Goal: Task Accomplishment & Management: Book appointment/travel/reservation

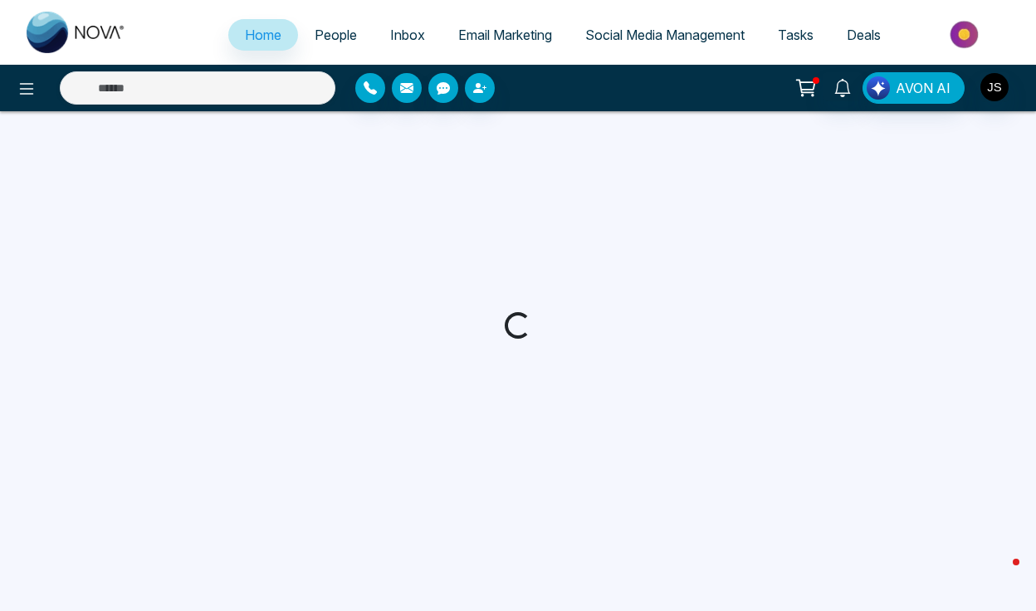
select select "*"
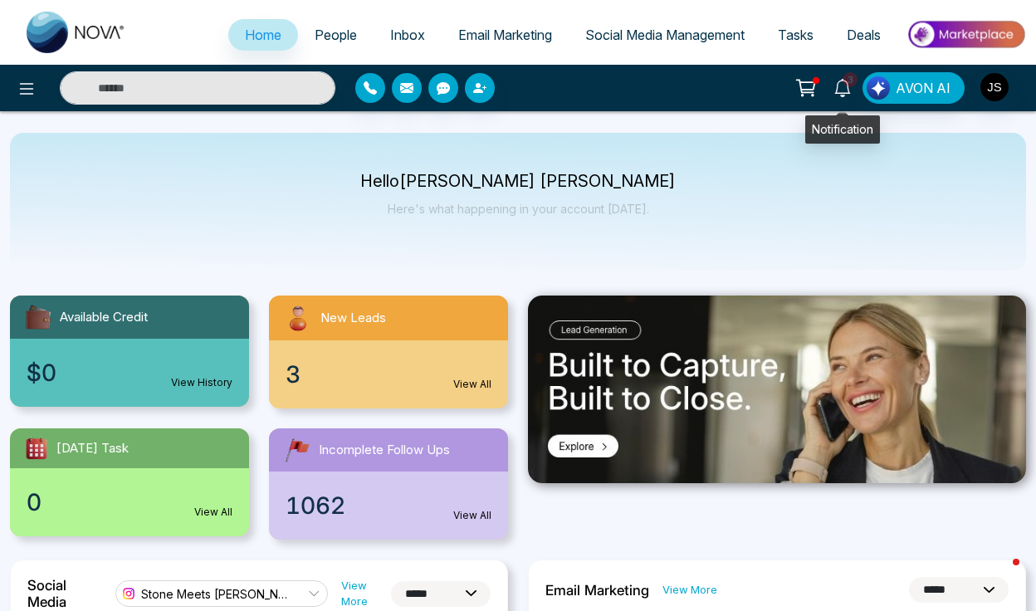
click at [841, 82] on icon at bounding box center [843, 88] width 18 height 18
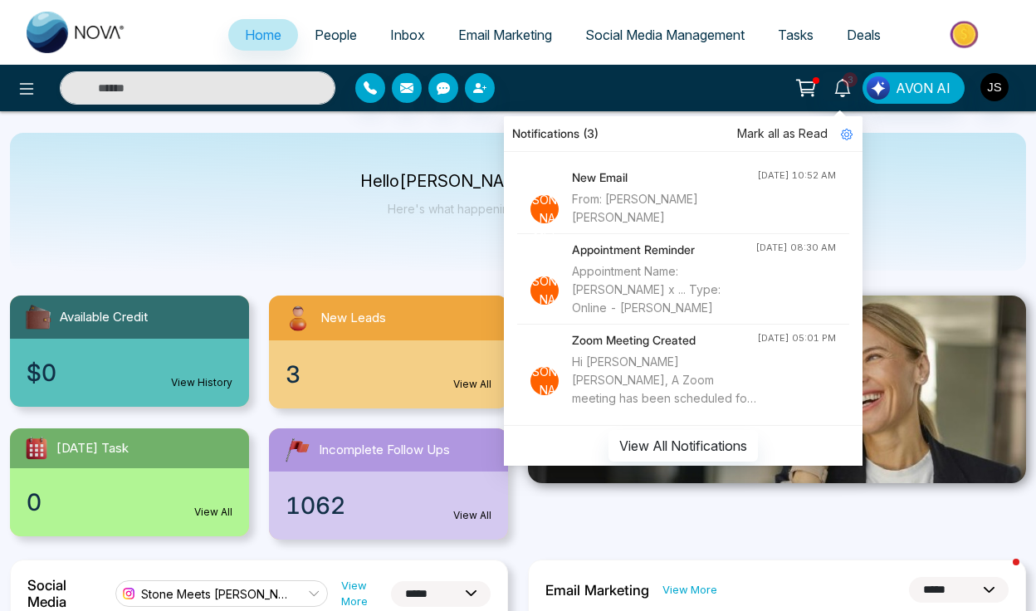
click at [931, 181] on div "Hello Jackson Stone Here's what happening in your account today." at bounding box center [518, 202] width 1016 height 138
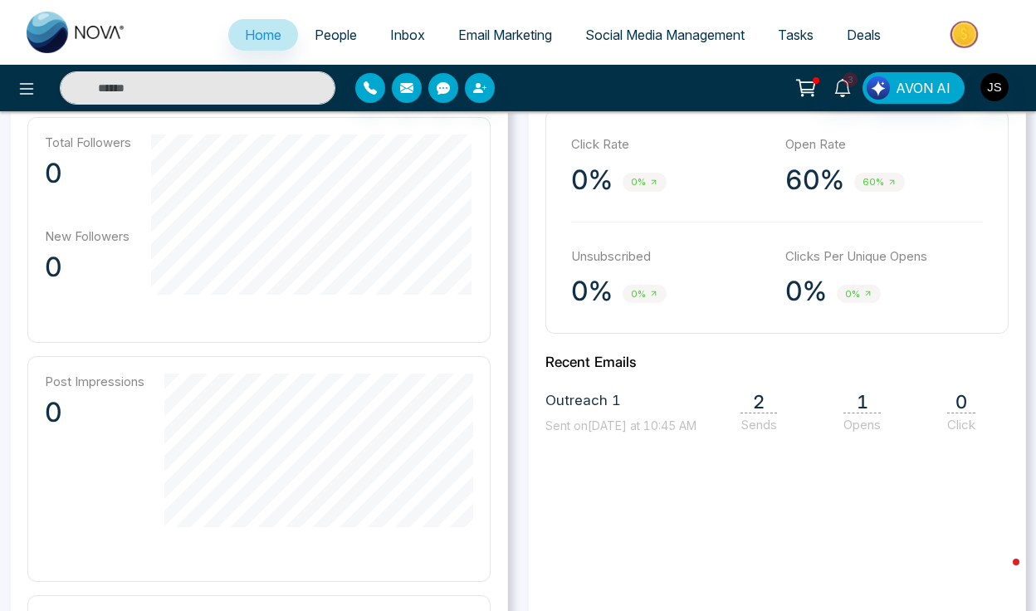
scroll to position [507, 0]
click at [518, 276] on div "**********" at bounding box center [777, 445] width 518 height 786
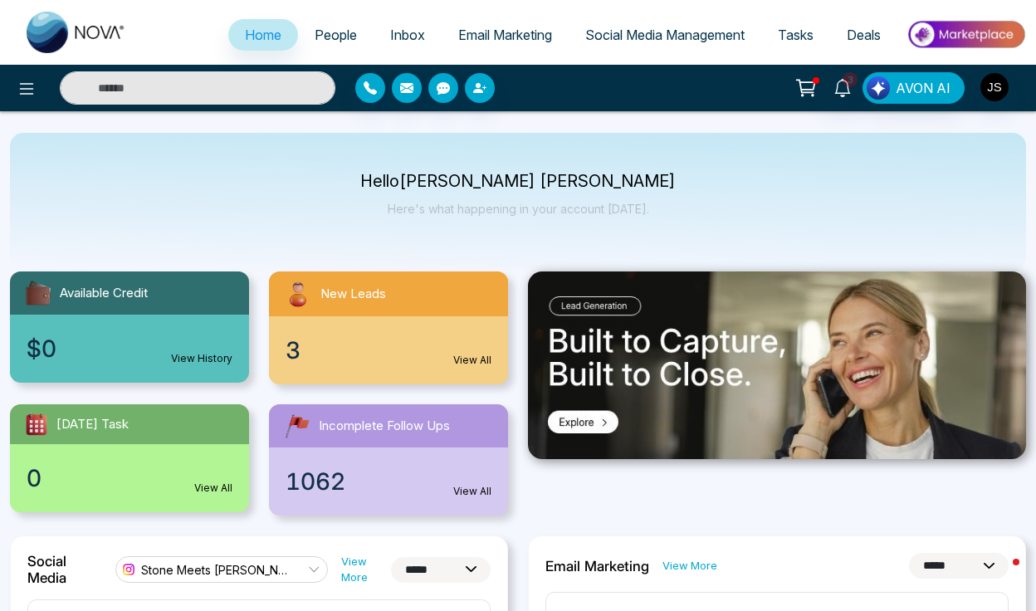
scroll to position [0, 0]
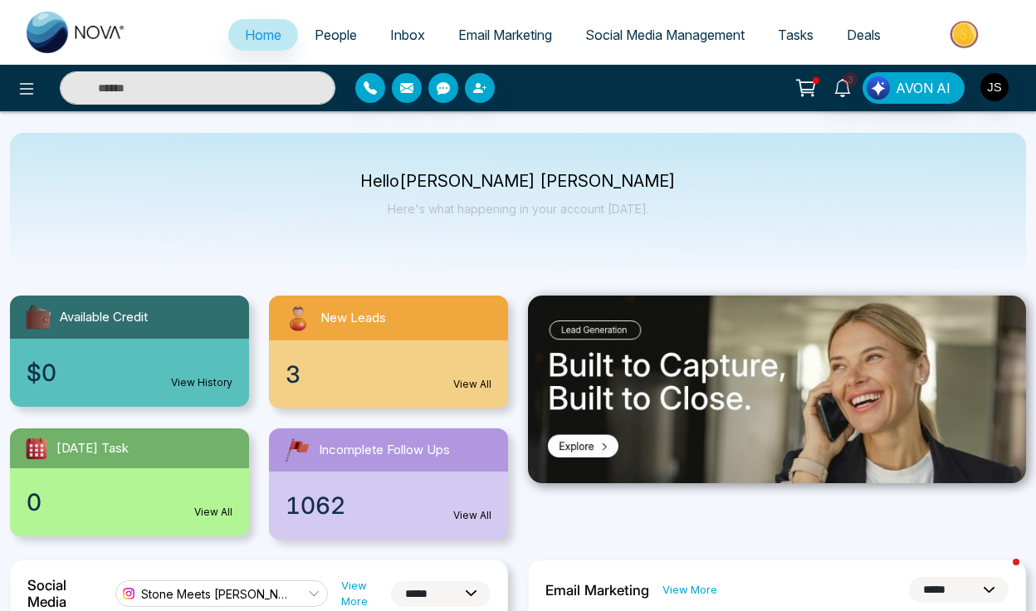
click at [860, 30] on span "Deals" at bounding box center [864, 35] width 34 height 17
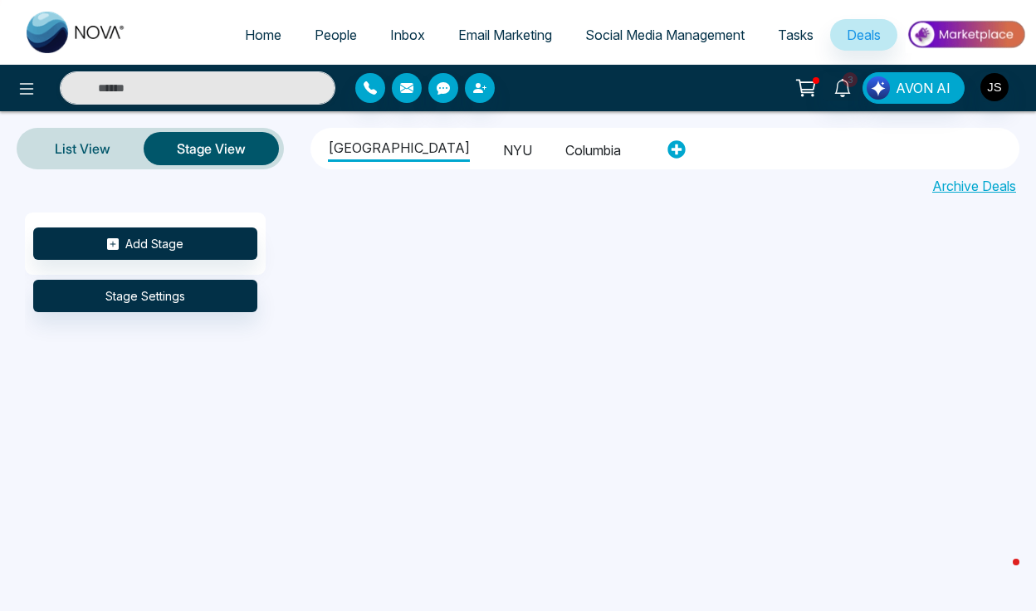
click at [503, 143] on li "NYU" at bounding box center [517, 148] width 29 height 28
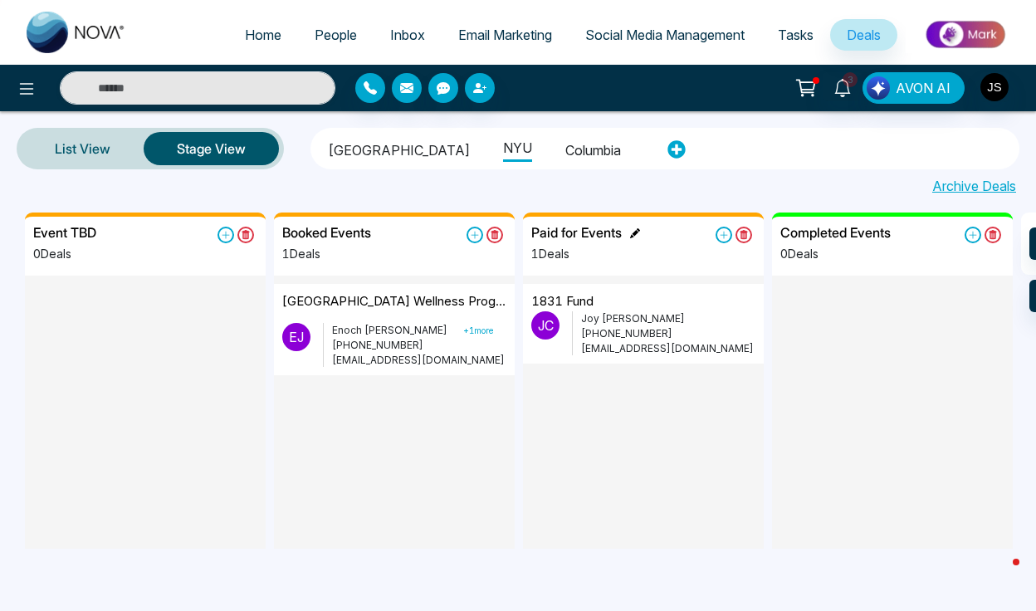
click at [633, 231] on icon at bounding box center [635, 233] width 10 height 10
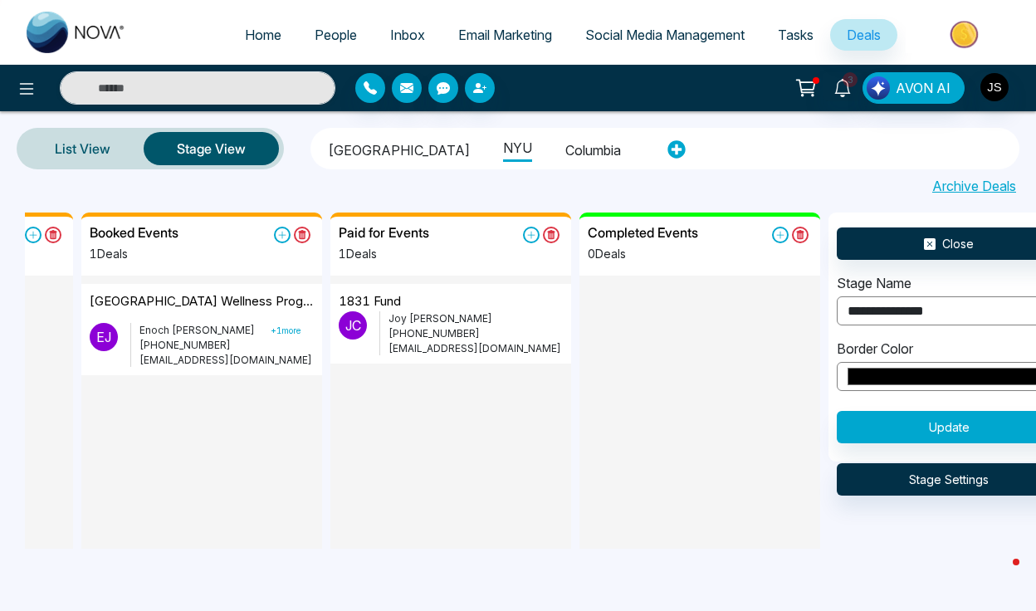
click at [877, 314] on input "**********" at bounding box center [949, 310] width 224 height 29
click at [877, 311] on input "**********" at bounding box center [949, 310] width 224 height 29
click at [868, 326] on form "**********" at bounding box center [949, 358] width 224 height 170
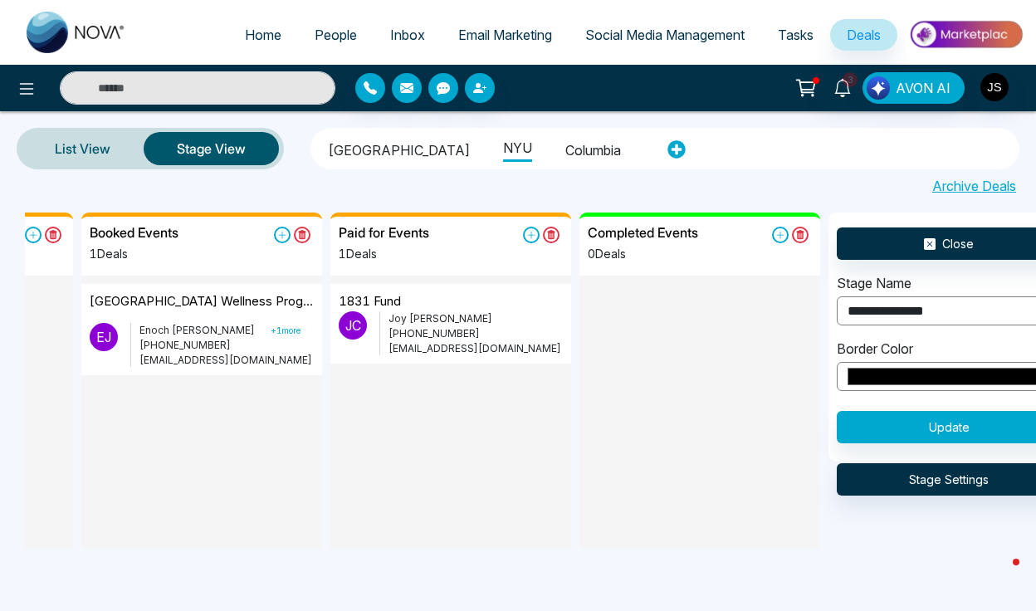
click at [869, 326] on form "**********" at bounding box center [949, 358] width 224 height 170
click at [877, 316] on input "**********" at bounding box center [949, 310] width 224 height 29
type input "**********"
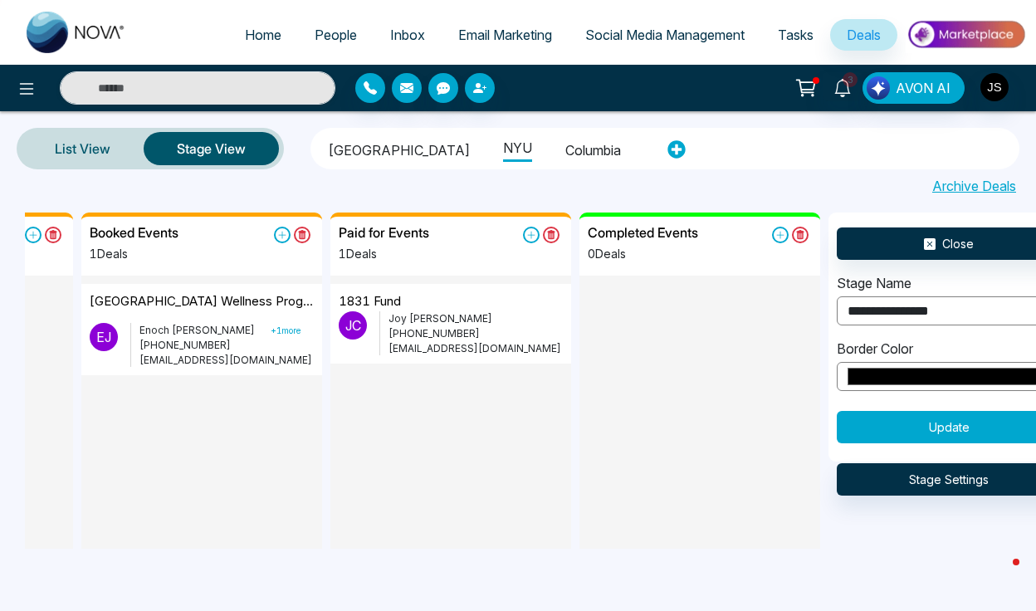
click at [888, 423] on button "Update" at bounding box center [949, 427] width 224 height 32
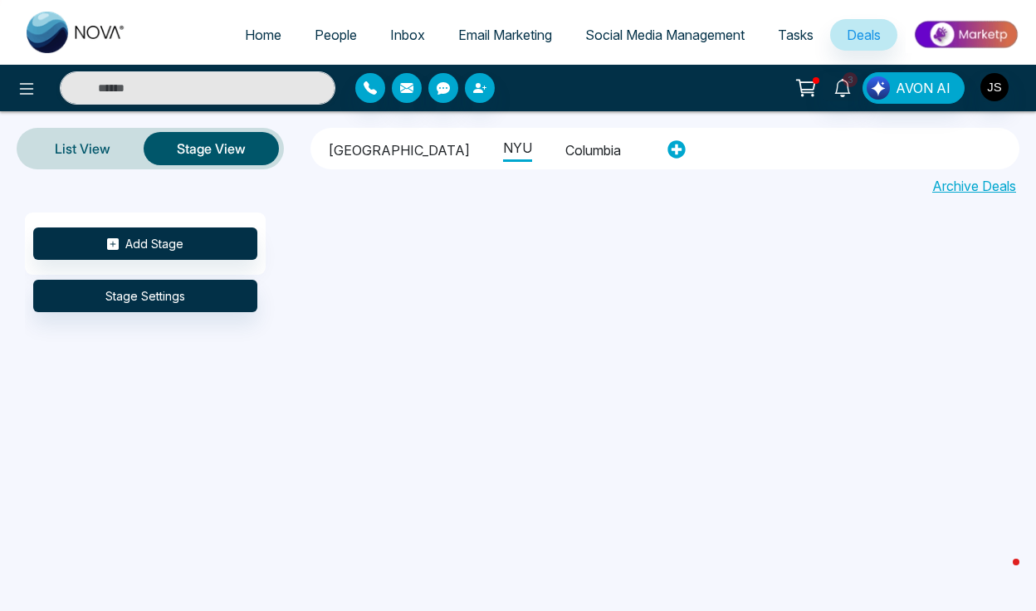
scroll to position [0, 0]
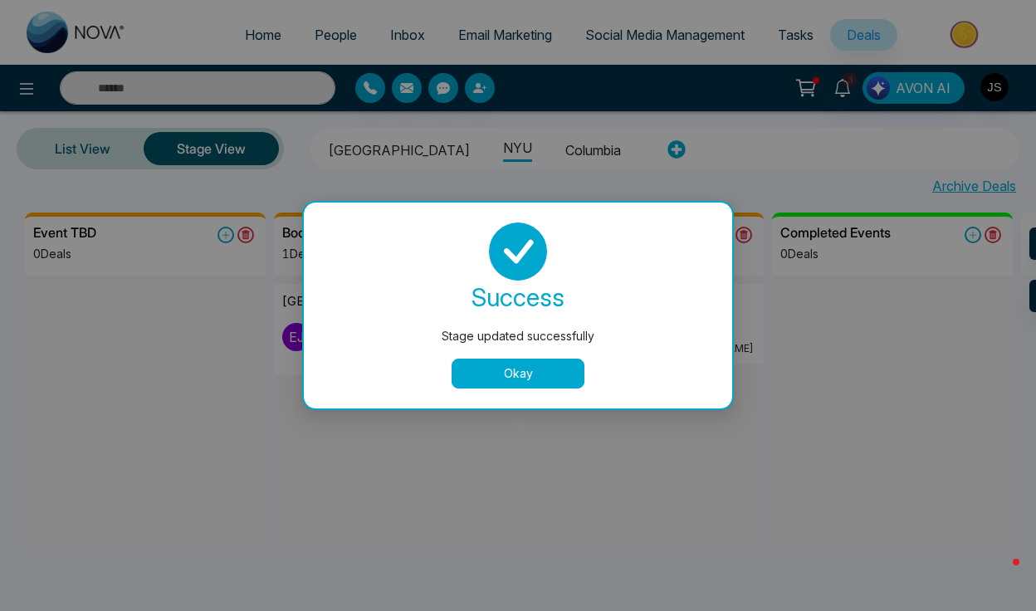
click at [564, 377] on button "Okay" at bounding box center [518, 374] width 133 height 30
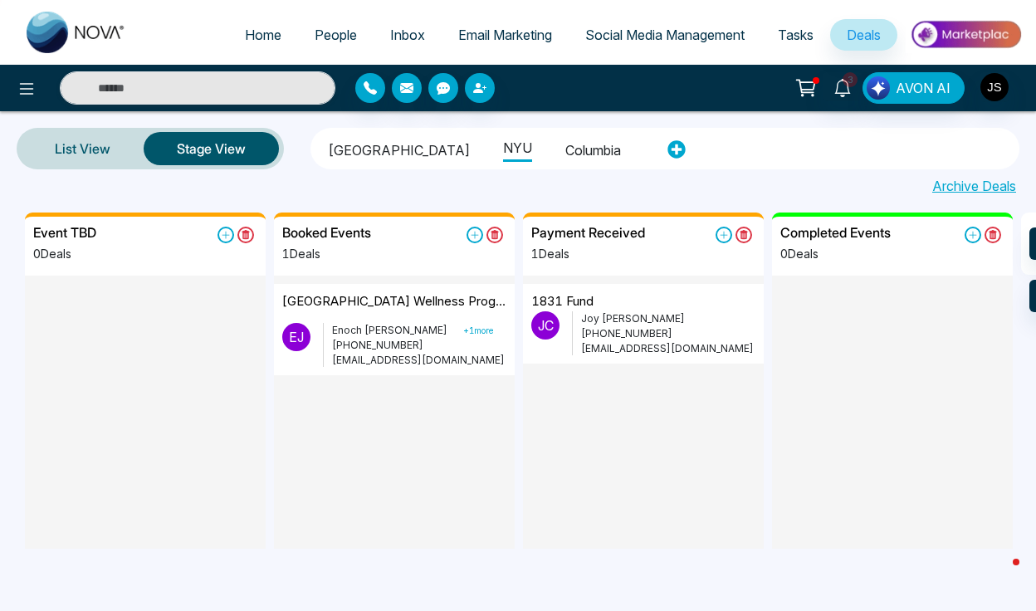
click at [569, 155] on li "Columbia" at bounding box center [594, 148] width 56 height 28
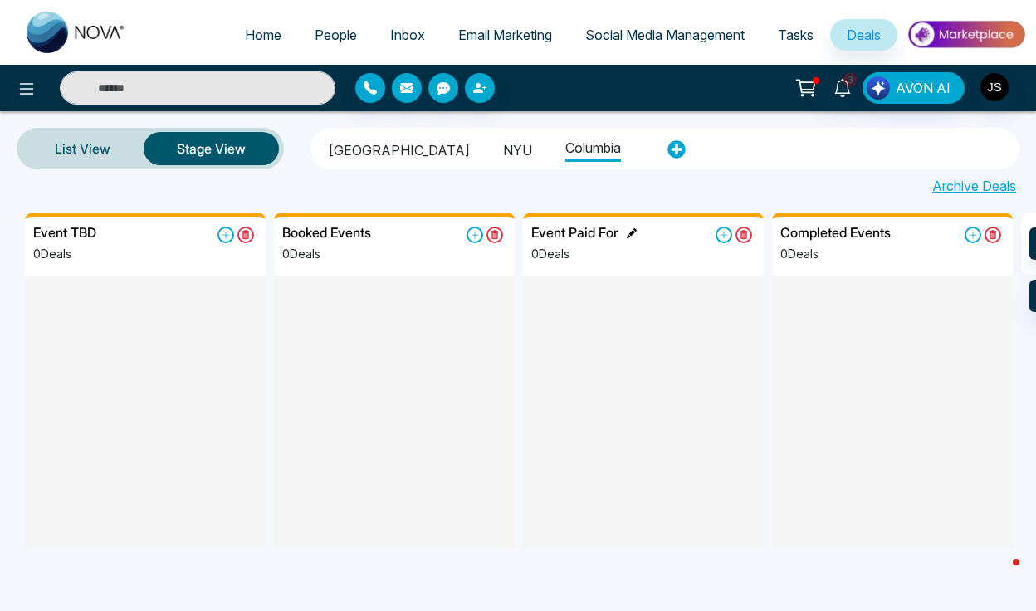
click at [634, 234] on icon at bounding box center [632, 233] width 10 height 10
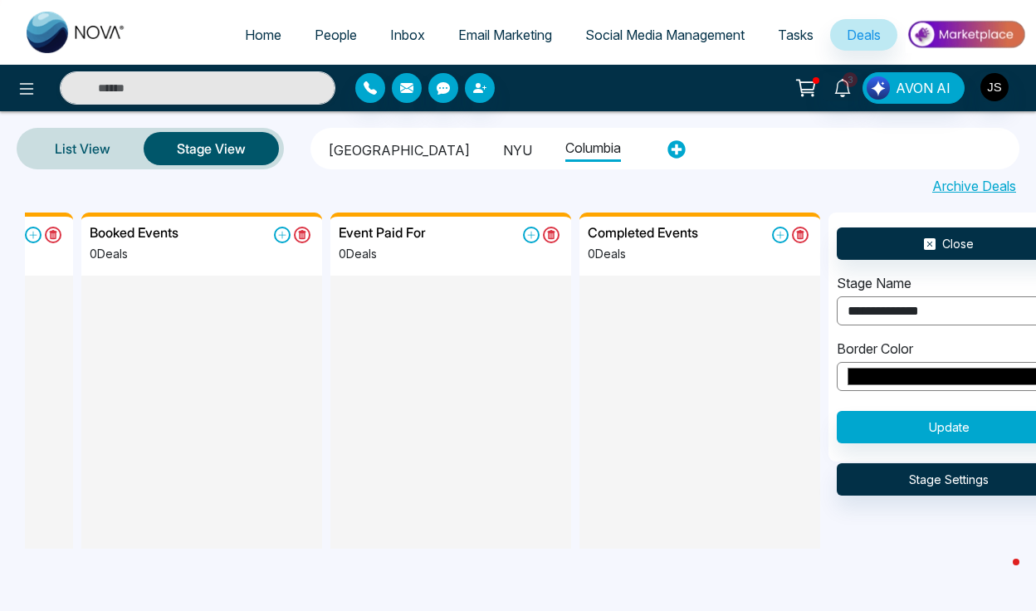
click at [914, 314] on input "**********" at bounding box center [949, 310] width 224 height 29
type input "**********"
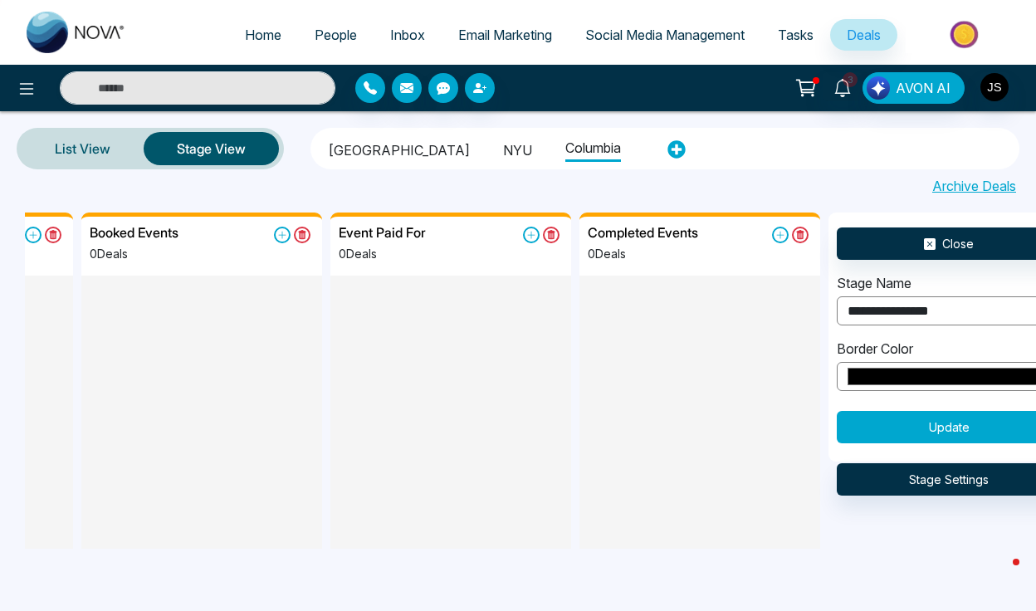
click at [933, 437] on button "Update" at bounding box center [949, 427] width 224 height 32
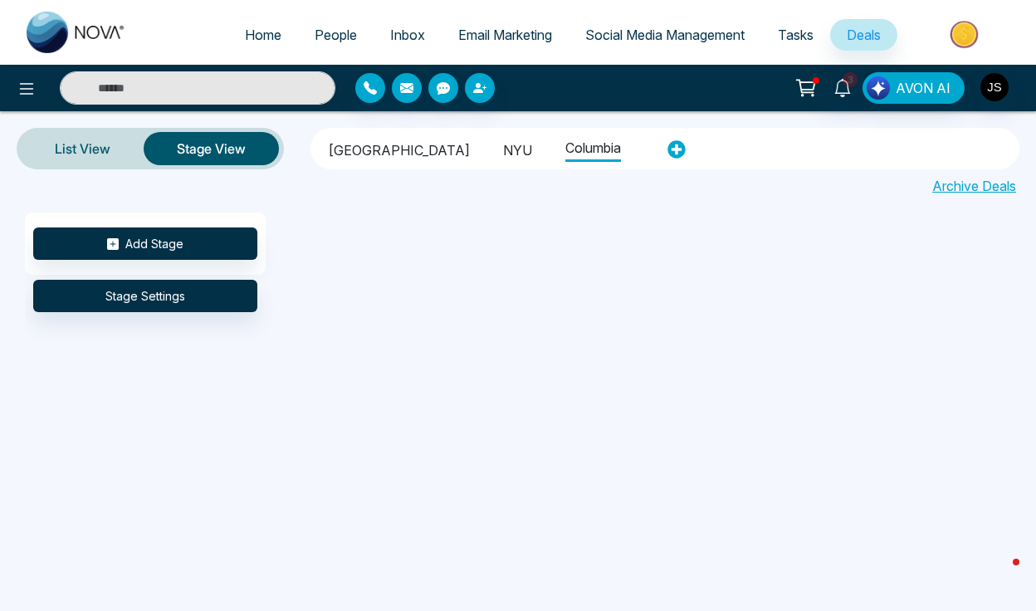
scroll to position [0, 0]
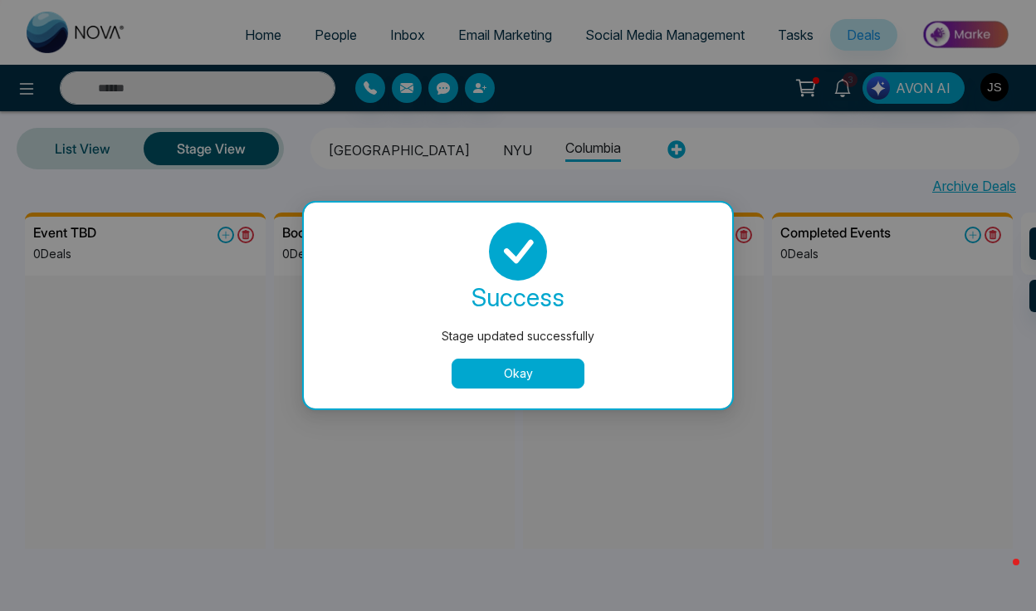
click at [512, 360] on button "Okay" at bounding box center [518, 374] width 133 height 30
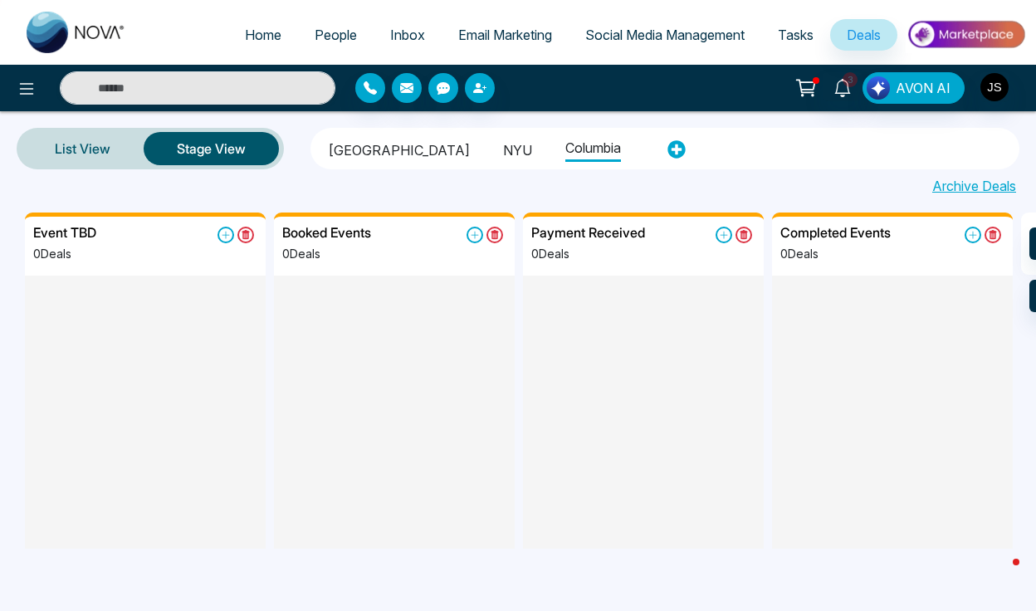
click at [503, 149] on li "NYU" at bounding box center [517, 148] width 29 height 28
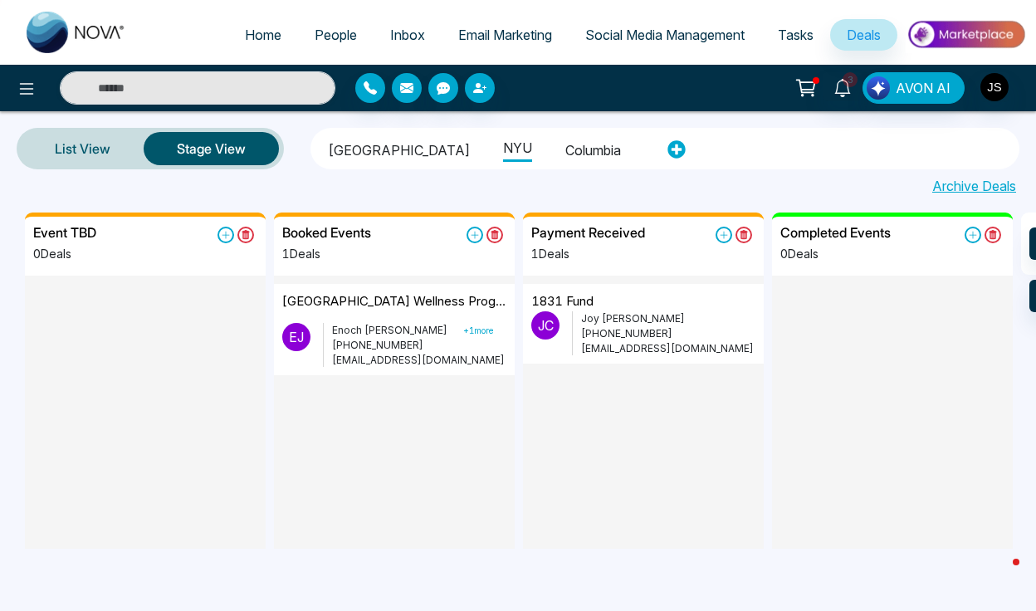
click at [566, 146] on li "Columbia" at bounding box center [594, 148] width 56 height 28
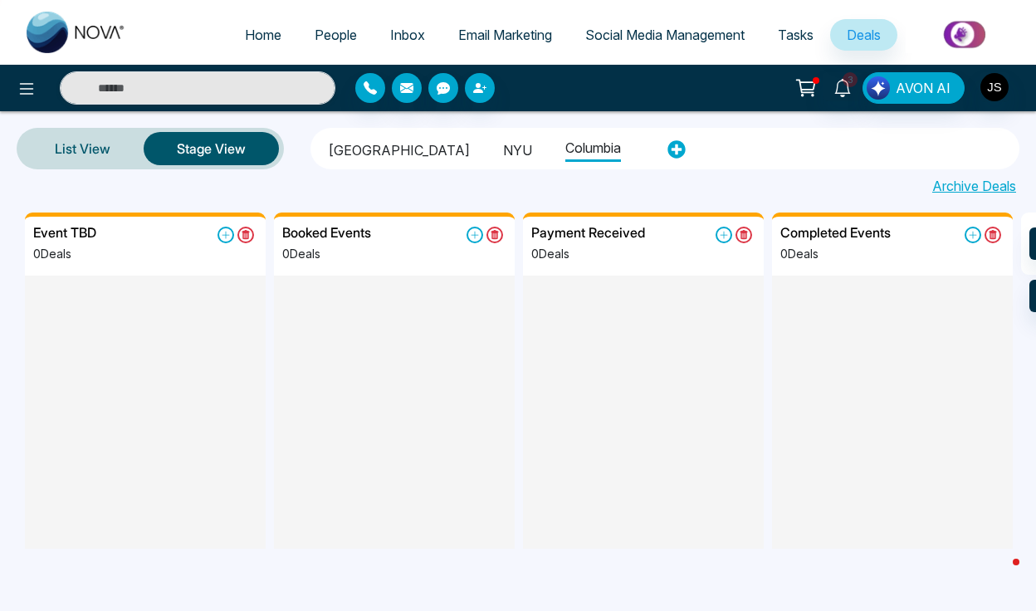
click at [503, 149] on li "NYU" at bounding box center [517, 148] width 29 height 28
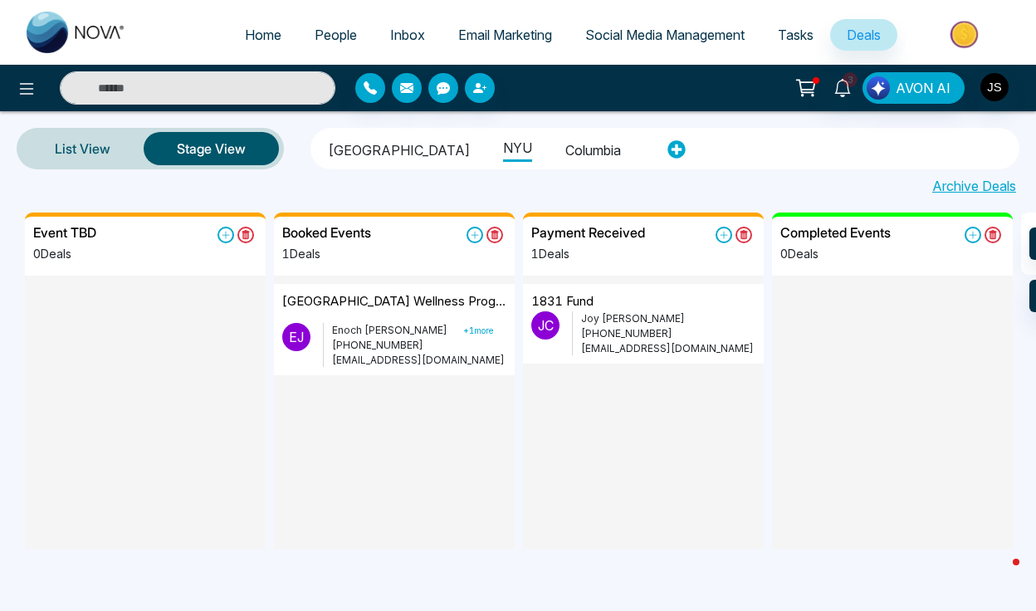
click at [566, 146] on li "Columbia" at bounding box center [594, 148] width 56 height 28
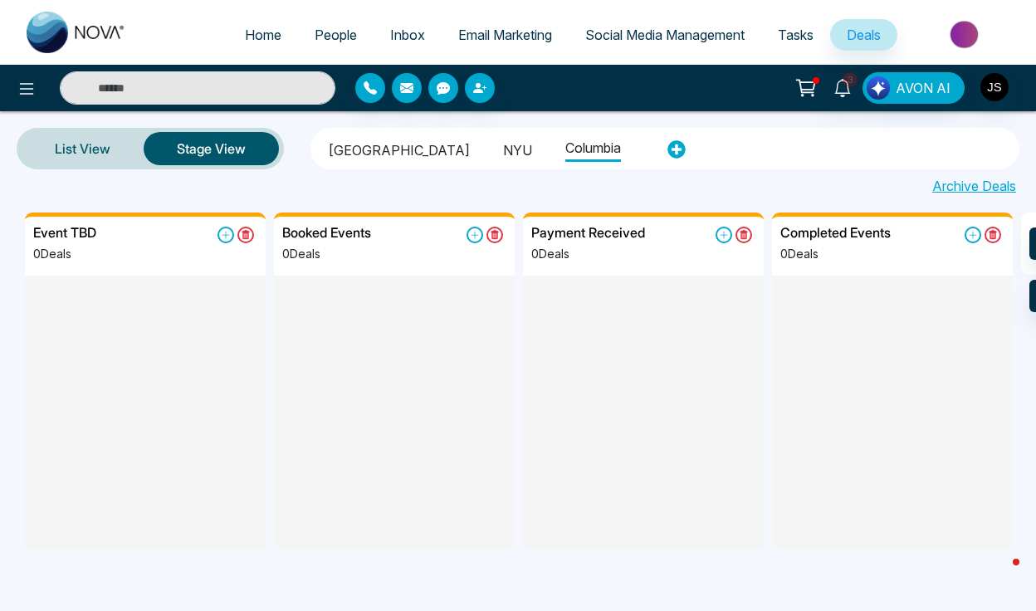
click at [503, 156] on li "NYU" at bounding box center [517, 148] width 29 height 28
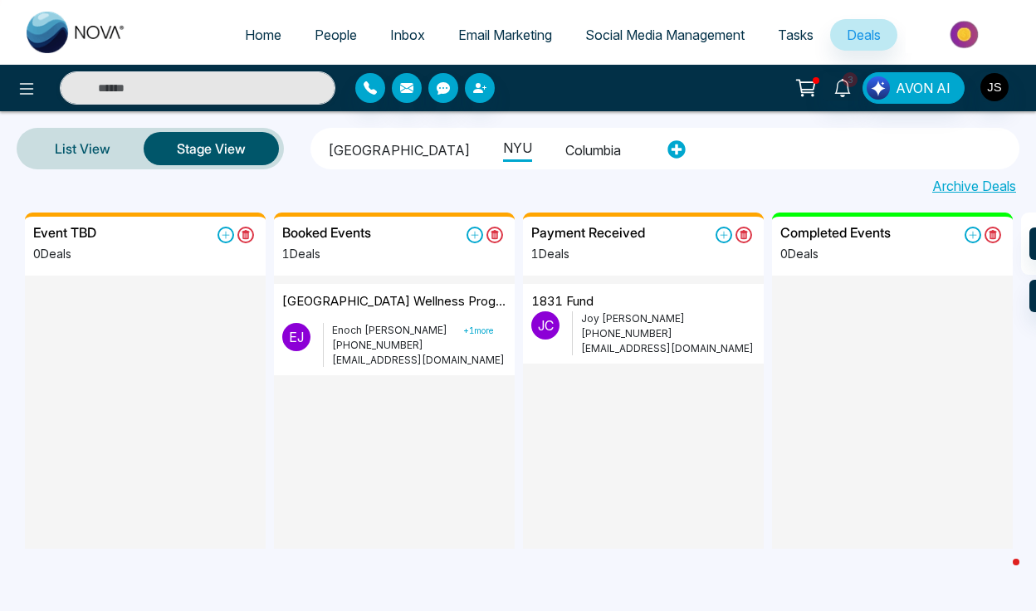
click at [566, 155] on li "Columbia" at bounding box center [594, 148] width 56 height 28
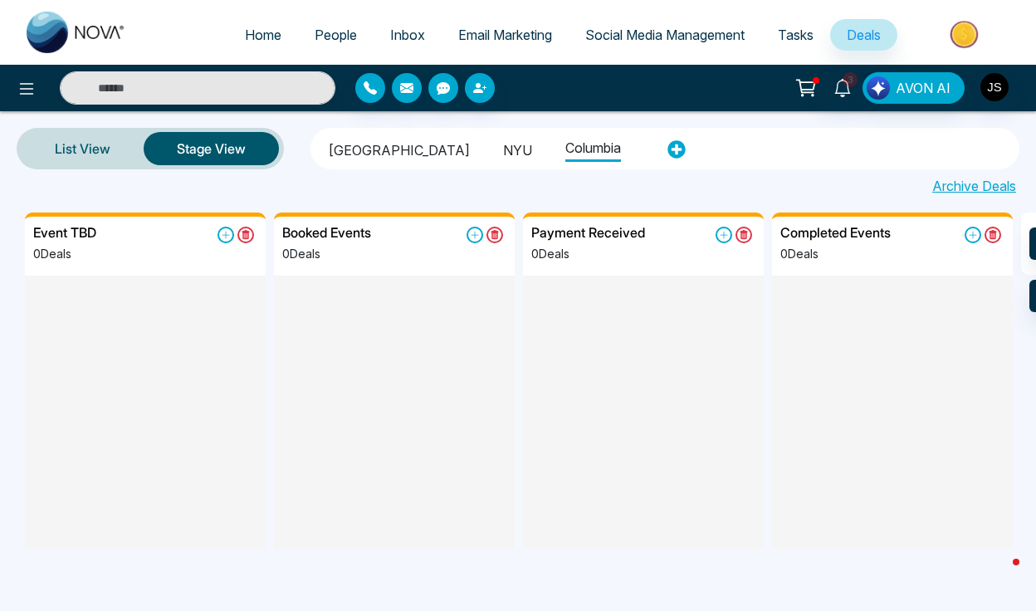
click at [502, 151] on ul "Cornell University NYU Columbia" at bounding box center [485, 149] width 339 height 36
click at [503, 153] on li "NYU" at bounding box center [517, 148] width 29 height 28
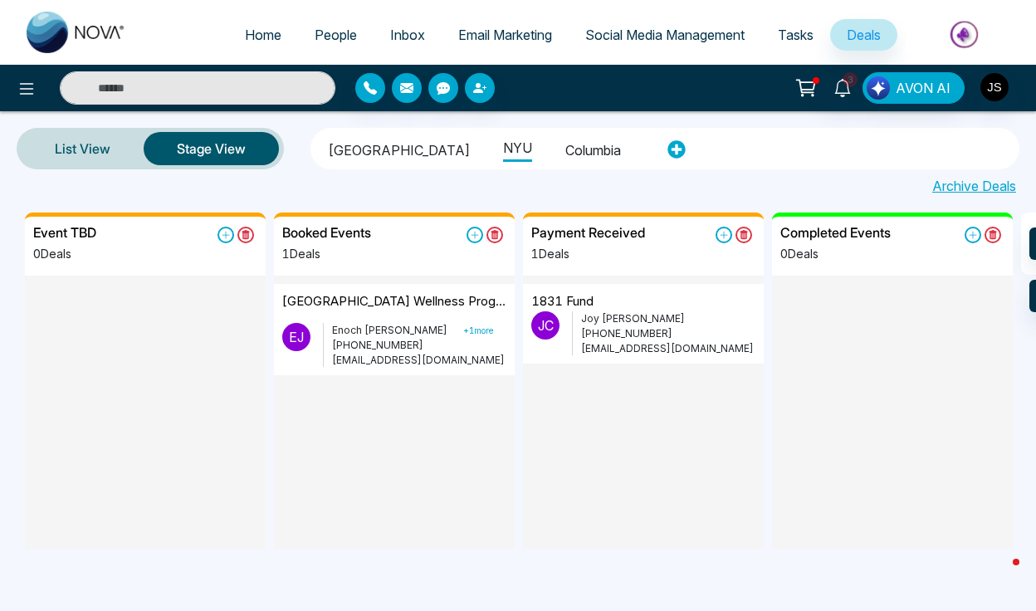
click at [566, 153] on li "Columbia" at bounding box center [594, 148] width 56 height 28
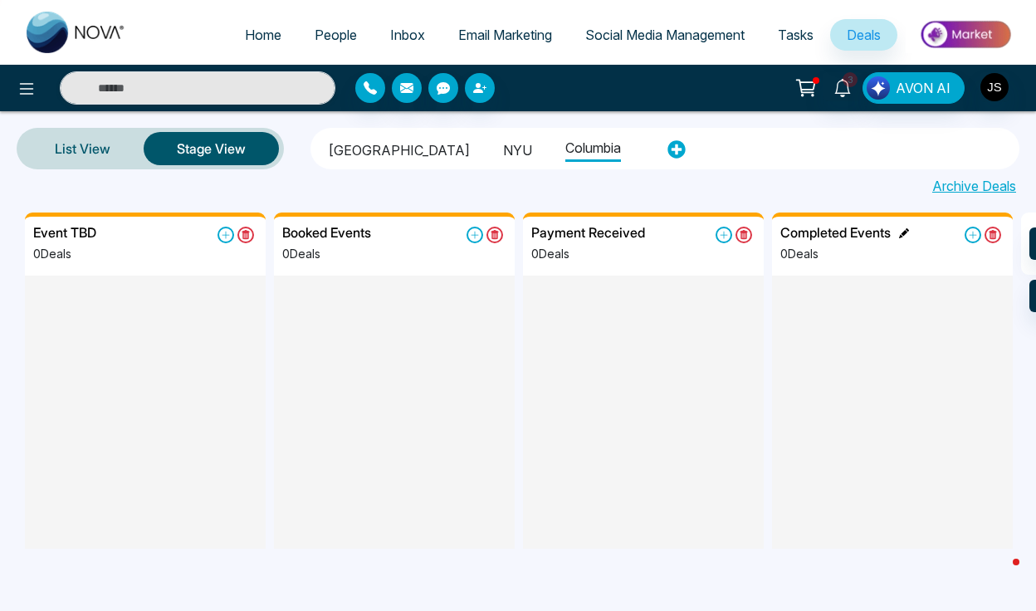
click at [900, 231] on icon at bounding box center [904, 233] width 10 height 10
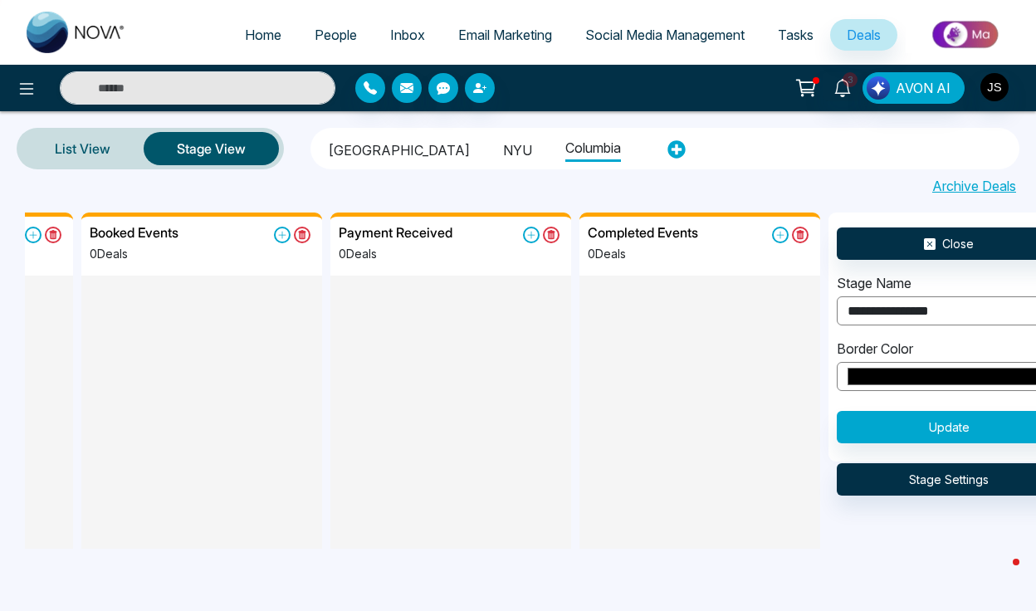
click at [918, 380] on input "*******" at bounding box center [949, 376] width 224 height 29
type input "*******"
click at [780, 532] on div at bounding box center [700, 413] width 241 height 275
click at [923, 448] on div "**********" at bounding box center [949, 337] width 241 height 249
click at [931, 424] on button "Update" at bounding box center [949, 427] width 224 height 32
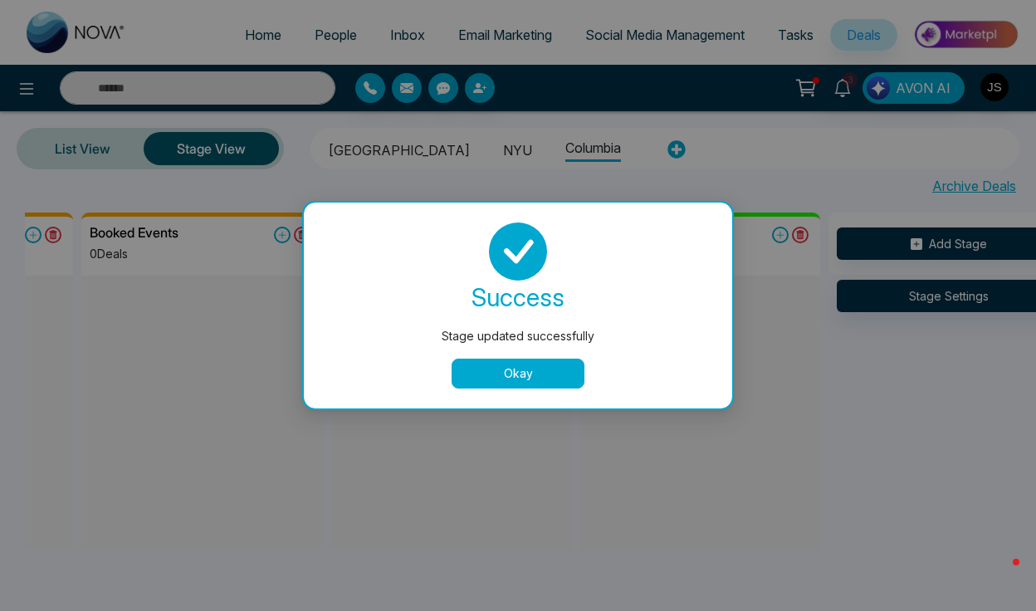
click at [527, 364] on button "Okay" at bounding box center [518, 374] width 133 height 30
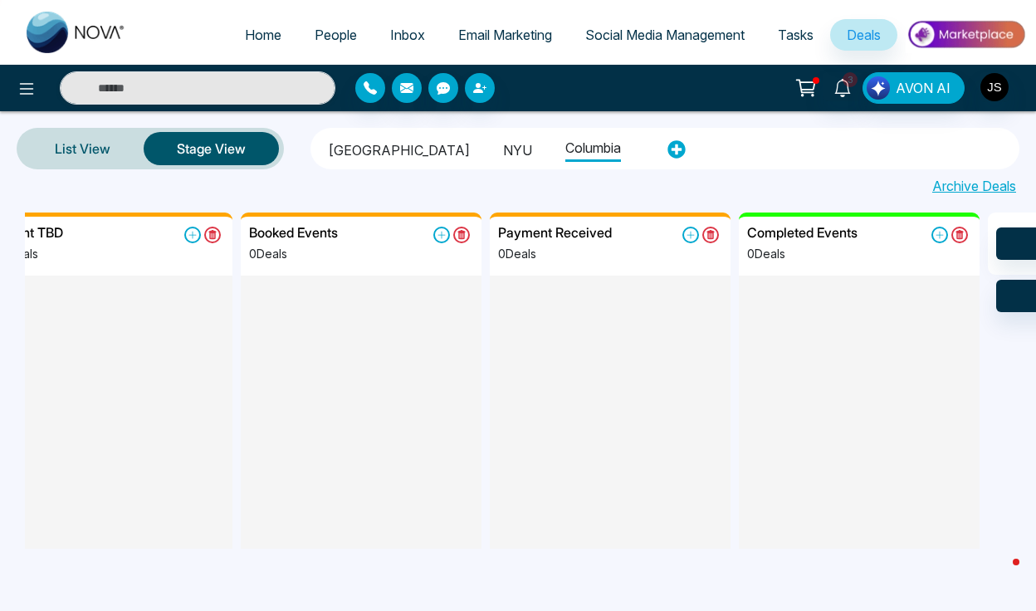
scroll to position [0, 0]
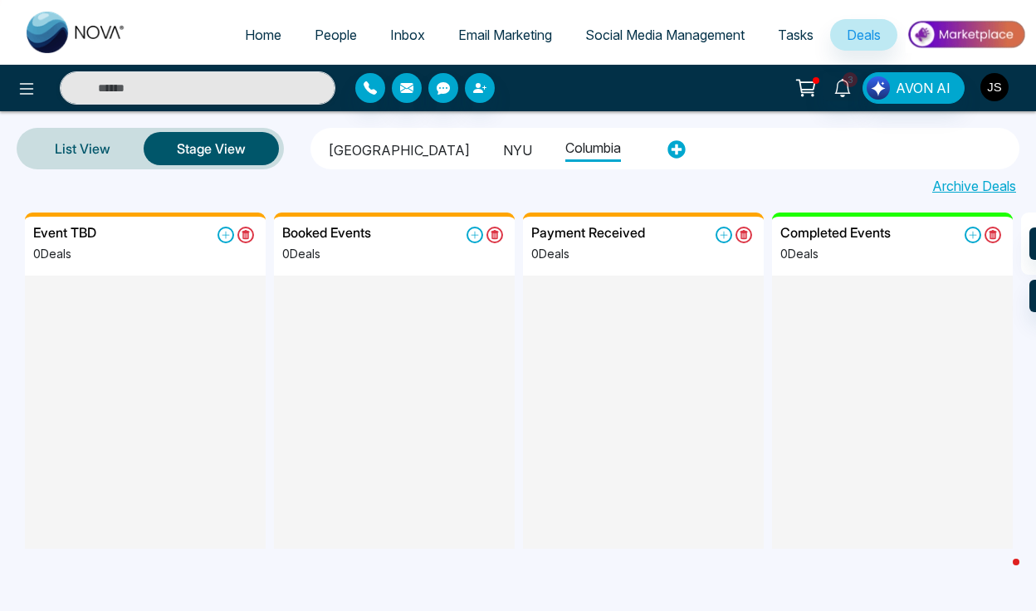
click at [1001, 83] on img "button" at bounding box center [995, 87] width 28 height 28
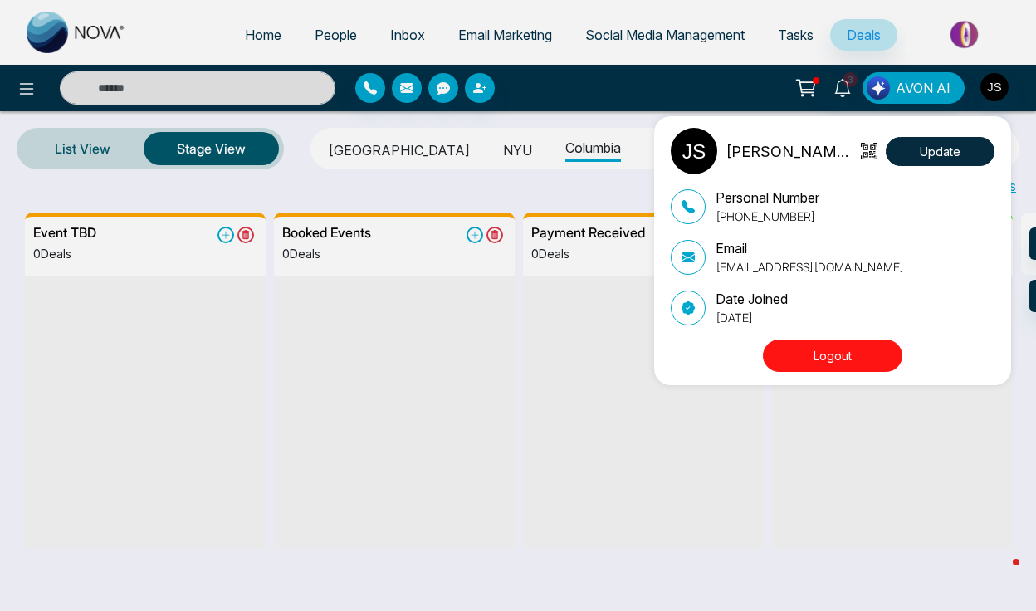
click at [797, 348] on button "Logout" at bounding box center [833, 356] width 140 height 32
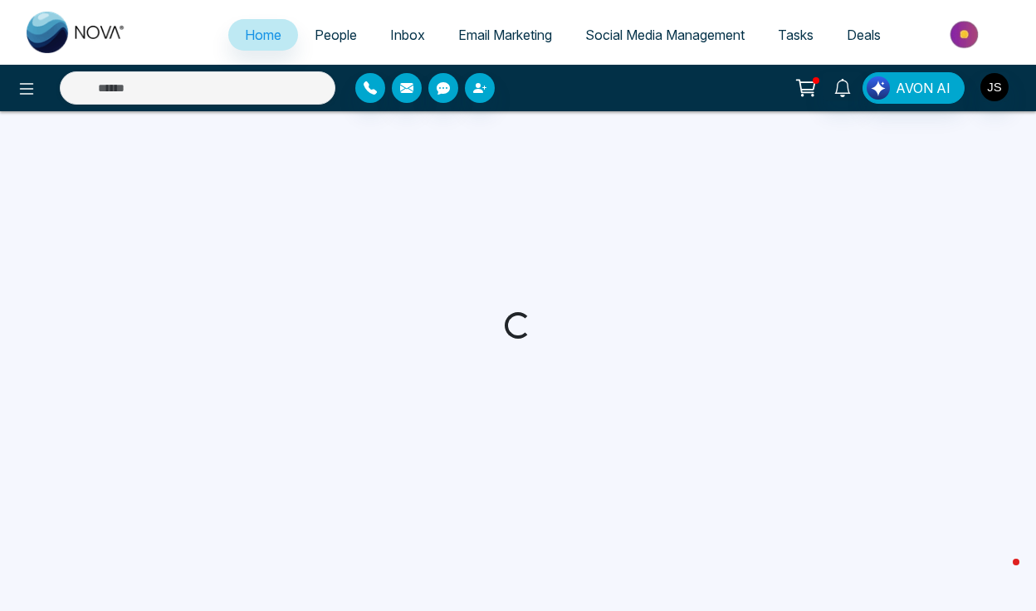
select select "*"
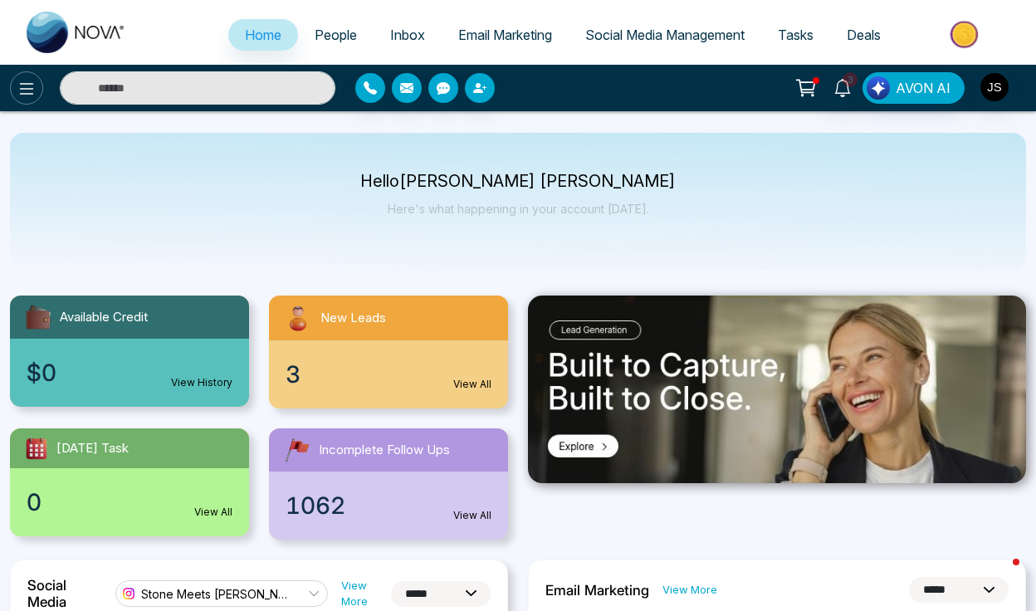
click at [34, 86] on icon at bounding box center [27, 89] width 20 height 20
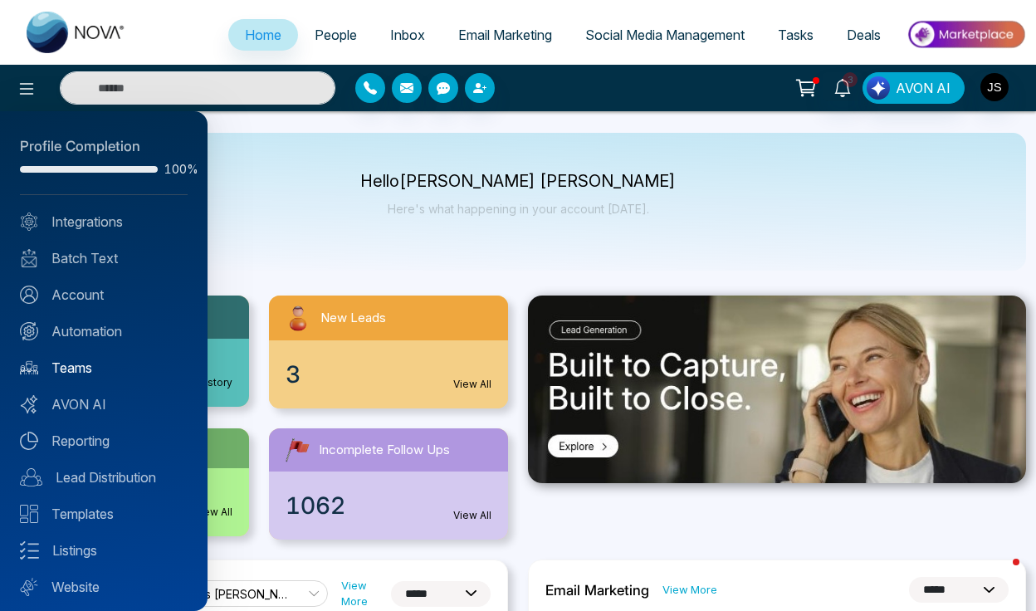
click at [87, 360] on link "Teams" at bounding box center [104, 368] width 168 height 20
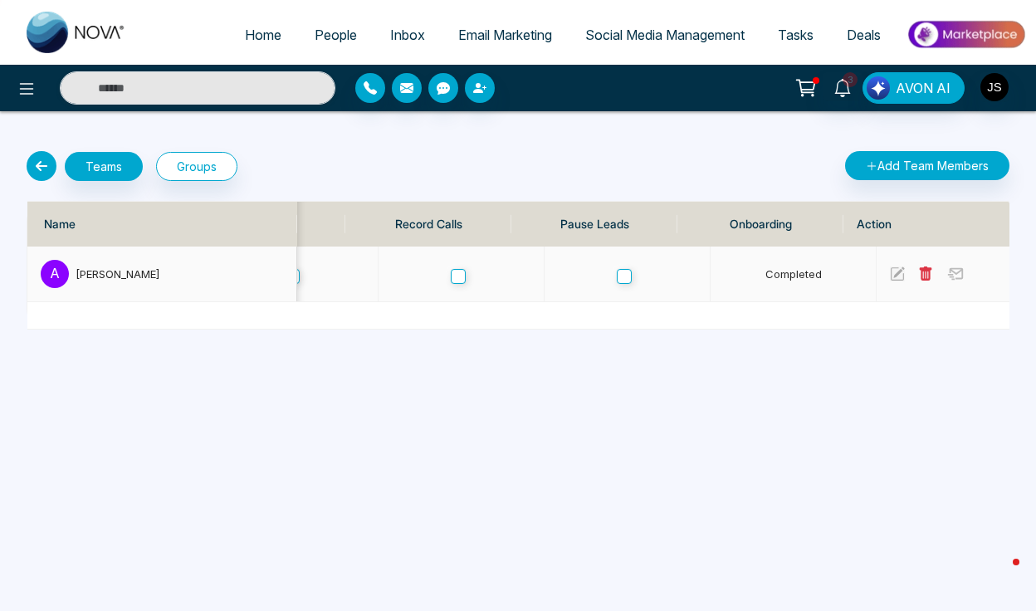
scroll to position [0, 724]
click at [49, 154] on icon at bounding box center [42, 166] width 30 height 30
select select "*"
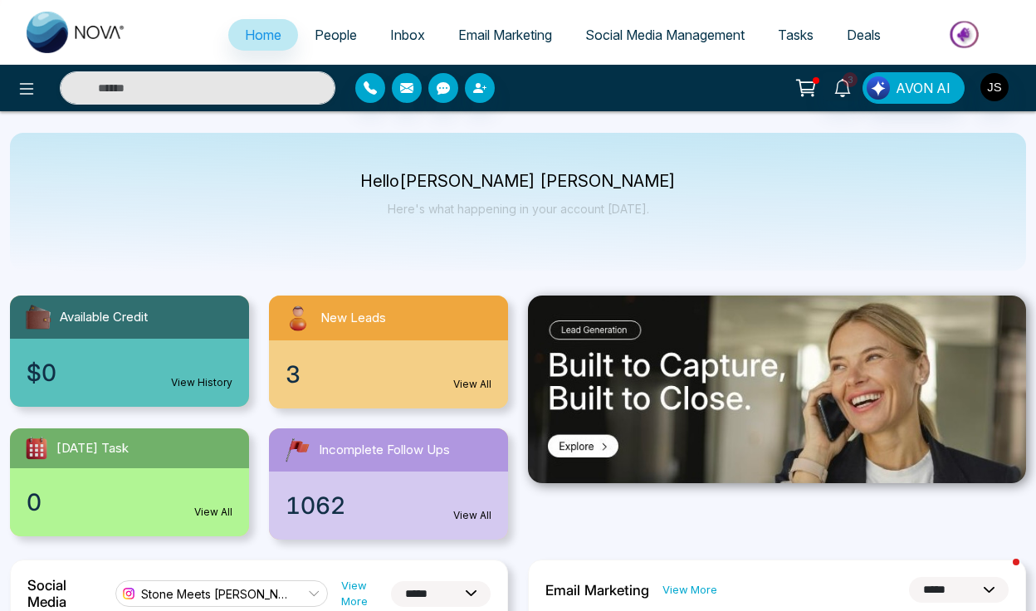
click at [847, 34] on span "Deals" at bounding box center [864, 35] width 34 height 17
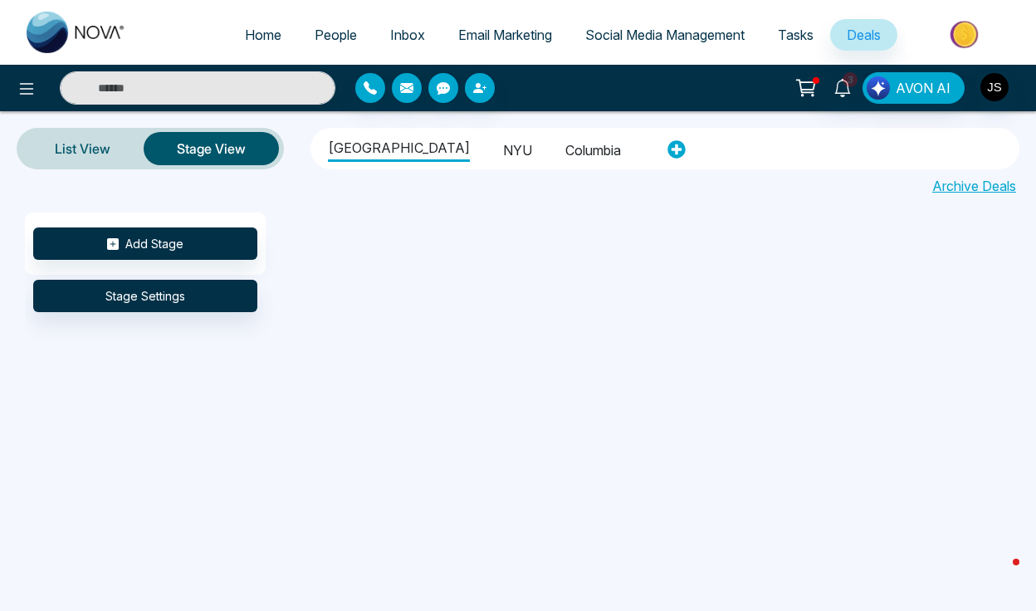
click at [503, 142] on li "NYU" at bounding box center [517, 148] width 29 height 28
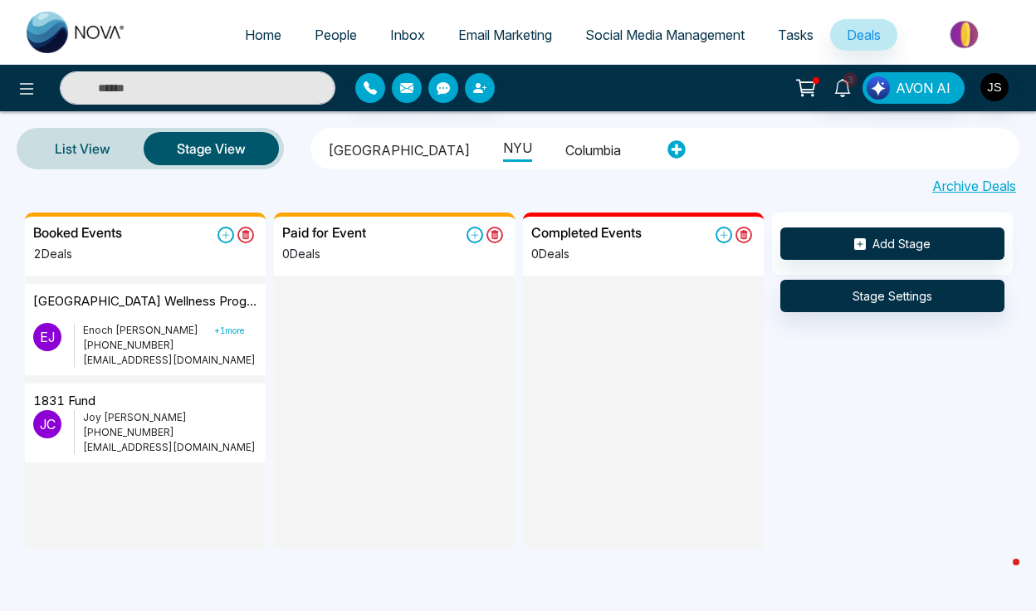
click at [124, 492] on div at bounding box center [145, 555] width 241 height 184
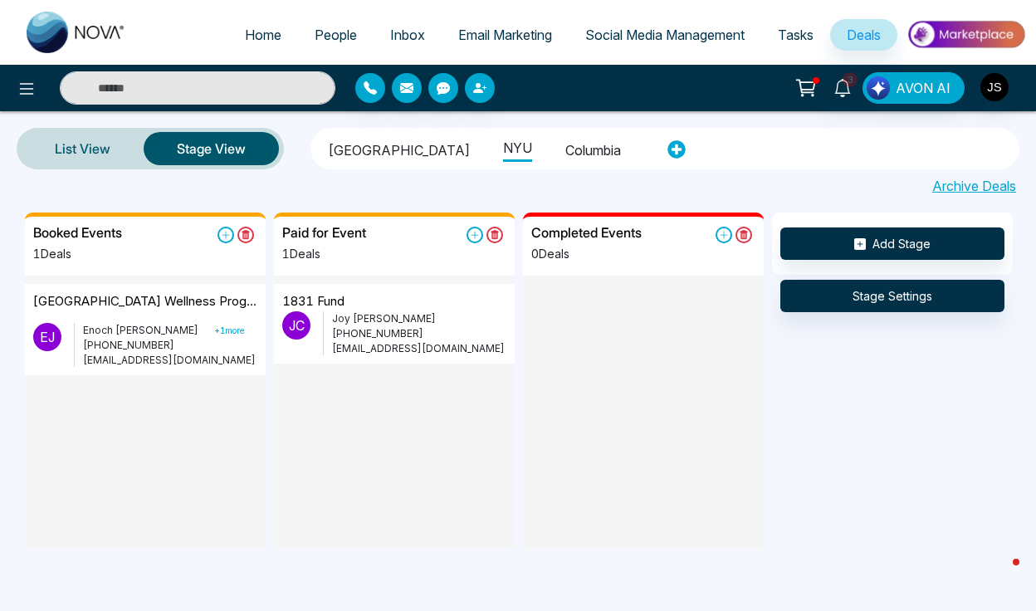
click at [517, 282] on div "Paid for Event 1 Deals 1831 Fund J C Joy Chu +17817740047 jc12110@nyu.edu" at bounding box center [398, 381] width 249 height 336
click at [916, 238] on button "Add Stage" at bounding box center [893, 244] width 224 height 32
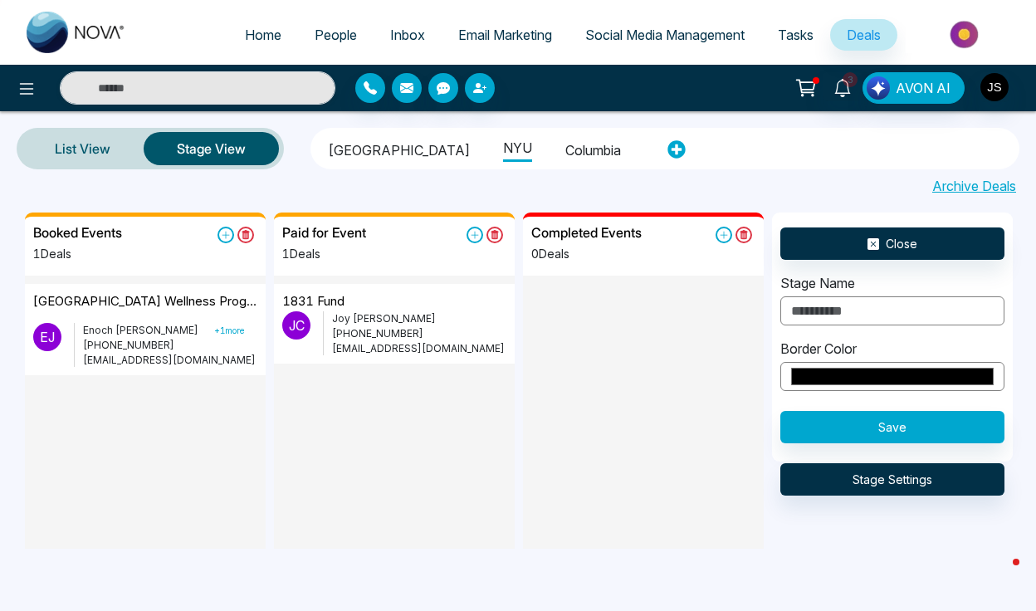
click at [853, 311] on input "text" at bounding box center [893, 310] width 224 height 29
click at [830, 315] on input "text" at bounding box center [893, 310] width 224 height 29
click at [841, 311] on input "text" at bounding box center [893, 310] width 224 height 29
click at [839, 285] on label "Stage Name" at bounding box center [818, 283] width 75 height 20
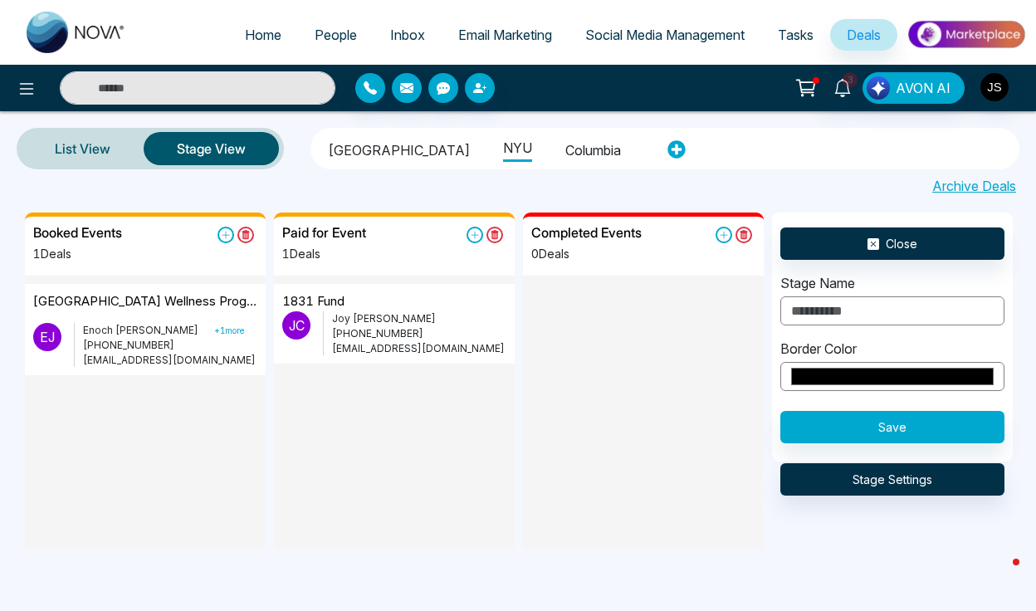
click at [837, 311] on input "text" at bounding box center [893, 310] width 224 height 29
click at [791, 313] on input "*****" at bounding box center [893, 310] width 224 height 29
click at [858, 311] on input "*********" at bounding box center [893, 310] width 224 height 29
type input "********"
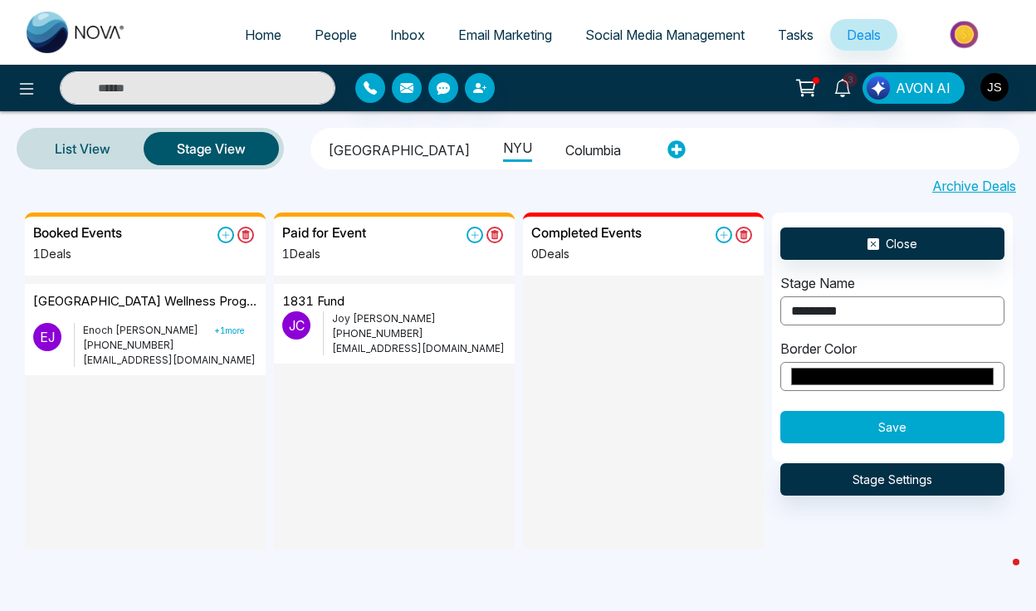
click at [892, 433] on button "Save" at bounding box center [893, 427] width 224 height 32
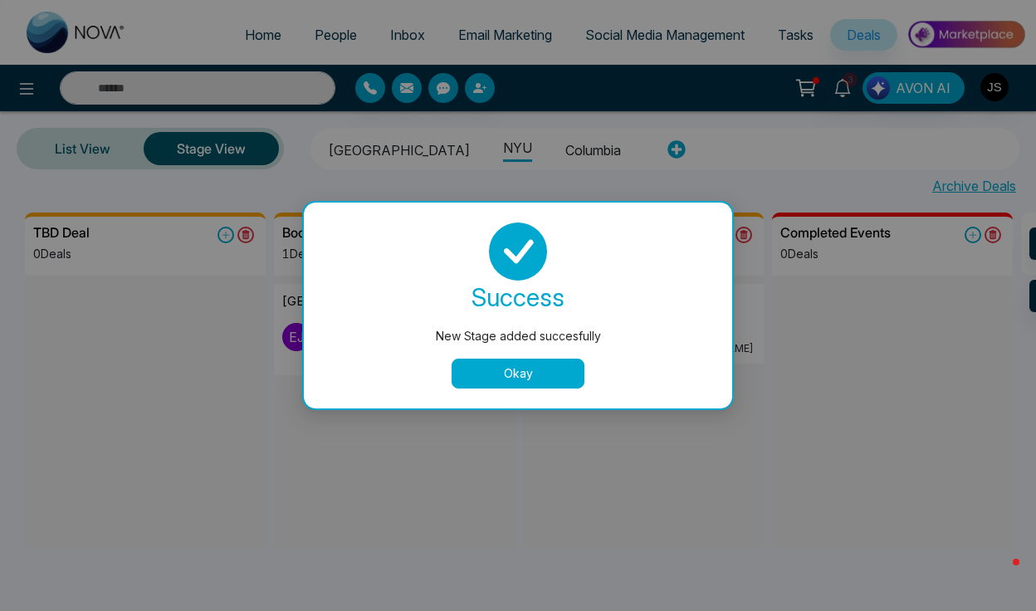
click at [556, 362] on button "Okay" at bounding box center [518, 374] width 133 height 30
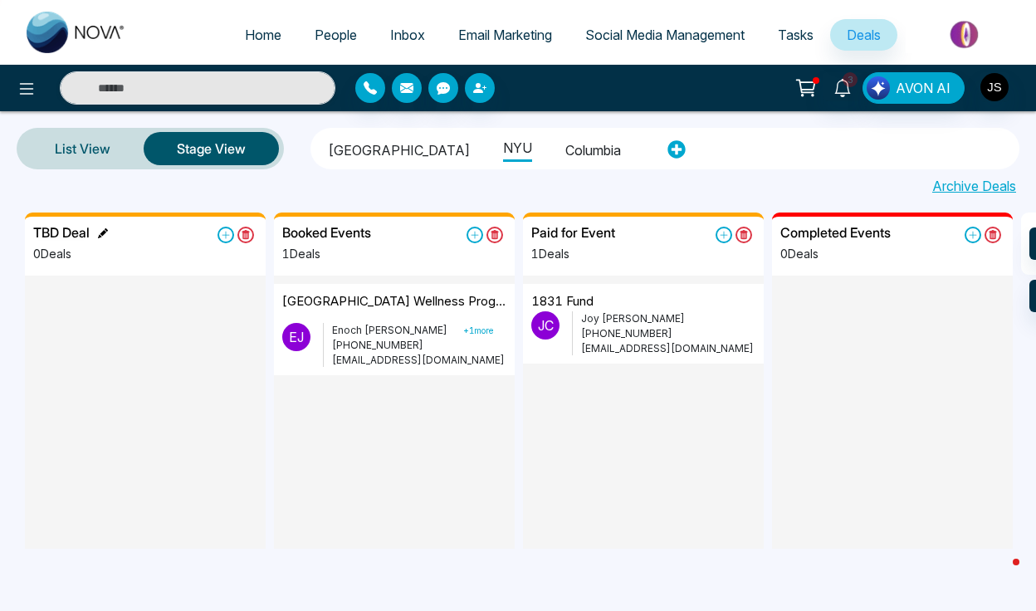
click at [86, 232] on h5 "TBD Deal" at bounding box center [61, 233] width 56 height 16
click at [100, 230] on icon at bounding box center [103, 233] width 10 height 10
click at [104, 231] on icon at bounding box center [103, 233] width 10 height 10
click at [103, 230] on icon at bounding box center [103, 233] width 10 height 10
click at [72, 233] on h5 "TBD Deal" at bounding box center [61, 233] width 56 height 16
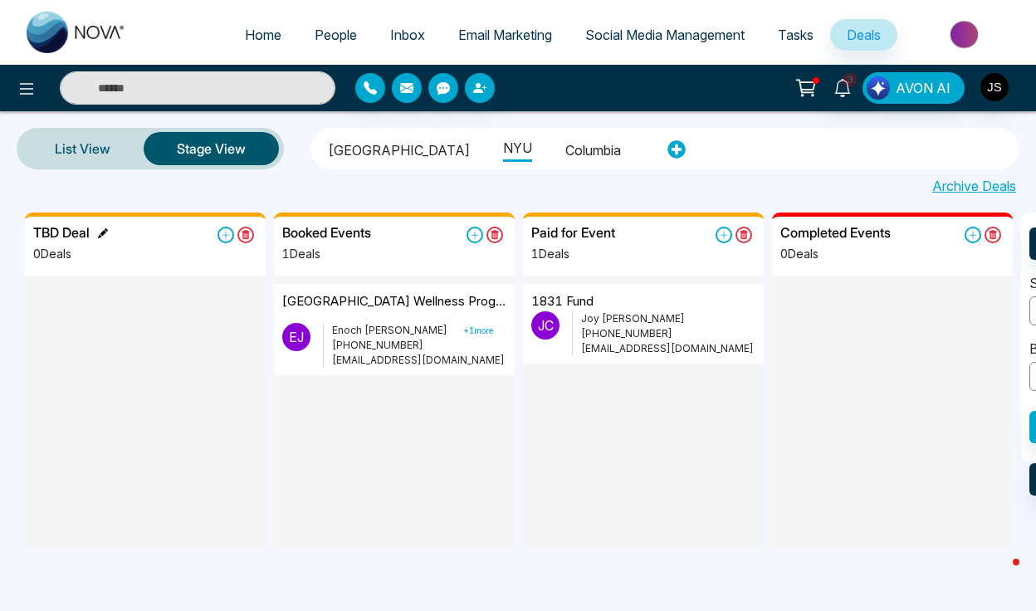
click at [72, 233] on h5 "TBD Deal" at bounding box center [61, 233] width 56 height 16
click at [100, 233] on icon at bounding box center [103, 233] width 10 height 10
click at [120, 237] on div "TBD Deal 0 Deals" at bounding box center [145, 250] width 224 height 51
click at [75, 235] on h5 "TBD Deal" at bounding box center [61, 233] width 56 height 16
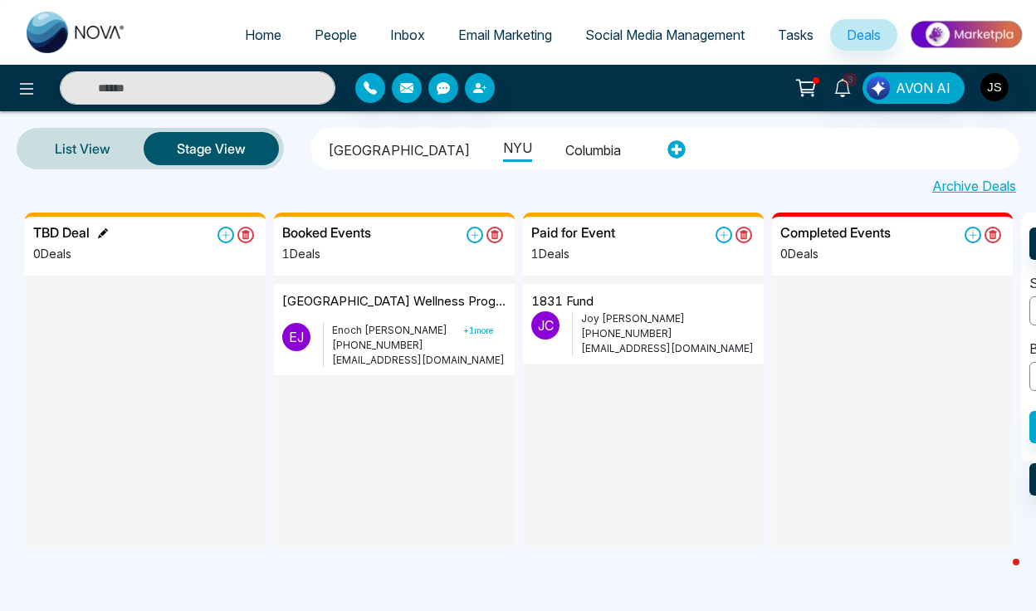
click at [75, 235] on h5 "TBD Deal" at bounding box center [61, 233] width 56 height 16
click at [106, 233] on icon at bounding box center [103, 233] width 10 height 10
click at [151, 310] on div at bounding box center [145, 368] width 241 height 184
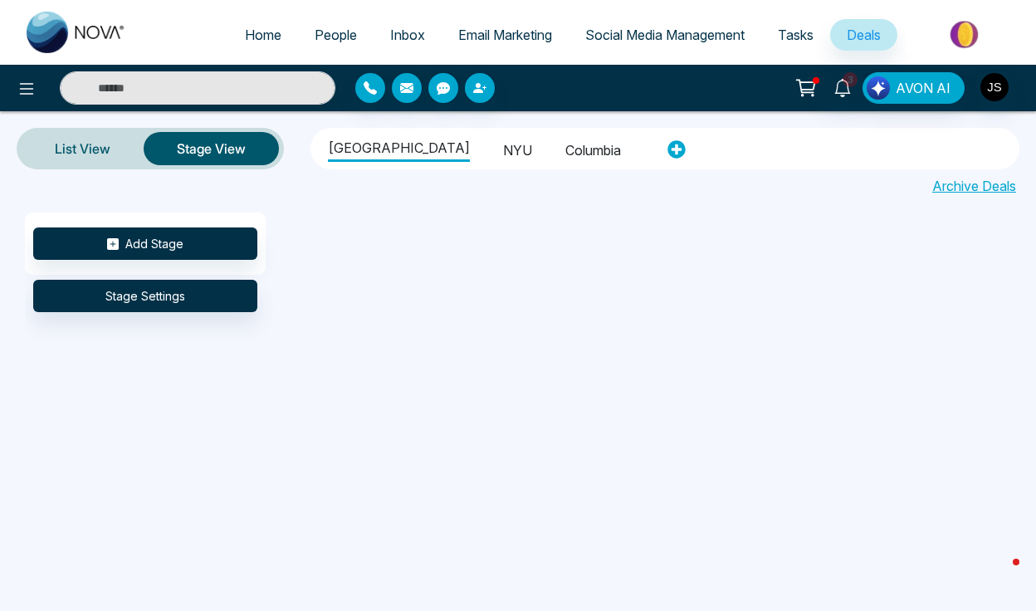
click at [503, 140] on li "NYU" at bounding box center [517, 148] width 29 height 28
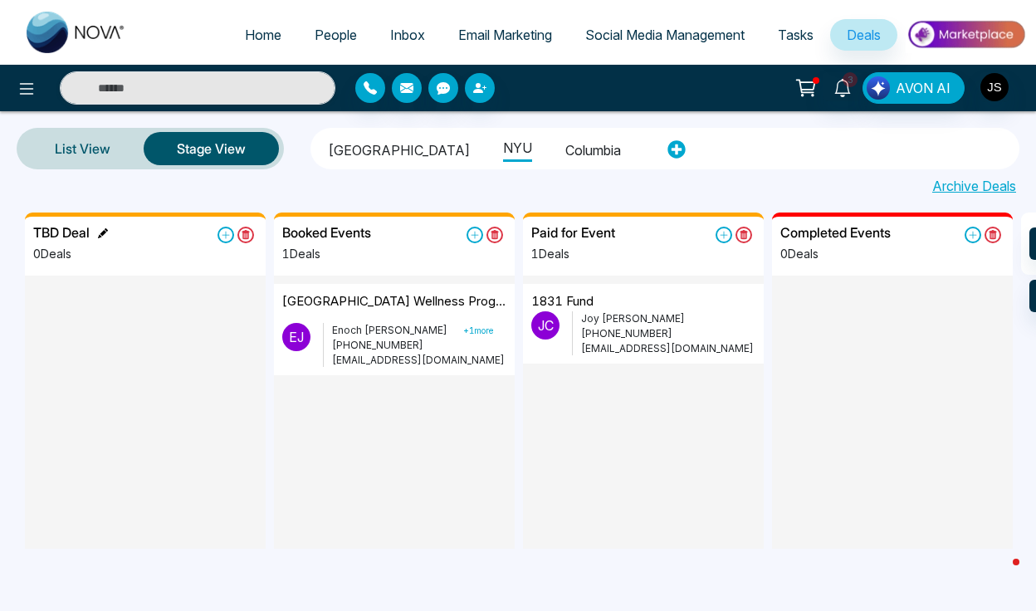
click at [99, 230] on icon at bounding box center [103, 233] width 10 height 10
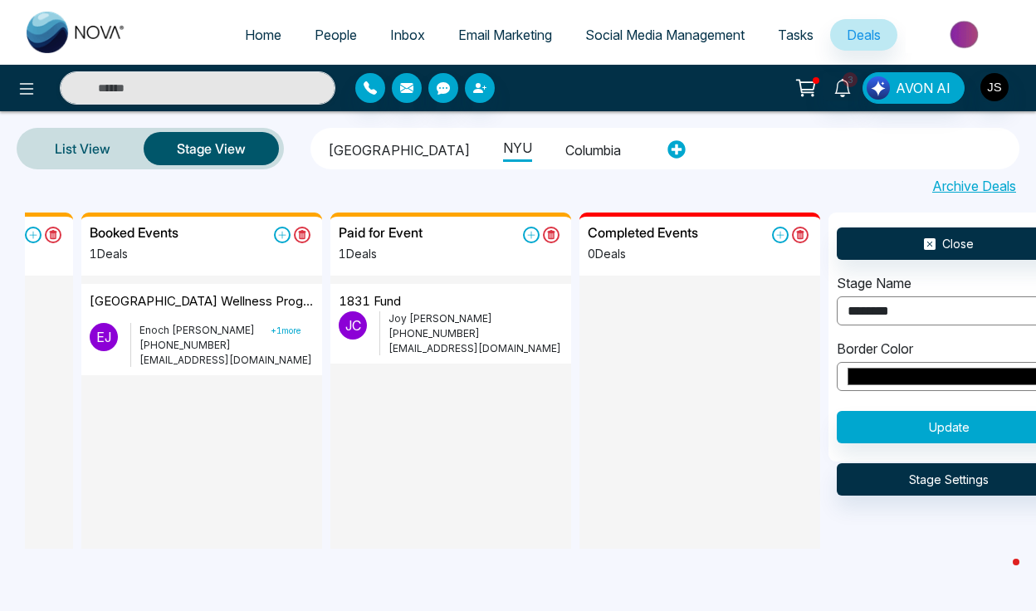
click at [899, 313] on input "********" at bounding box center [949, 310] width 224 height 29
type input "*********"
click at [915, 428] on button "Update" at bounding box center [949, 427] width 224 height 32
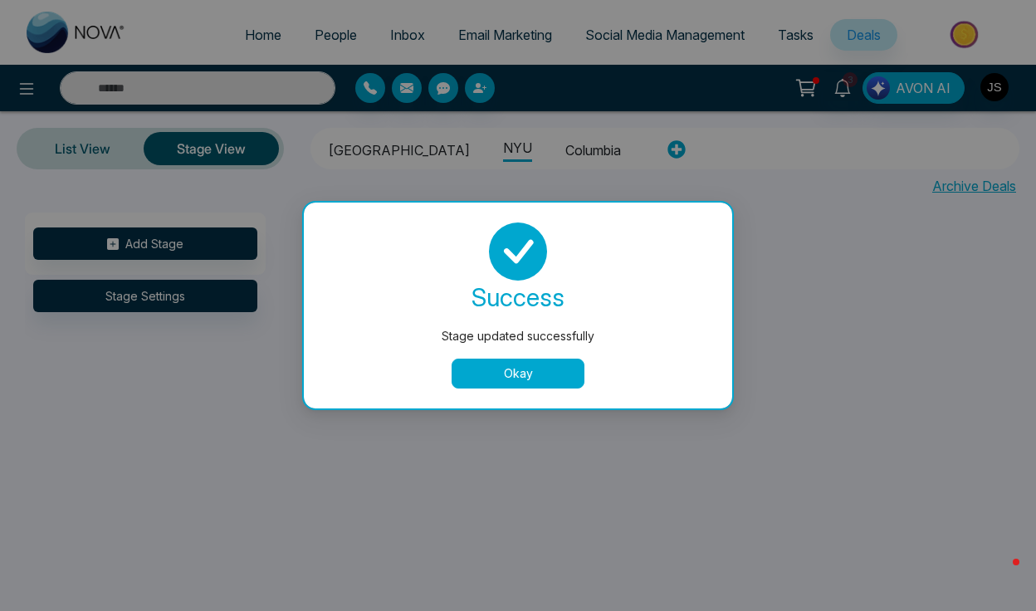
scroll to position [0, 0]
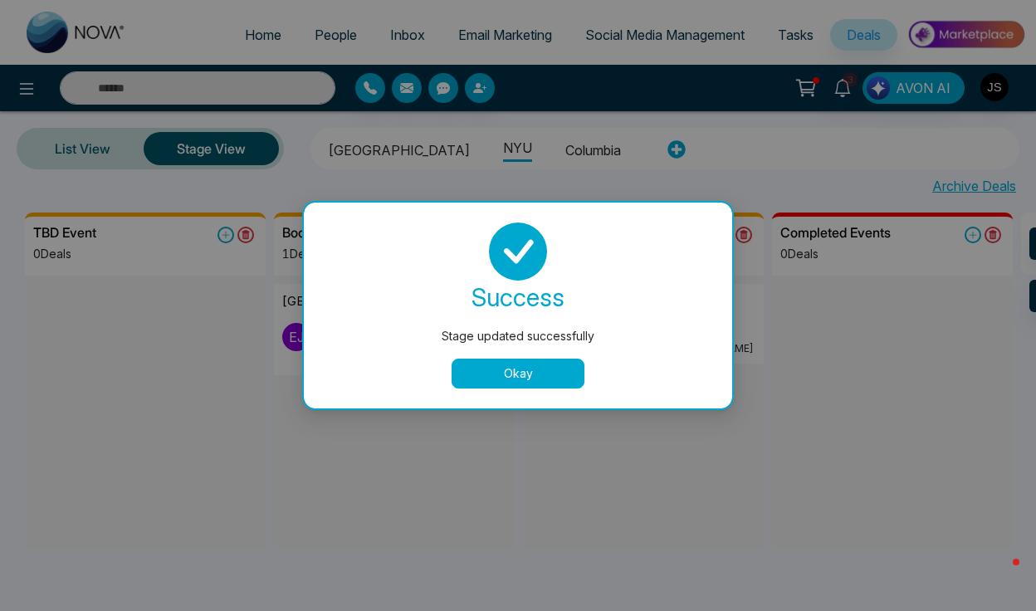
click at [550, 369] on button "Okay" at bounding box center [518, 374] width 133 height 30
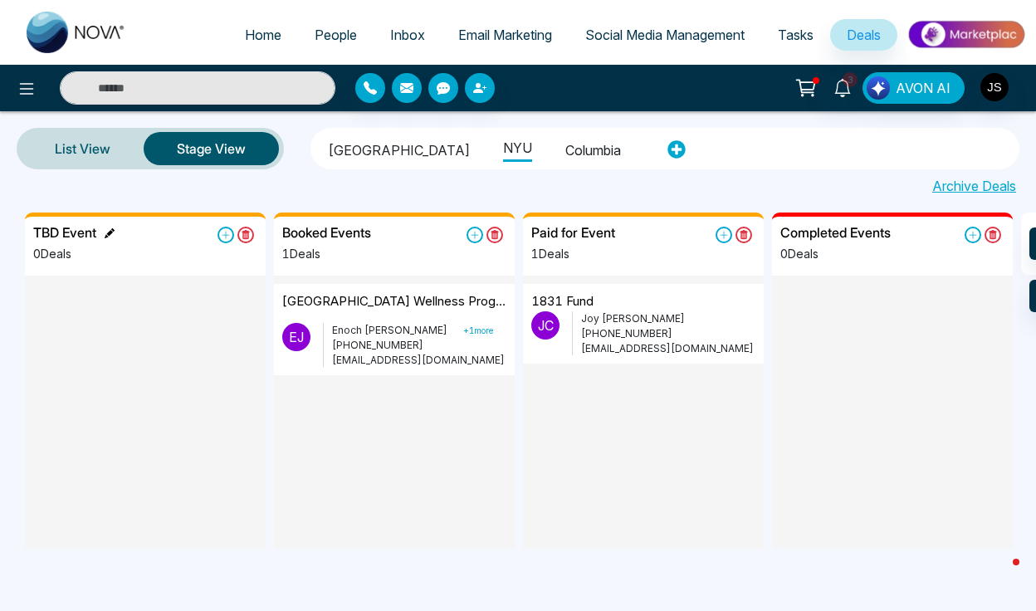
click at [107, 233] on icon at bounding box center [110, 233] width 10 height 10
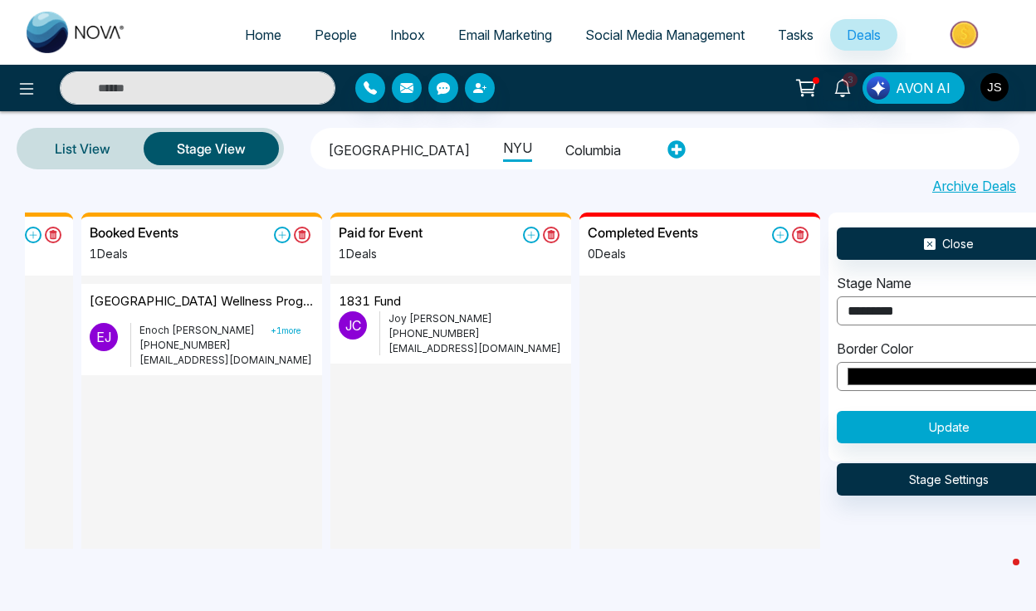
click at [842, 310] on input "*********" at bounding box center [949, 310] width 224 height 29
click at [915, 302] on input "*****" at bounding box center [949, 310] width 224 height 29
click at [912, 306] on input "*****" at bounding box center [949, 310] width 224 height 29
type input "*********"
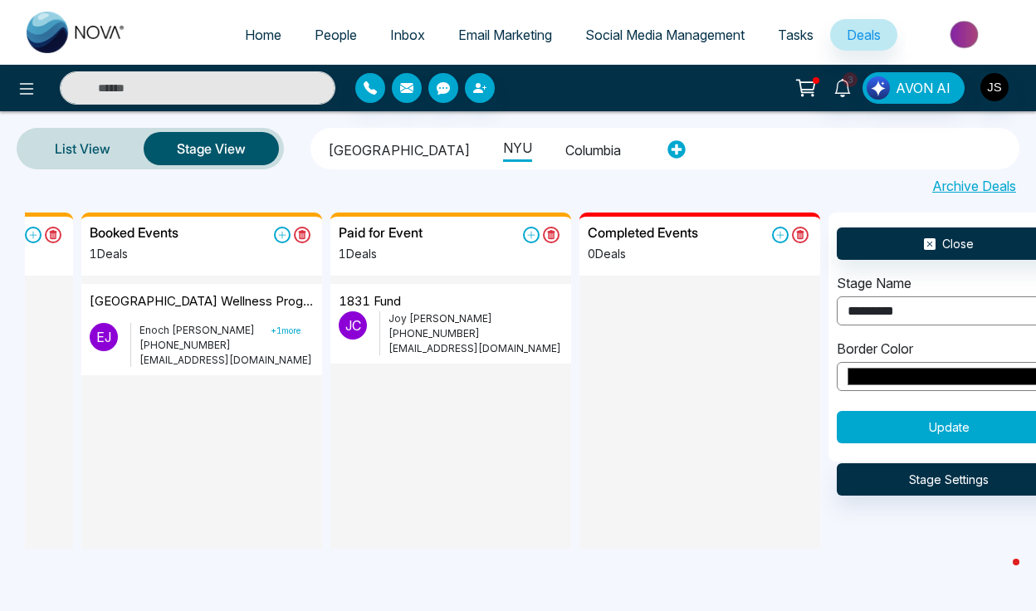
click at [894, 422] on button "Update" at bounding box center [949, 427] width 224 height 32
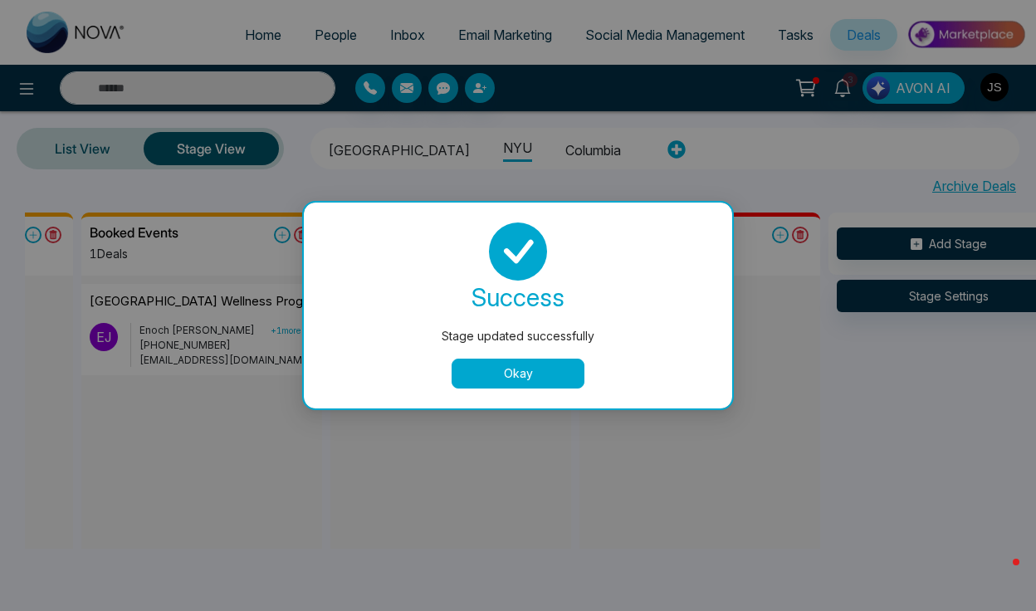
click at [519, 378] on button "Okay" at bounding box center [518, 374] width 133 height 30
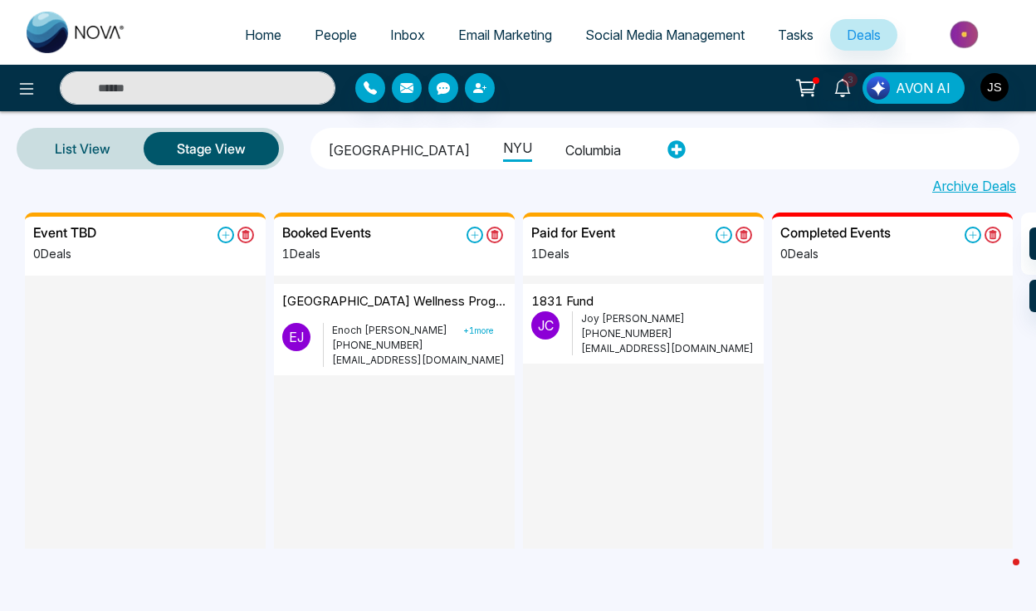
scroll to position [0, 0]
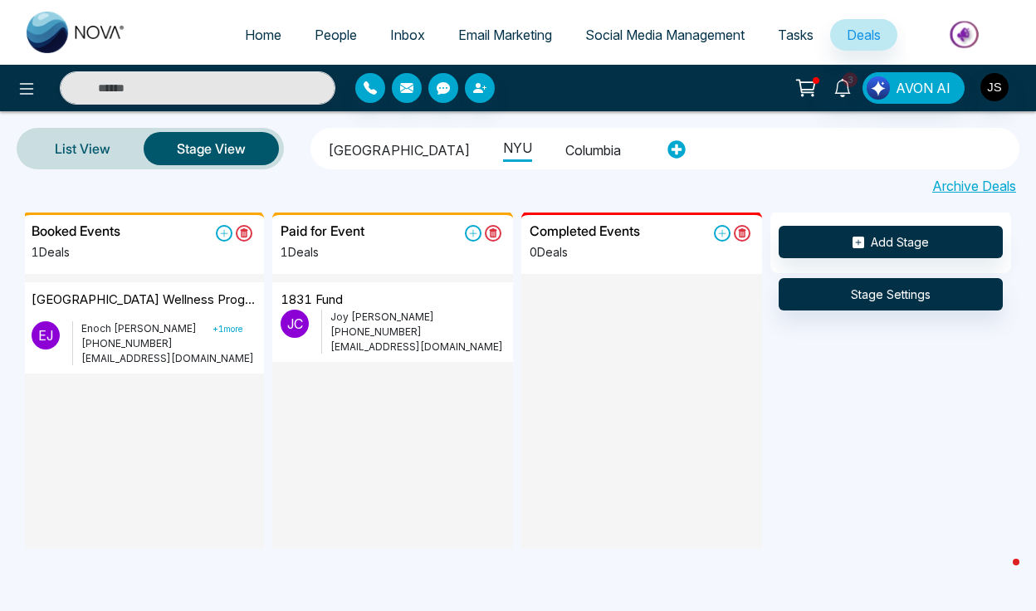
click at [638, 346] on div at bounding box center [642, 366] width 241 height 184
click at [414, 394] on div at bounding box center [392, 454] width 241 height 184
click at [238, 414] on div at bounding box center [143, 466] width 241 height 184
click at [319, 414] on div at bounding box center [392, 454] width 241 height 184
click at [635, 435] on div at bounding box center [642, 366] width 241 height 184
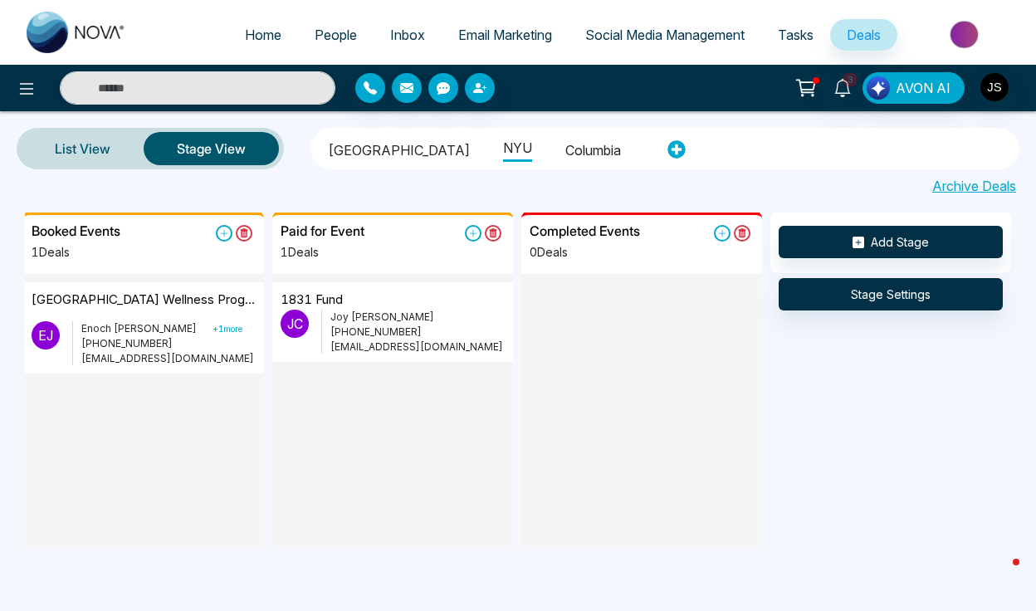
click at [376, 450] on div at bounding box center [392, 454] width 241 height 184
click at [157, 438] on div at bounding box center [143, 466] width 241 height 184
click at [335, 435] on div at bounding box center [392, 454] width 241 height 184
click at [568, 398] on div at bounding box center [642, 366] width 241 height 184
click at [458, 422] on div at bounding box center [392, 454] width 241 height 184
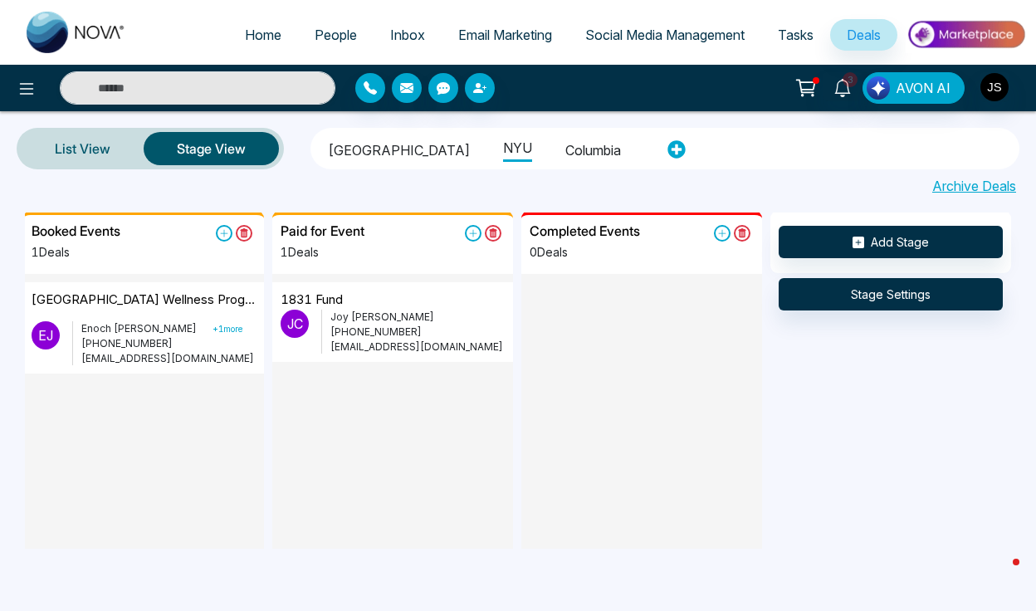
click at [361, 449] on div at bounding box center [392, 454] width 241 height 184
click at [591, 360] on div at bounding box center [642, 366] width 241 height 184
click at [430, 427] on div at bounding box center [392, 454] width 241 height 184
click at [133, 443] on div at bounding box center [143, 466] width 241 height 184
click at [397, 445] on div at bounding box center [392, 454] width 241 height 184
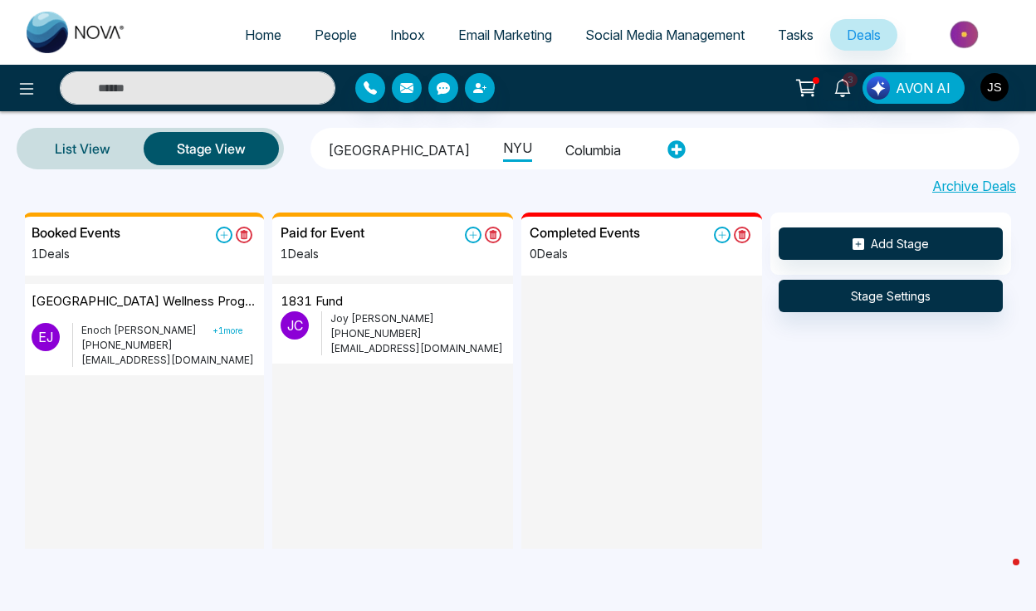
scroll to position [2, 251]
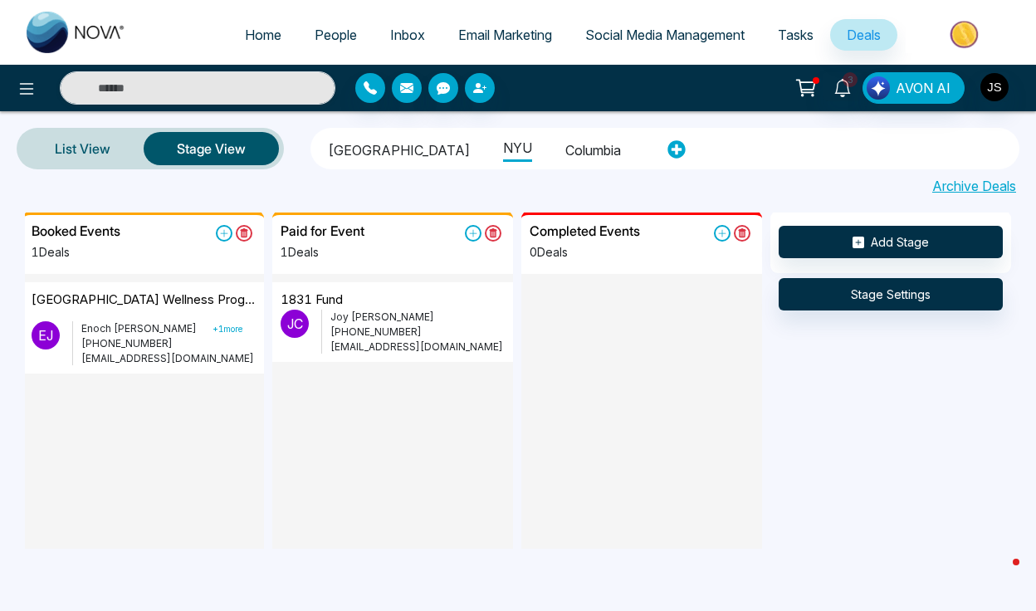
click at [468, 154] on ul "Cornell University NYU Columbia" at bounding box center [485, 149] width 339 height 36
click at [503, 154] on li "NYU" at bounding box center [517, 146] width 29 height 31
click at [503, 159] on li "NYU" at bounding box center [517, 146] width 29 height 31
click at [503, 149] on li "NYU" at bounding box center [517, 146] width 29 height 31
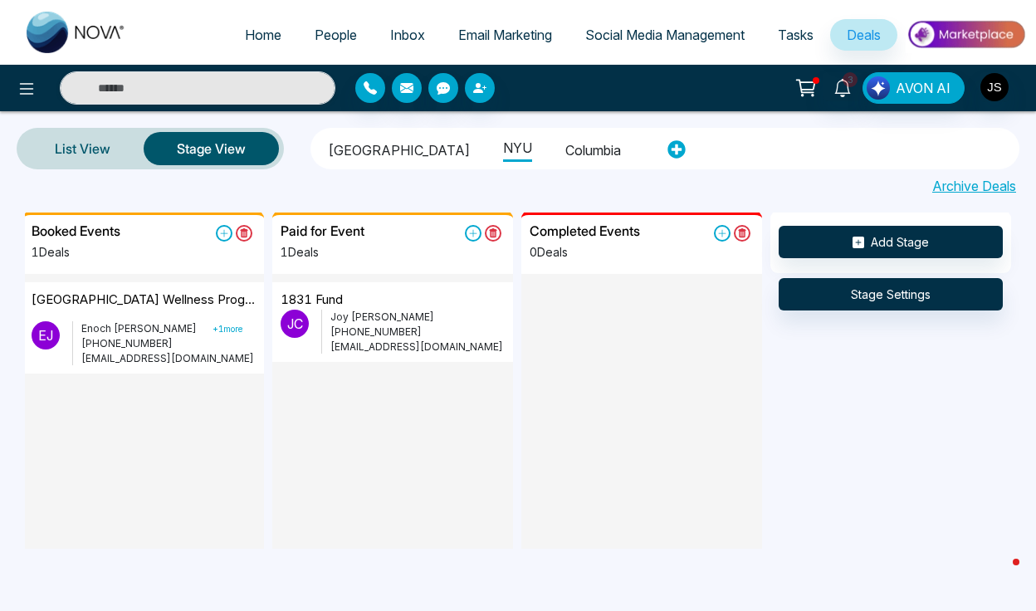
click at [503, 149] on li "NYU" at bounding box center [517, 146] width 29 height 31
drag, startPoint x: 474, startPoint y: 149, endPoint x: 509, endPoint y: 149, distance: 34.9
click at [509, 149] on ul "Cornell University NYU Columbia" at bounding box center [485, 149] width 339 height 36
click at [702, 156] on div "Cornell University NYU Columbia" at bounding box center [665, 149] width 699 height 36
click at [503, 148] on li "NYU" at bounding box center [517, 146] width 29 height 31
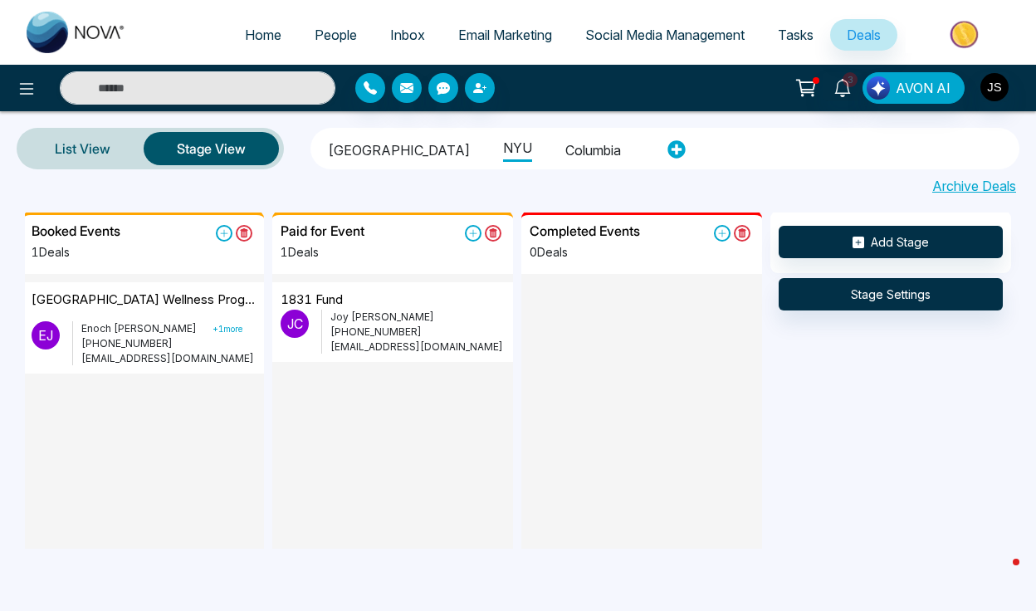
scroll to position [0, 251]
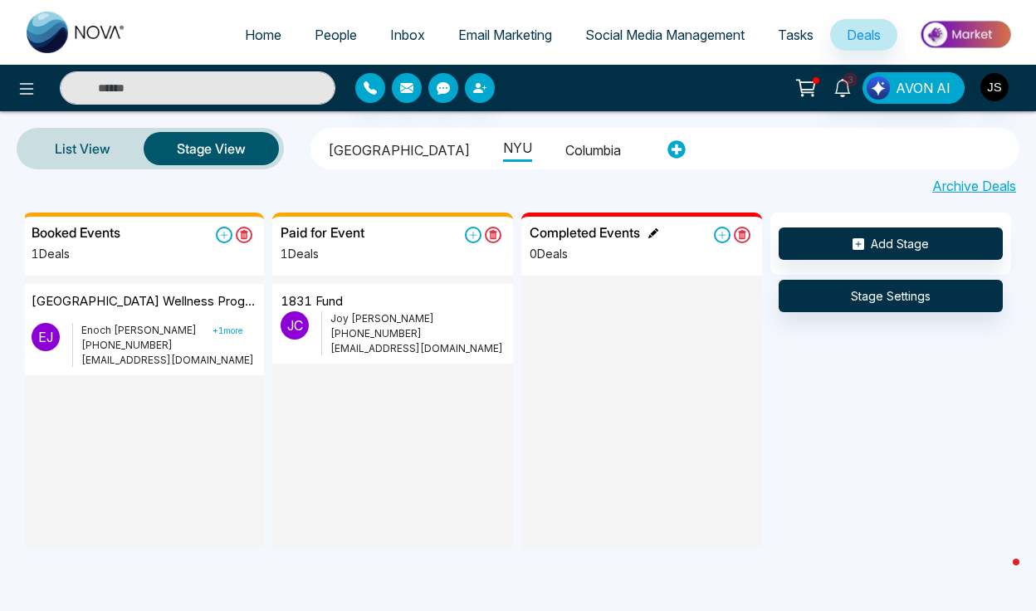
click at [650, 232] on icon at bounding box center [654, 233] width 10 height 10
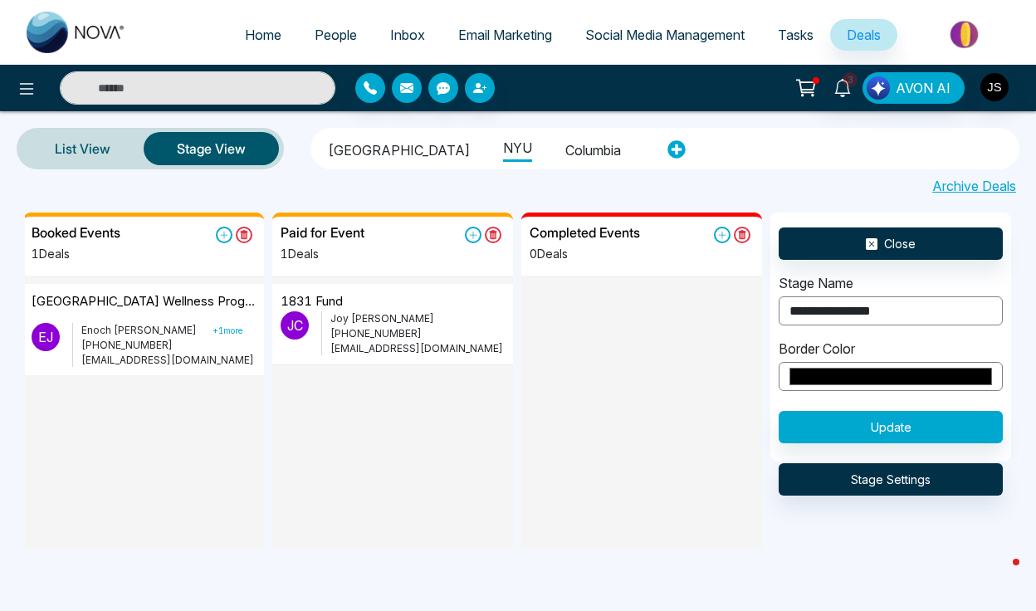
click at [805, 367] on input "*******" at bounding box center [891, 376] width 224 height 29
type input "*******"
click at [904, 340] on div "Border Color *******" at bounding box center [891, 365] width 224 height 52
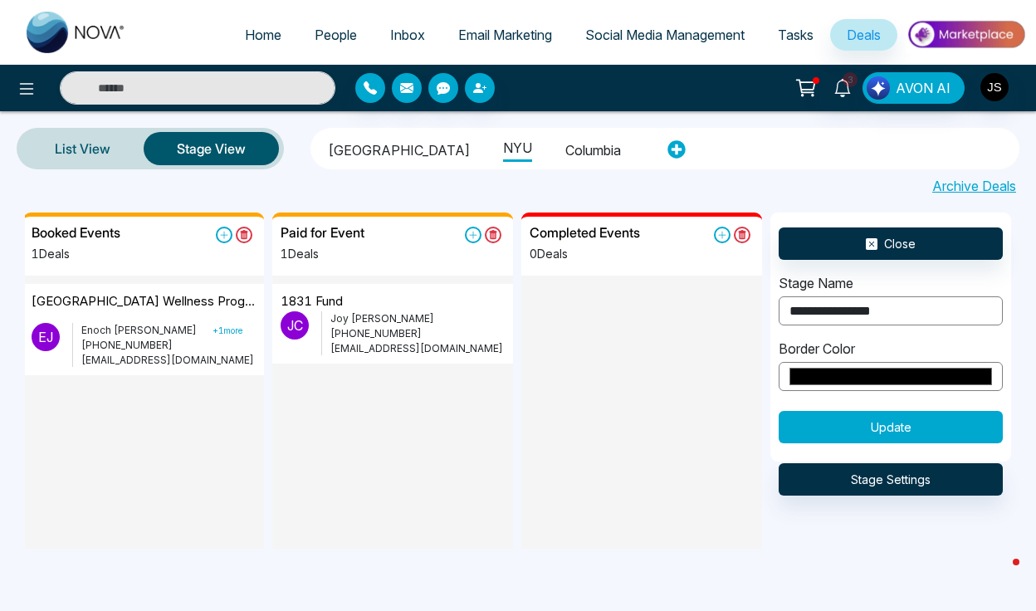
click at [874, 436] on button "Update" at bounding box center [891, 427] width 224 height 32
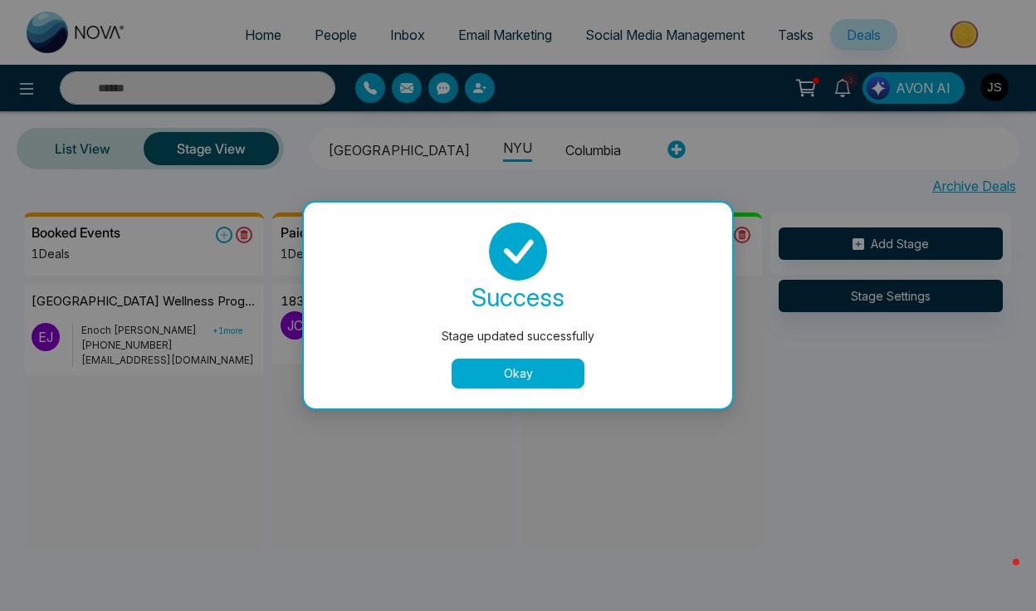
click at [494, 373] on button "Okay" at bounding box center [518, 374] width 133 height 30
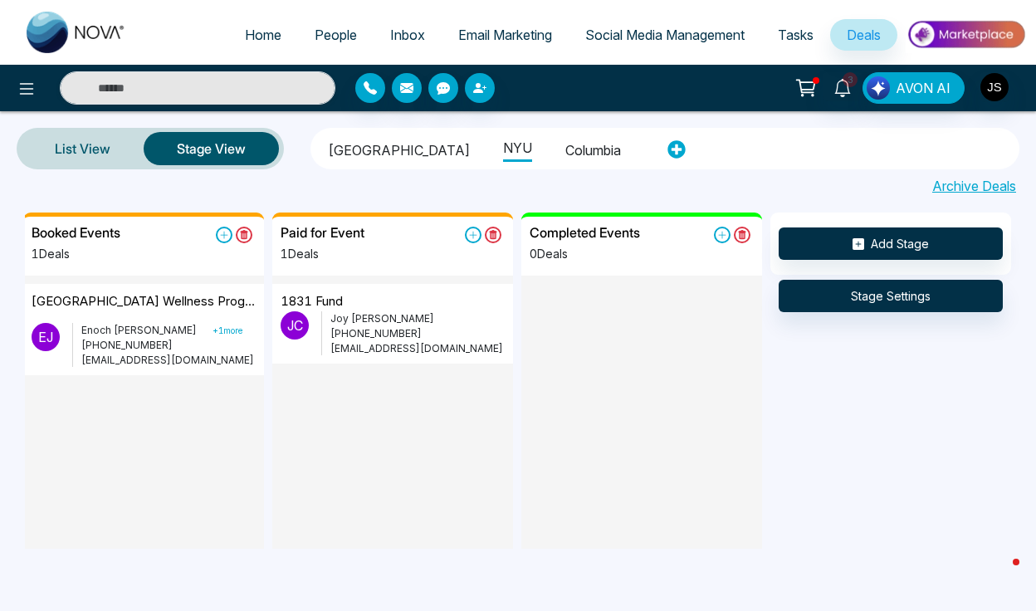
click at [517, 280] on div "Paid for Event 1 Deals 1831 Fund J C Joy Chu +17817740047 jc12110@nyu.edu" at bounding box center [396, 381] width 249 height 336
click at [21, 389] on div "Home People Inbox Email Marketing Social Media Management Tasks Deals 3 AVON AI…" at bounding box center [518, 305] width 1036 height 611
click at [997, 81] on img "button" at bounding box center [995, 87] width 28 height 28
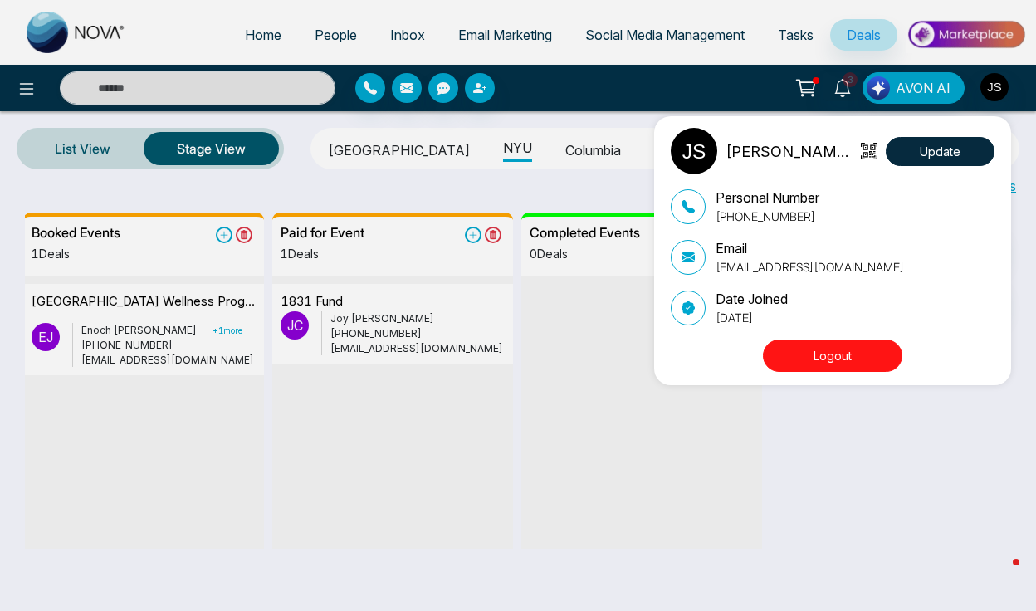
click at [629, 473] on div "Jackson Stone Update Personal Number +17817740049 Email support@stonemeetsclay.…" at bounding box center [518, 305] width 1036 height 611
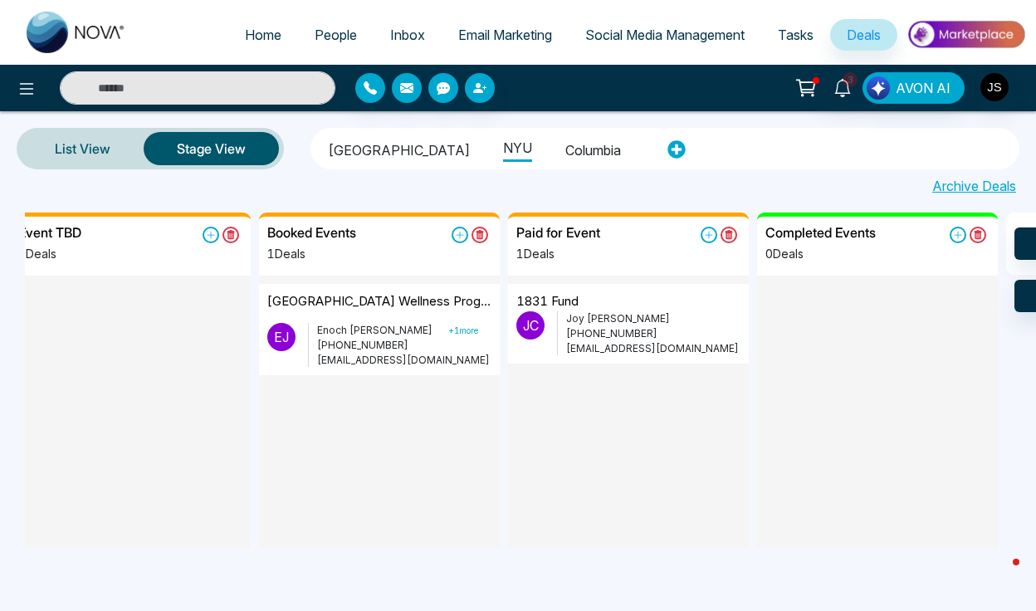
scroll to position [0, 0]
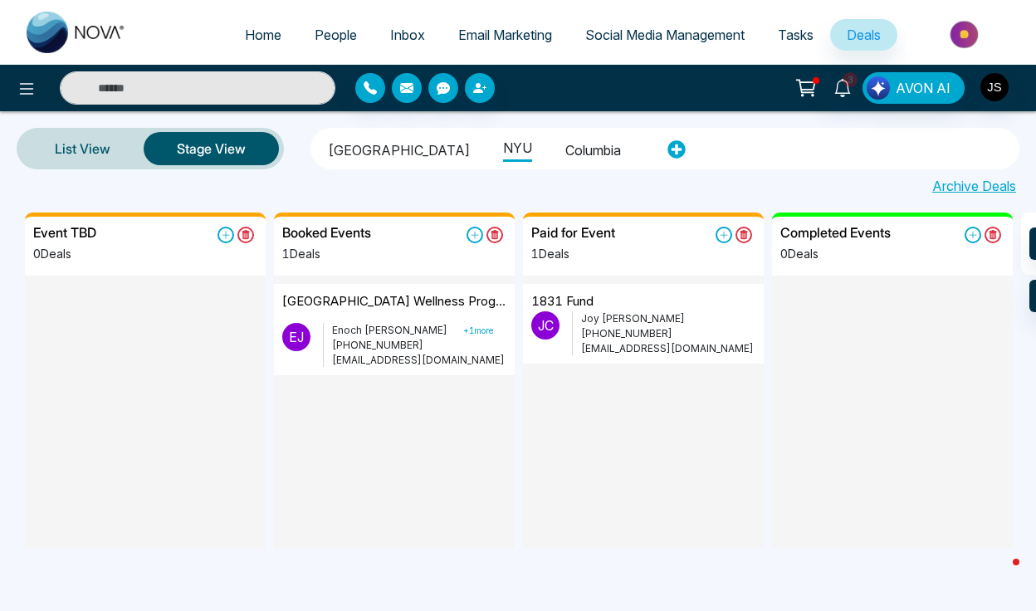
click at [463, 331] on small "+ 1 more" at bounding box center [478, 331] width 30 height 10
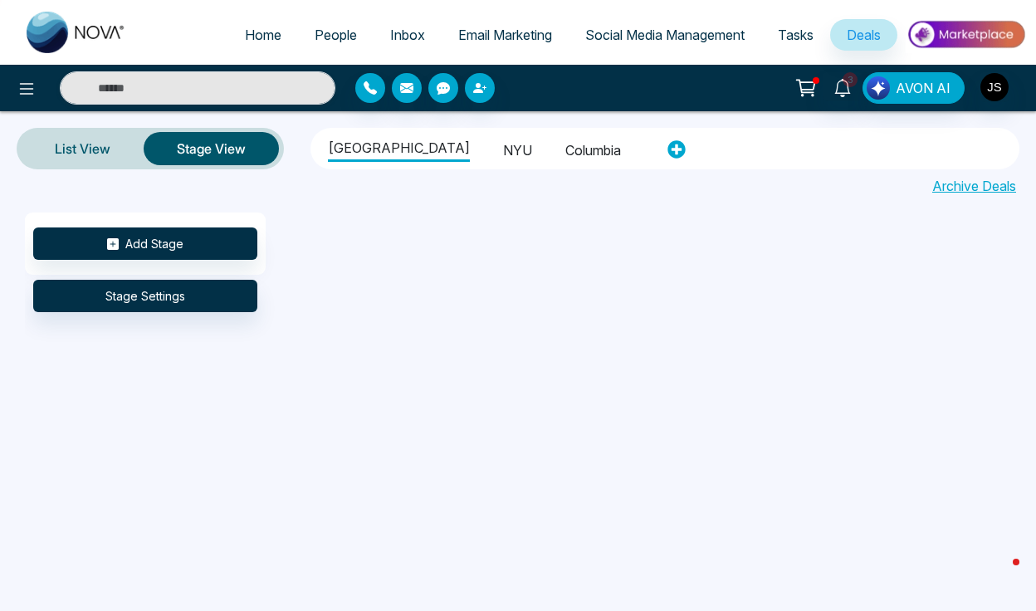
click at [503, 157] on li "NYU" at bounding box center [517, 148] width 29 height 28
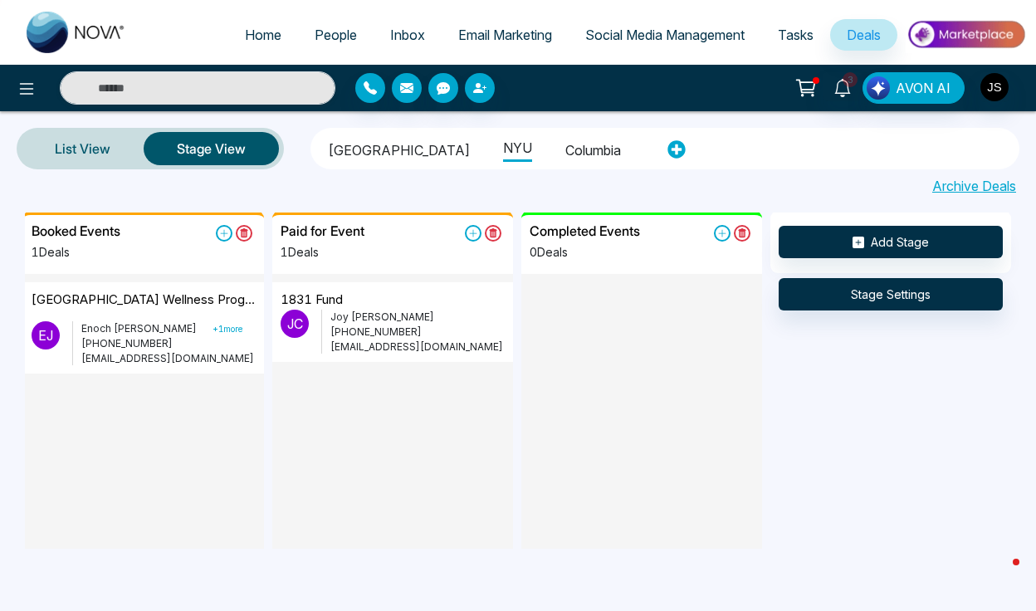
scroll to position [0, 251]
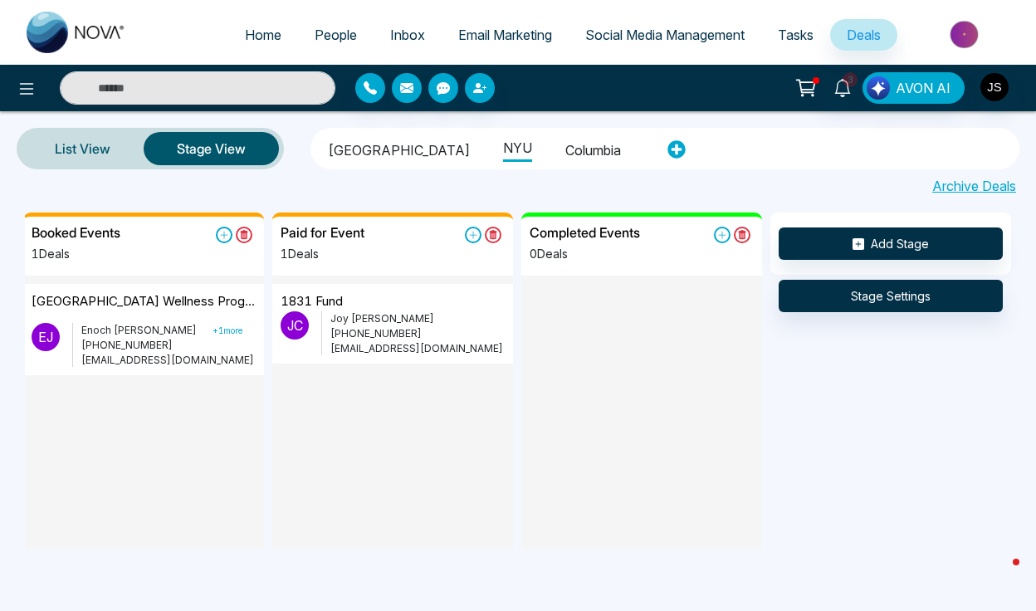
click at [566, 160] on li "Columbia" at bounding box center [594, 148] width 56 height 28
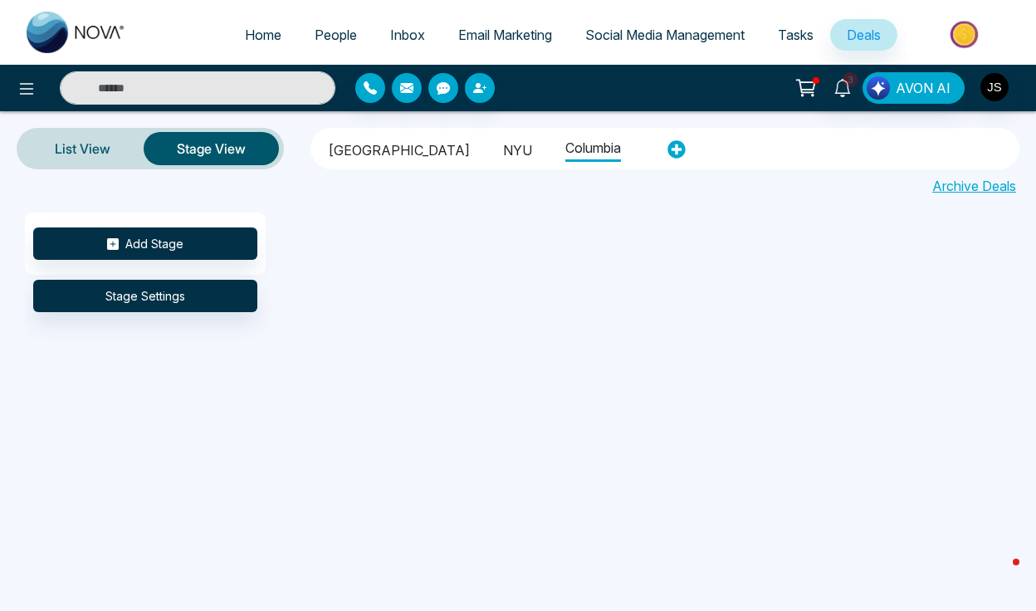
scroll to position [0, 0]
click at [503, 156] on li "NYU" at bounding box center [517, 148] width 29 height 28
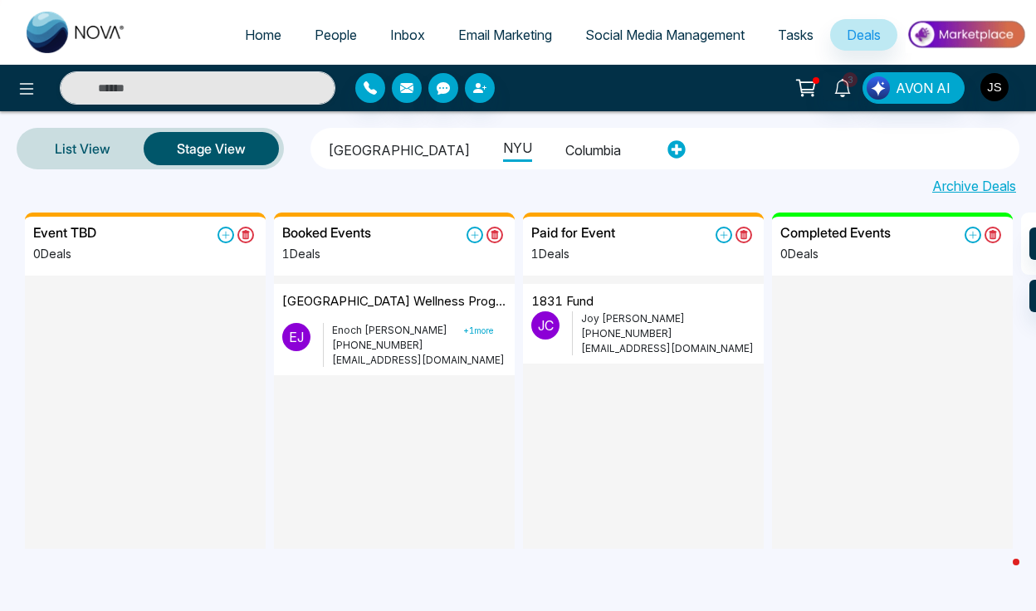
click at [578, 151] on li "Columbia" at bounding box center [594, 148] width 56 height 28
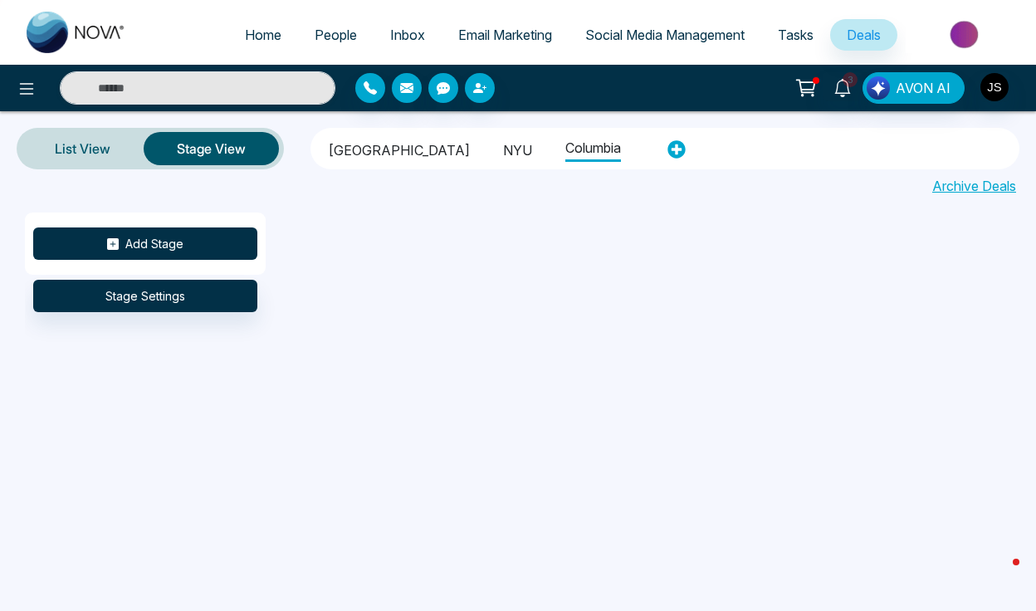
click at [164, 255] on button "Add Stage" at bounding box center [145, 244] width 224 height 32
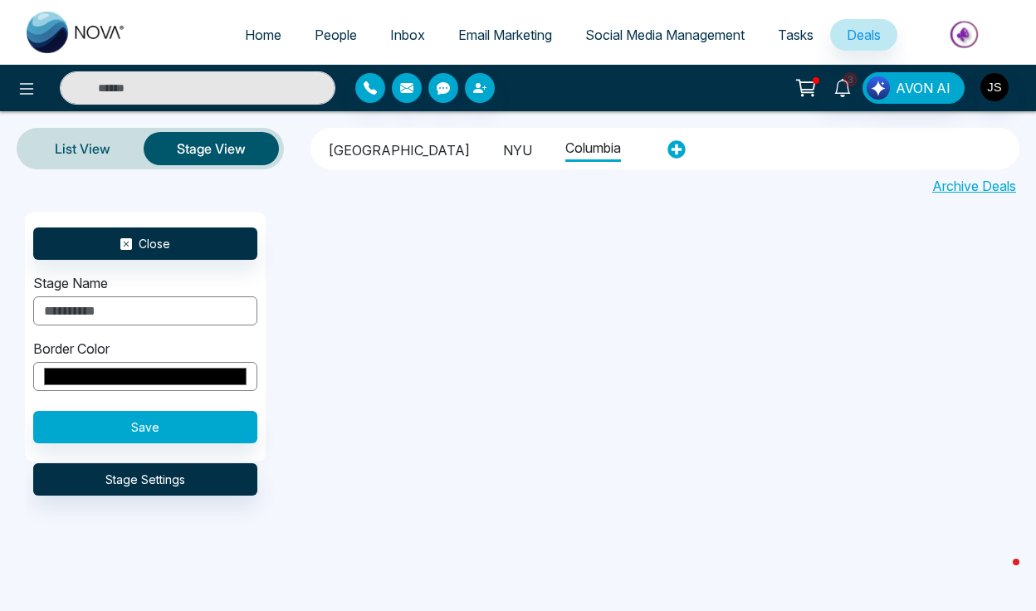
click at [135, 323] on input "text" at bounding box center [145, 310] width 224 height 29
type input "**********"
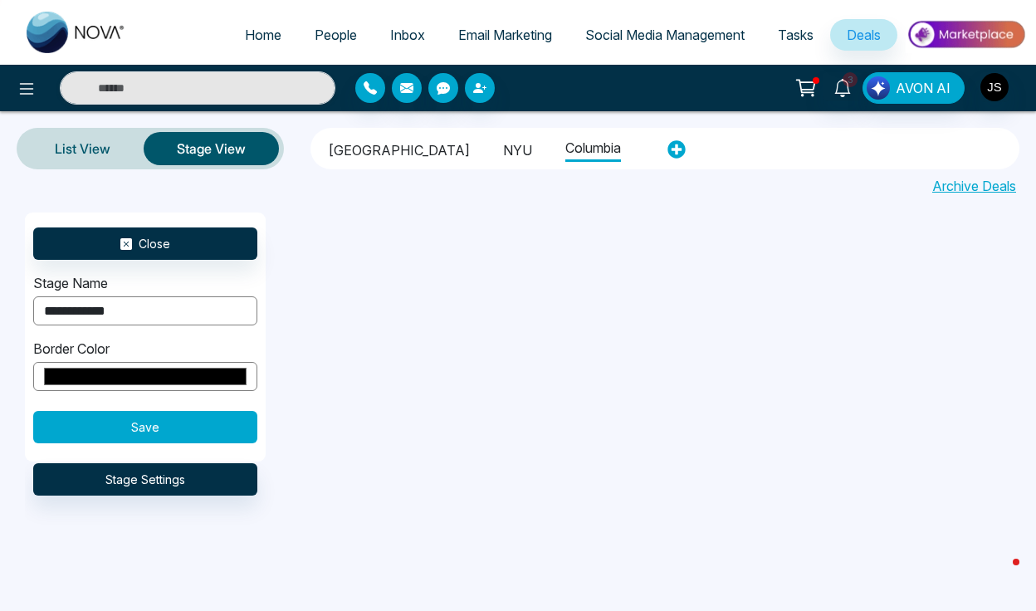
click at [85, 422] on button "Save" at bounding box center [145, 427] width 224 height 32
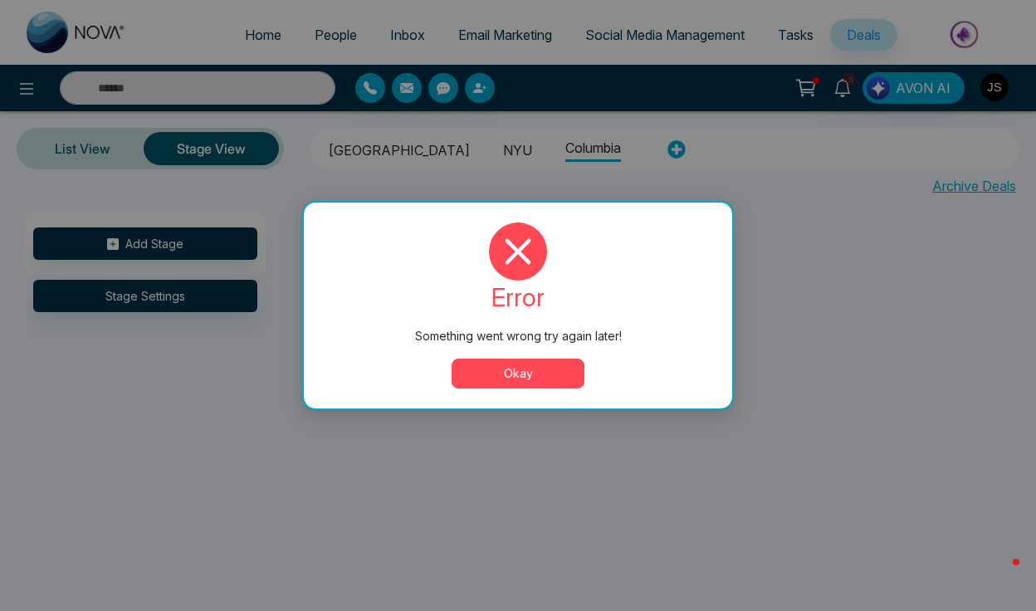
click at [492, 388] on button "Okay" at bounding box center [518, 374] width 133 height 30
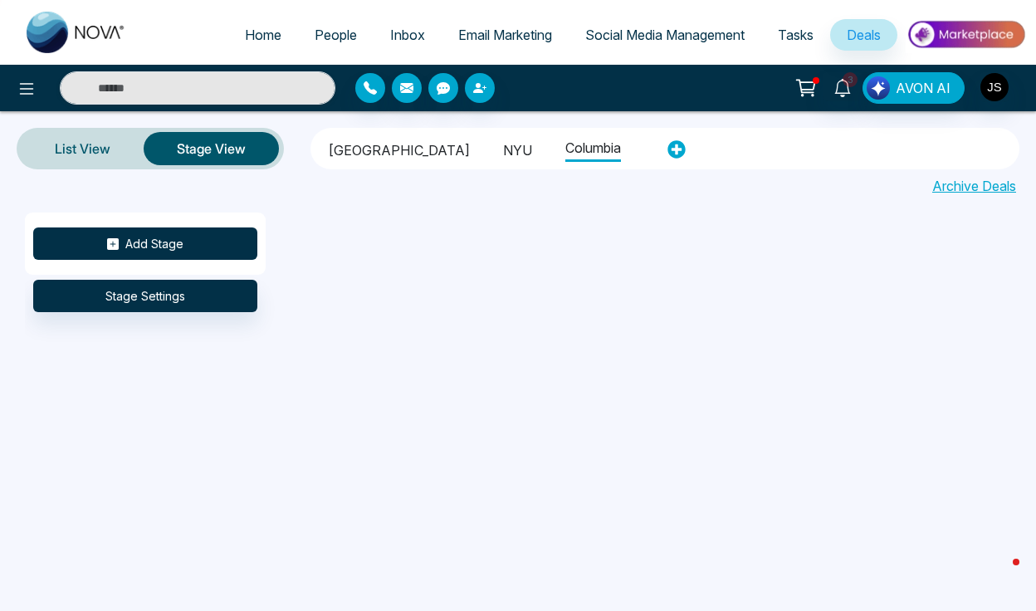
click at [228, 240] on button "Add Stage" at bounding box center [145, 244] width 224 height 32
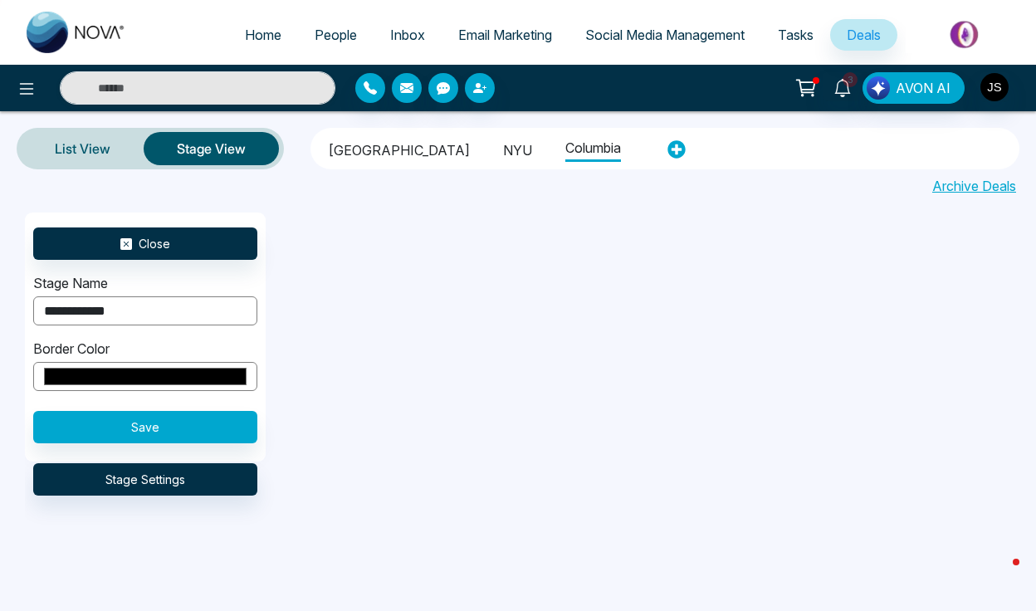
type input "**********"
click at [76, 422] on button "Save" at bounding box center [145, 427] width 224 height 32
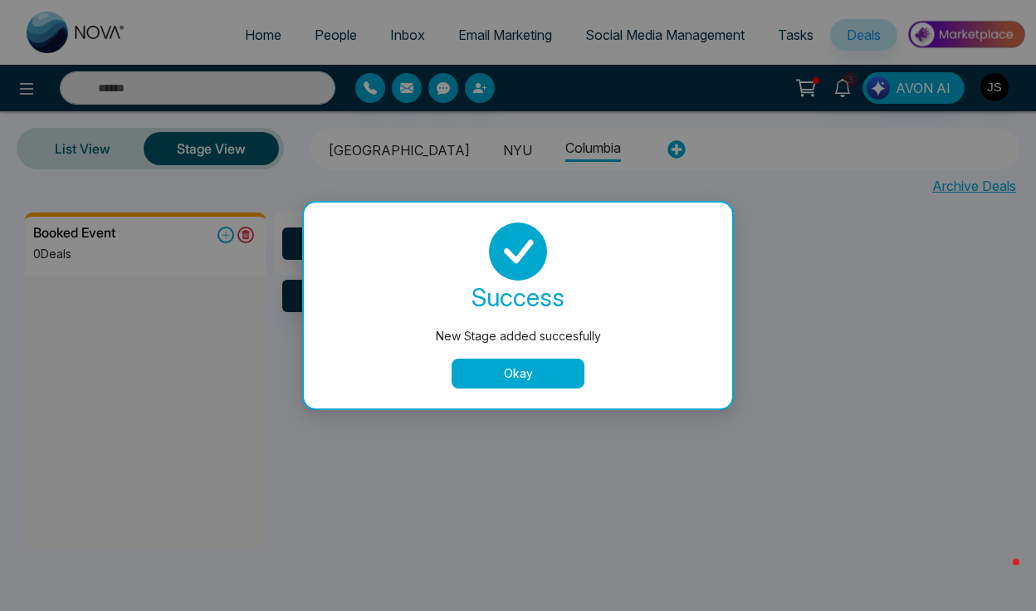
click at [518, 380] on button "Okay" at bounding box center [518, 374] width 133 height 30
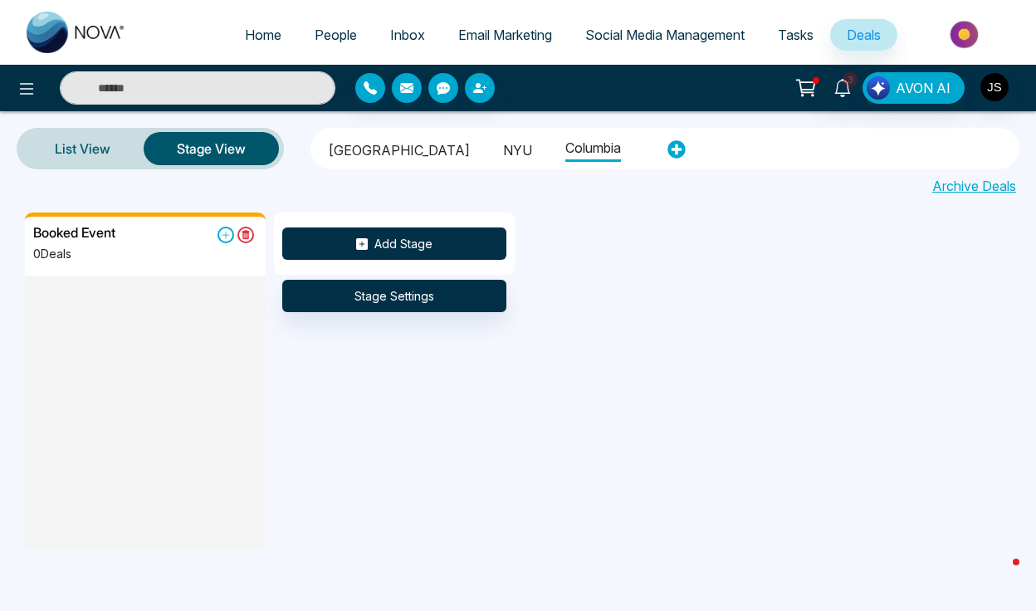
click at [367, 242] on icon at bounding box center [362, 244] width 12 height 12
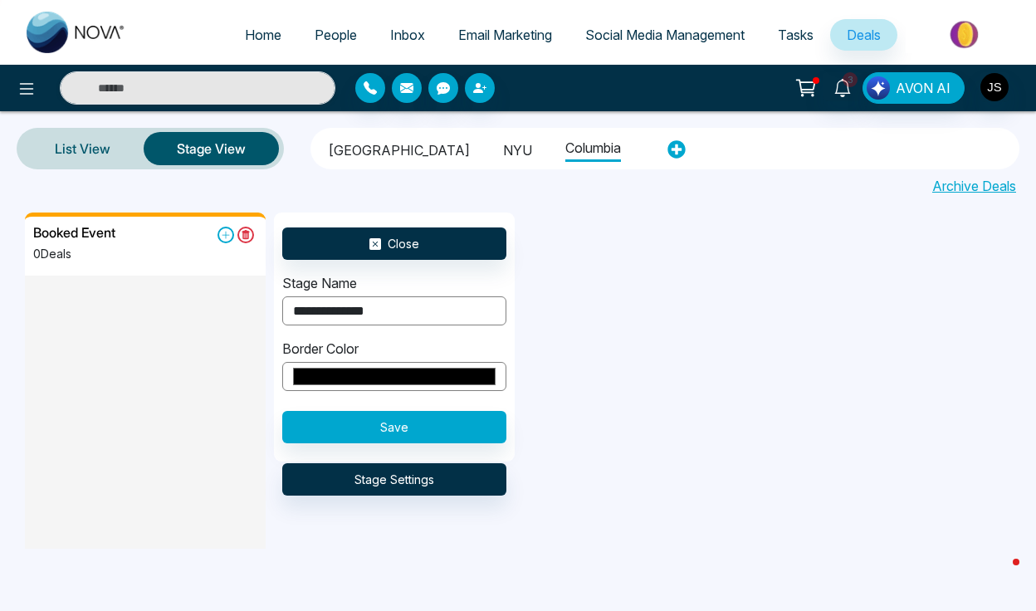
type input "**********"
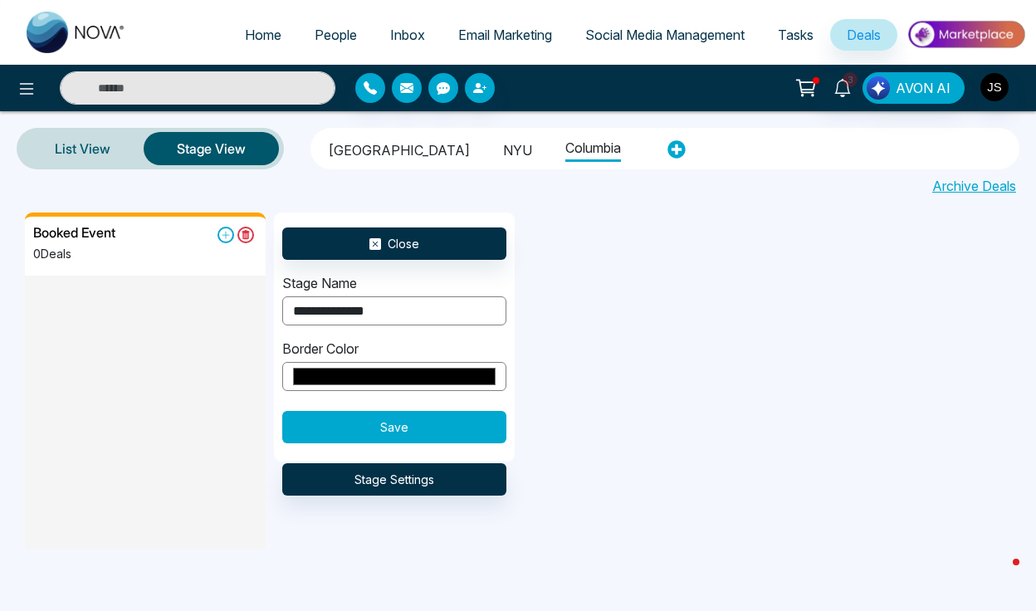
click at [365, 427] on button "Save" at bounding box center [394, 427] width 224 height 32
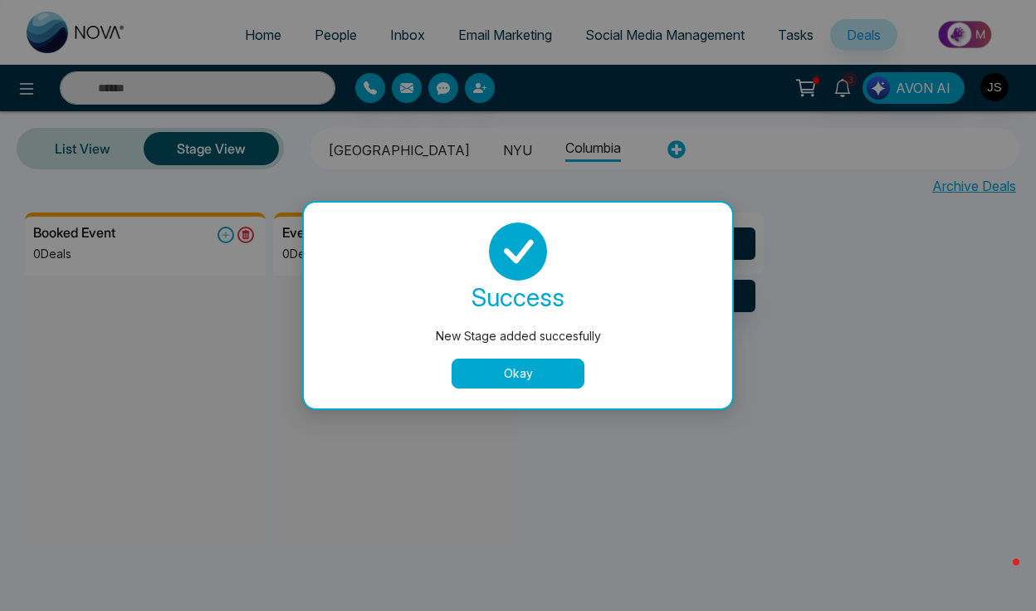
click at [554, 370] on button "Okay" at bounding box center [518, 374] width 133 height 30
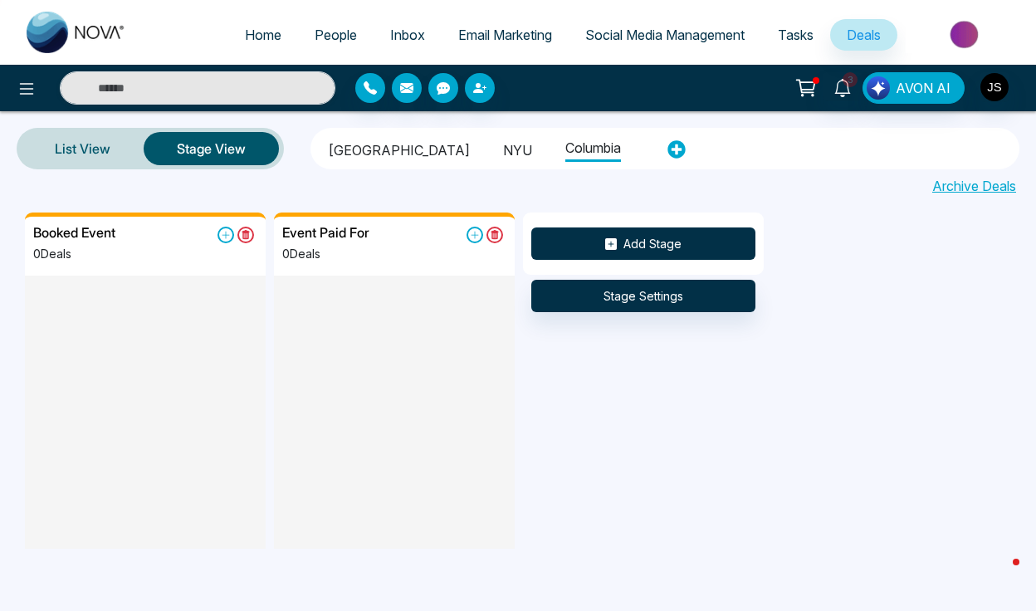
click at [630, 246] on button "Add Stage" at bounding box center [643, 244] width 224 height 32
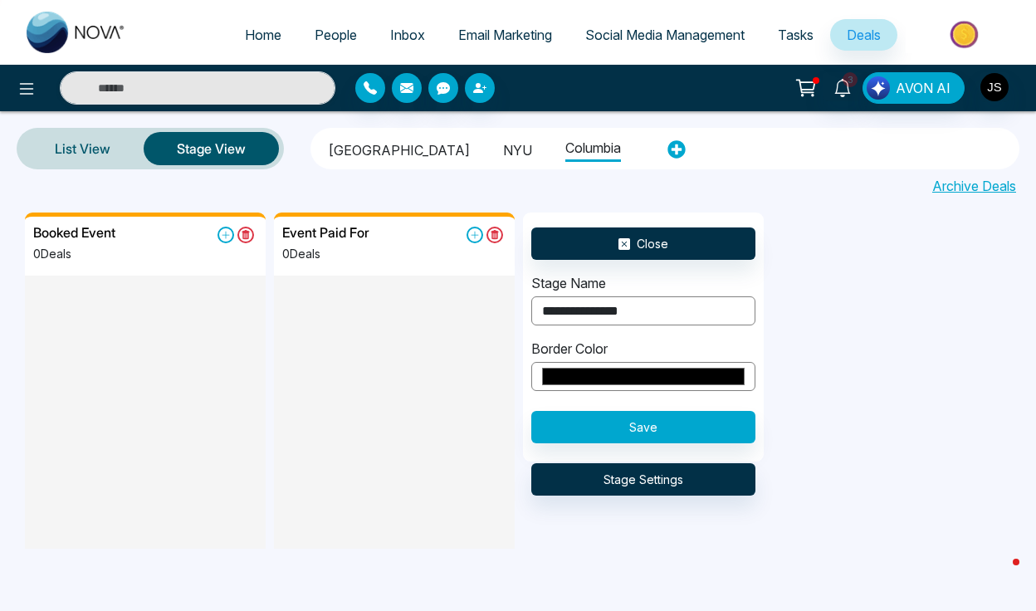
type input "**********"
click at [615, 431] on button "Save" at bounding box center [643, 427] width 224 height 32
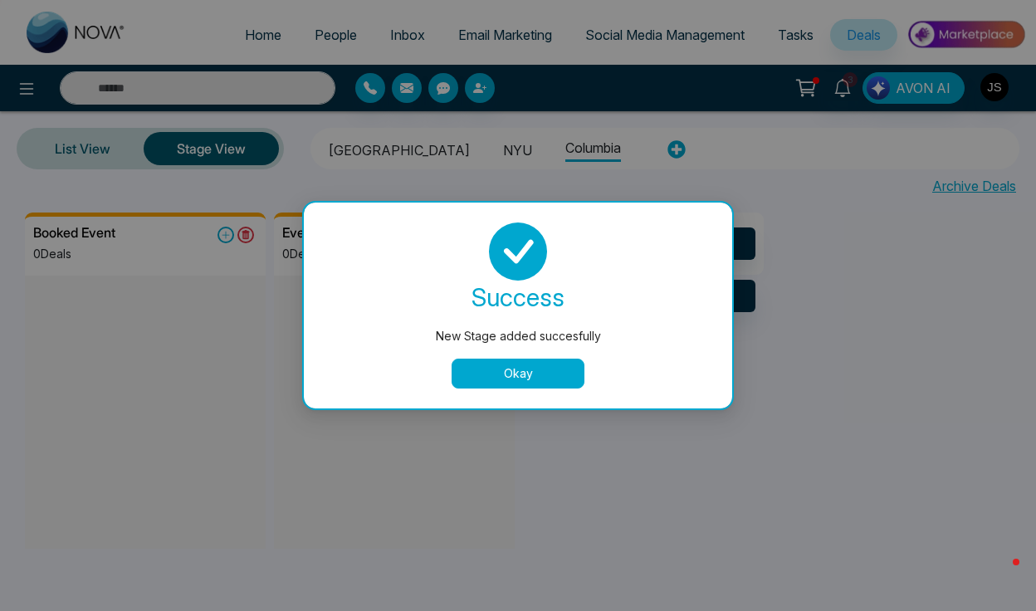
click at [556, 385] on button "Okay" at bounding box center [518, 374] width 133 height 30
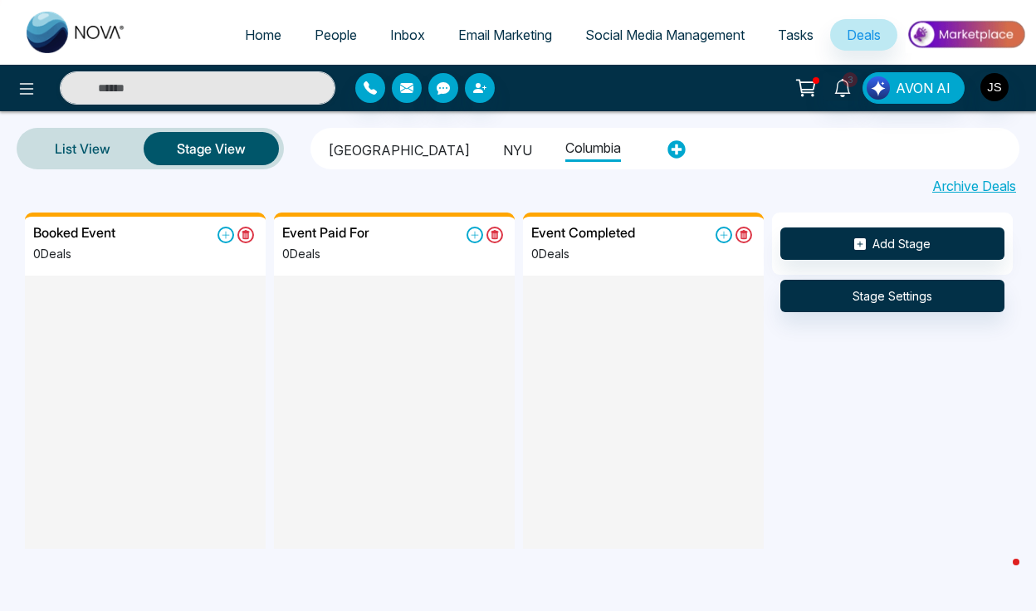
click at [503, 147] on li "NYU" at bounding box center [517, 148] width 29 height 28
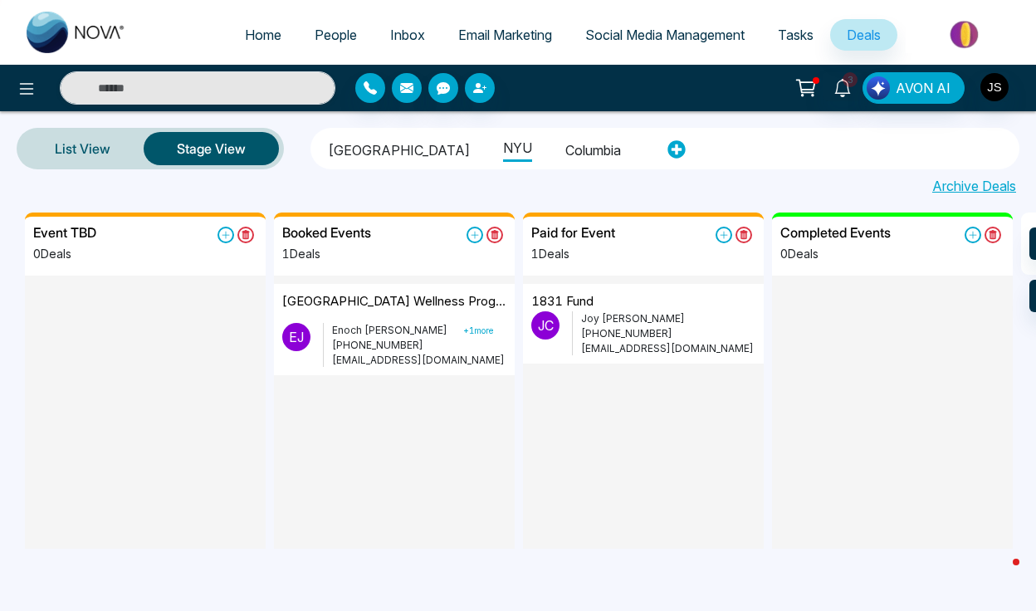
click at [566, 148] on li "Columbia" at bounding box center [594, 148] width 56 height 28
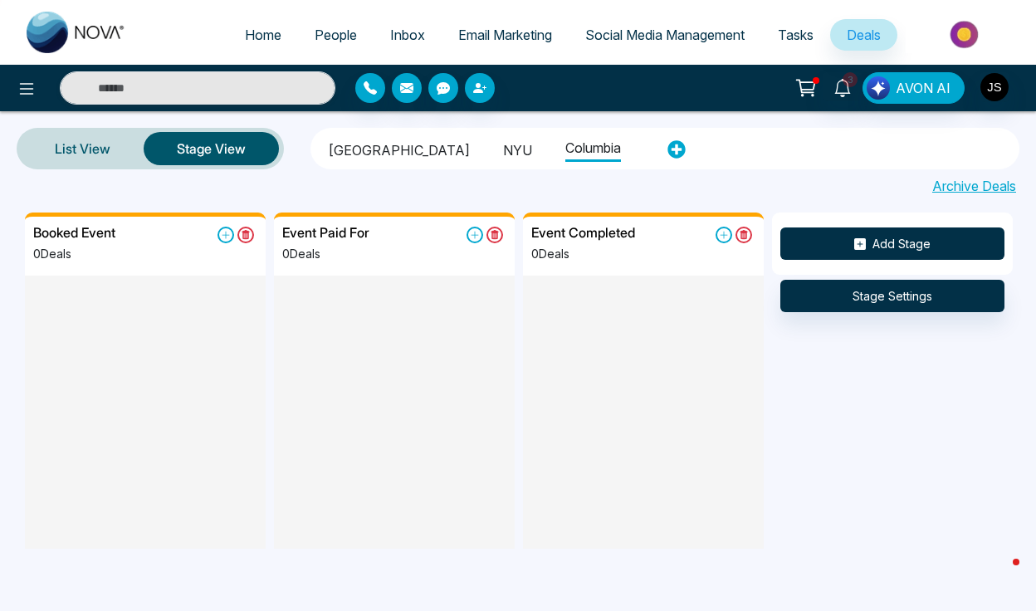
click at [820, 247] on button "Add Stage" at bounding box center [893, 244] width 224 height 32
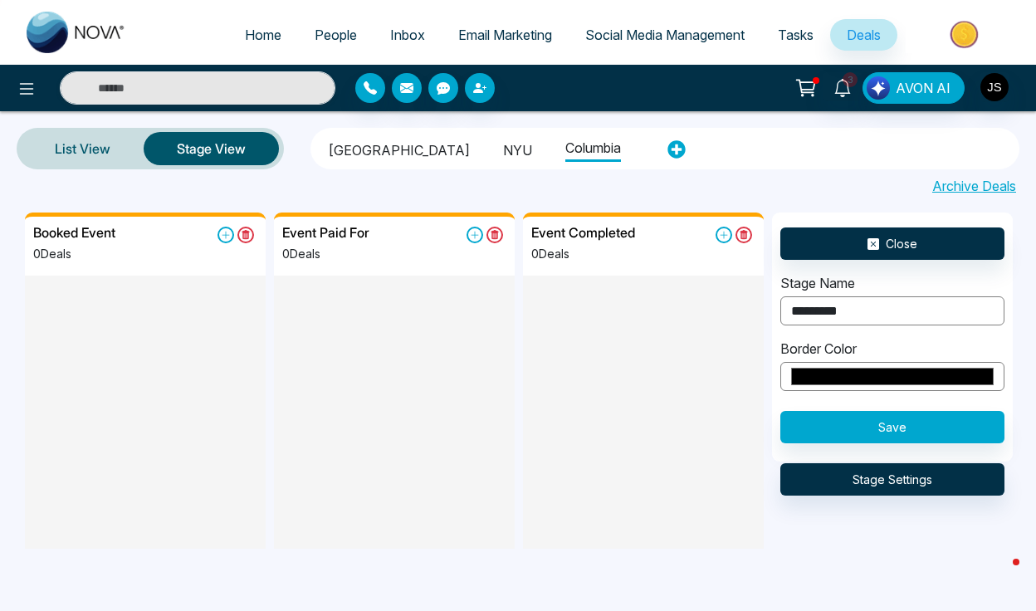
type input "*********"
click at [840, 424] on button "Save" at bounding box center [893, 427] width 224 height 32
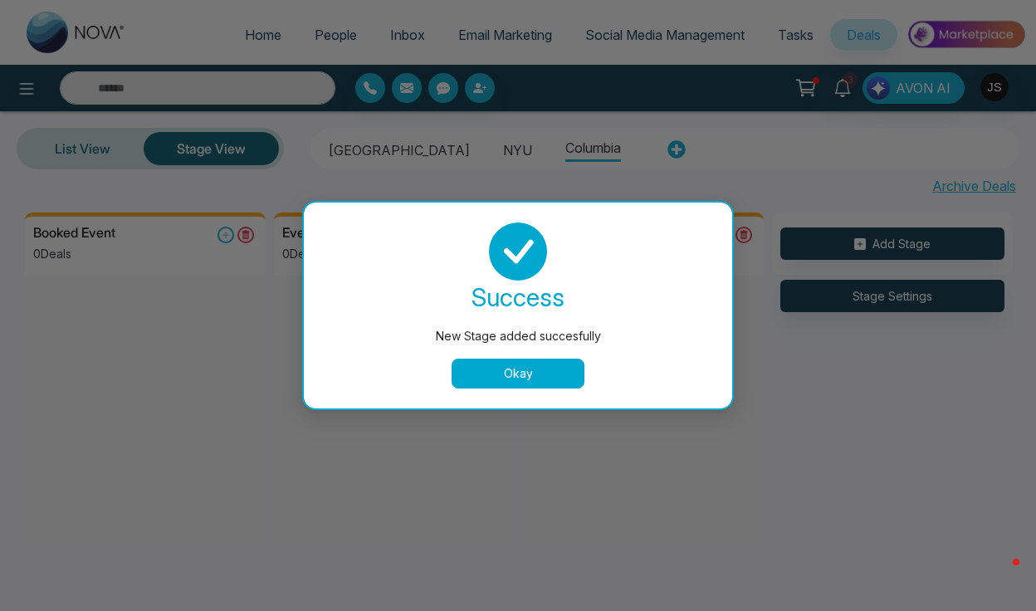
click at [531, 363] on button "Okay" at bounding box center [518, 374] width 133 height 30
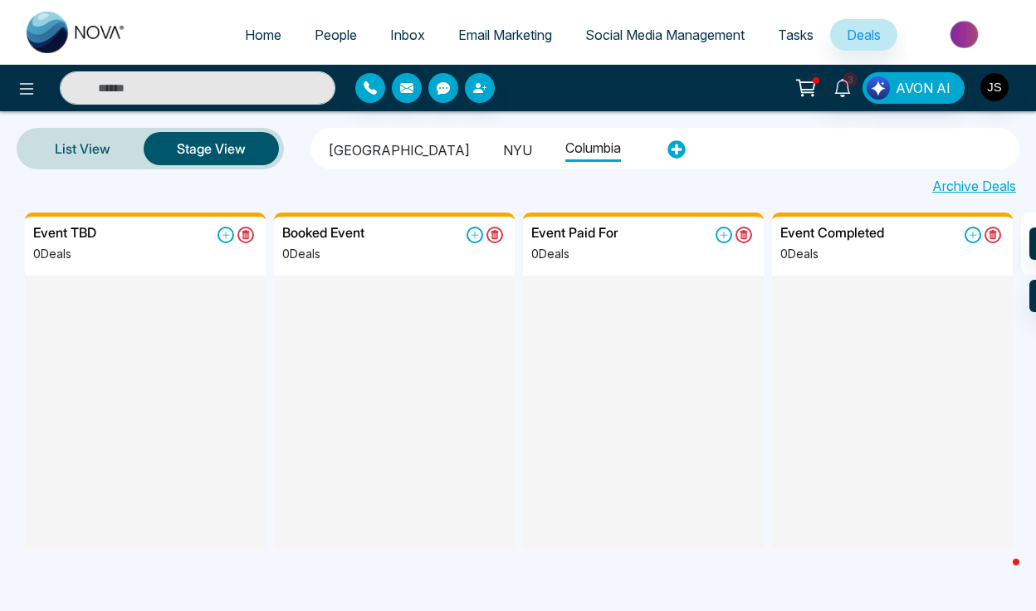
click at [503, 148] on li "NYU" at bounding box center [517, 148] width 29 height 28
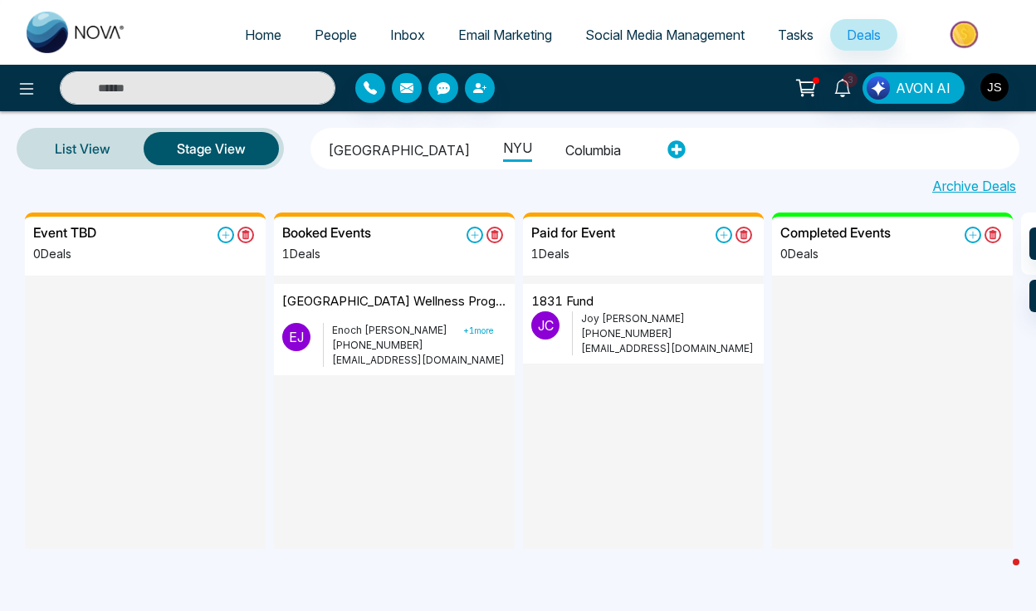
click at [566, 153] on li "Columbia" at bounding box center [594, 148] width 56 height 28
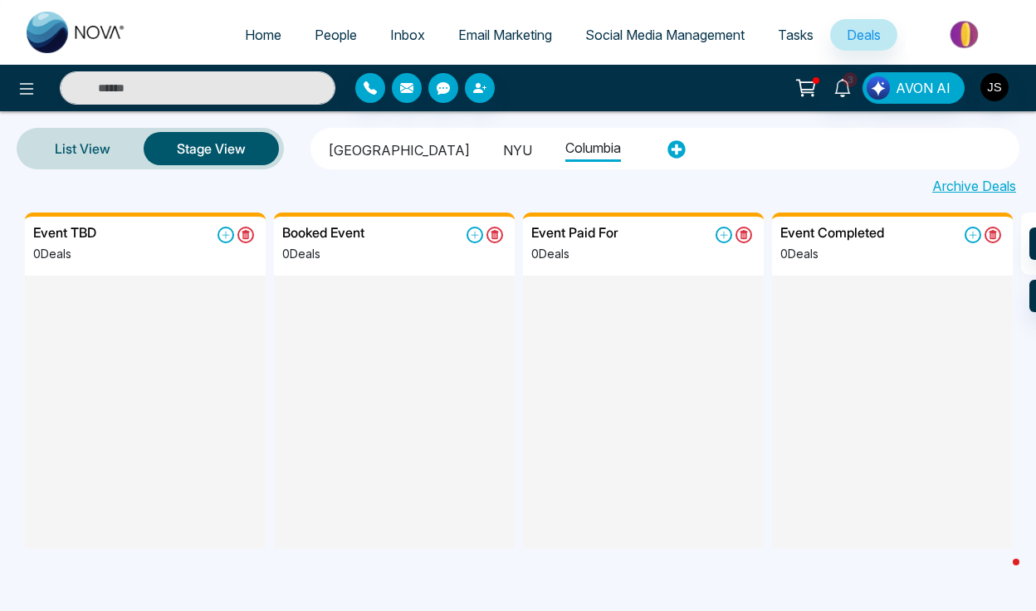
click at [502, 154] on ul "Cornell University NYU Columbia" at bounding box center [485, 149] width 339 height 36
click at [503, 152] on li "NYU" at bounding box center [517, 148] width 29 height 28
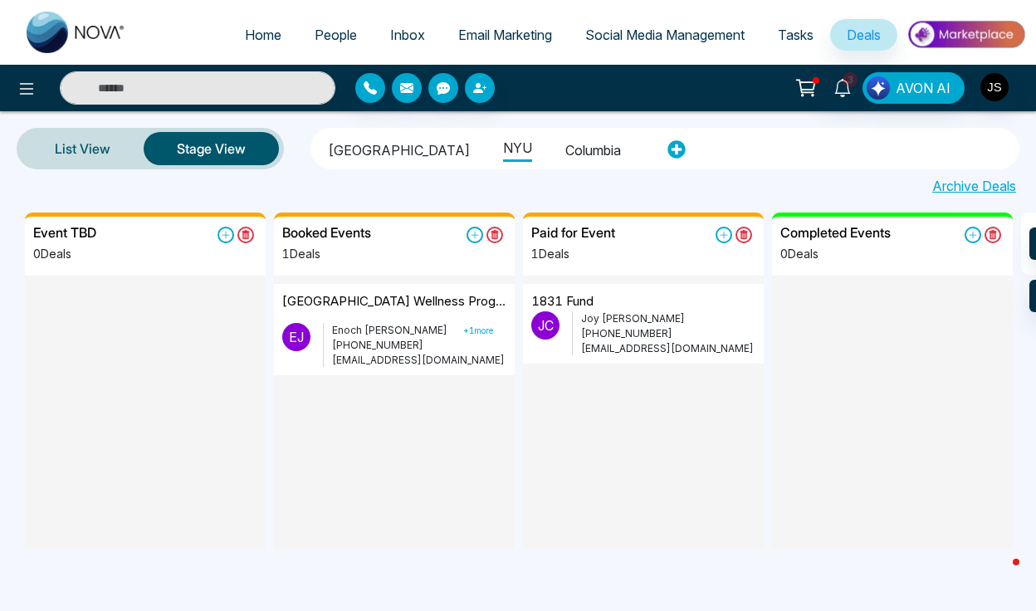
click at [571, 149] on li "Columbia" at bounding box center [594, 148] width 56 height 28
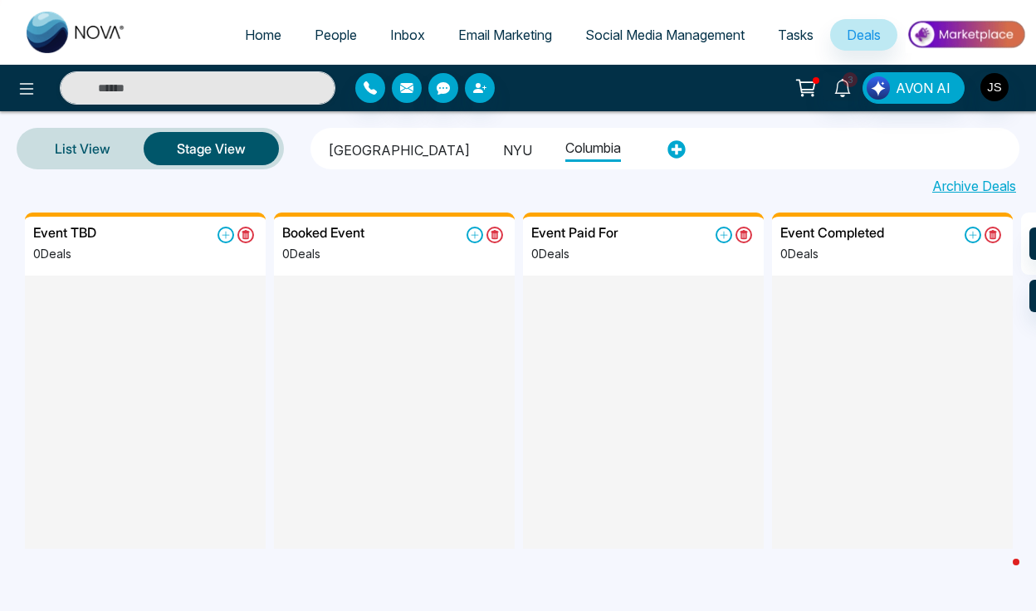
click at [517, 150] on ul "Cornell University NYU Columbia" at bounding box center [485, 149] width 339 height 36
click at [503, 151] on li "NYU" at bounding box center [517, 148] width 29 height 28
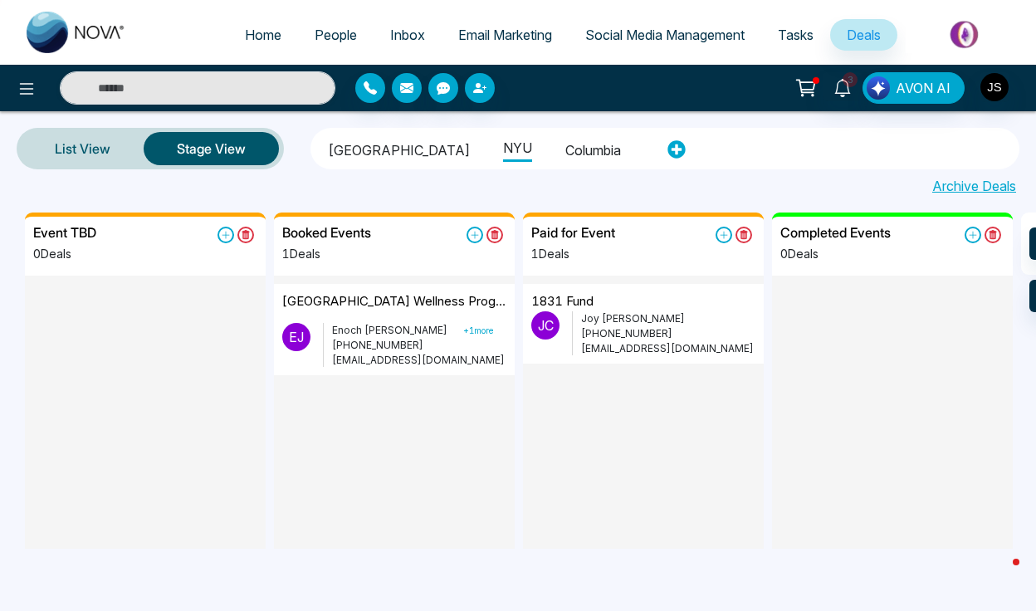
click at [576, 144] on li "Columbia" at bounding box center [594, 148] width 56 height 28
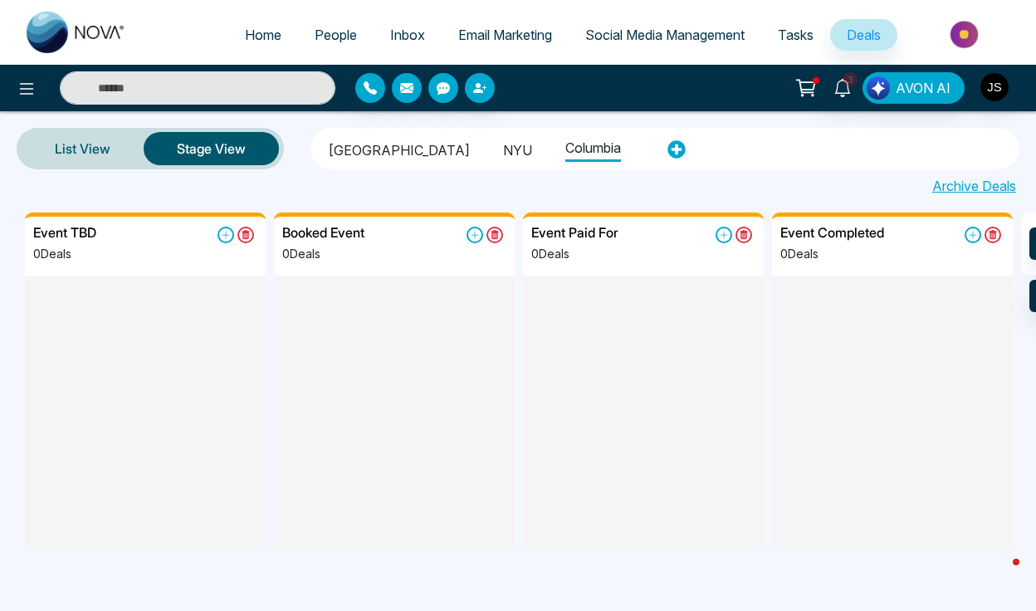
click at [502, 144] on ul "Cornell University NYU Columbia" at bounding box center [485, 149] width 339 height 36
click at [503, 146] on li "NYU" at bounding box center [517, 148] width 29 height 28
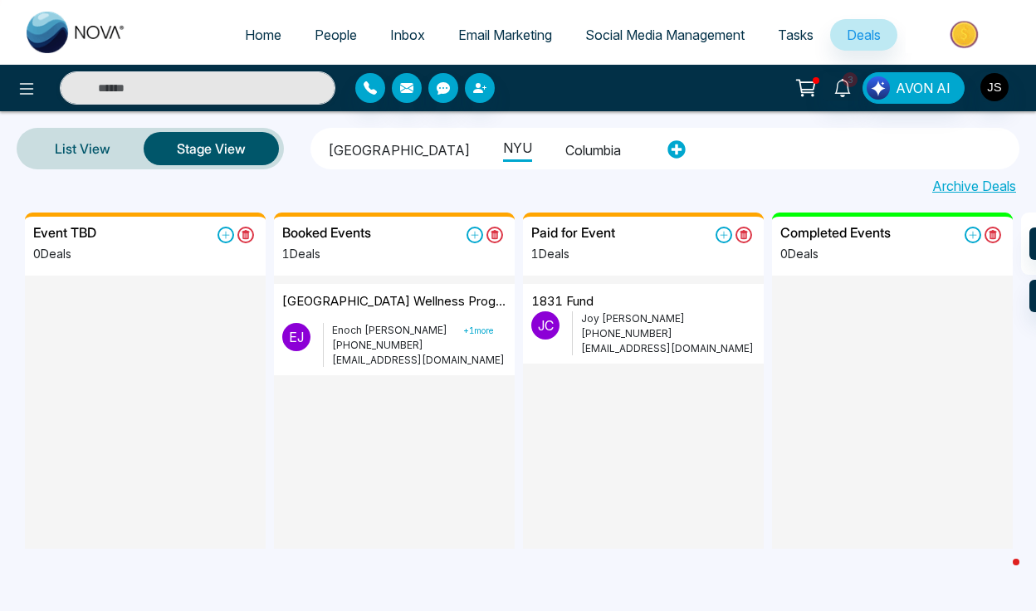
click at [574, 155] on li "Columbia" at bounding box center [594, 148] width 56 height 28
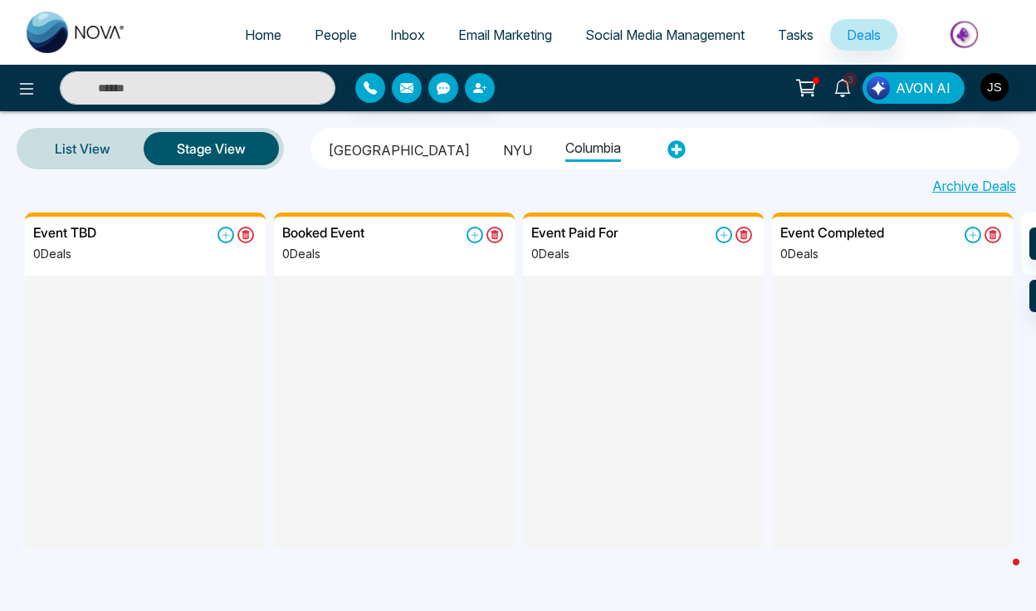
click at [503, 135] on li "NYU" at bounding box center [517, 148] width 29 height 28
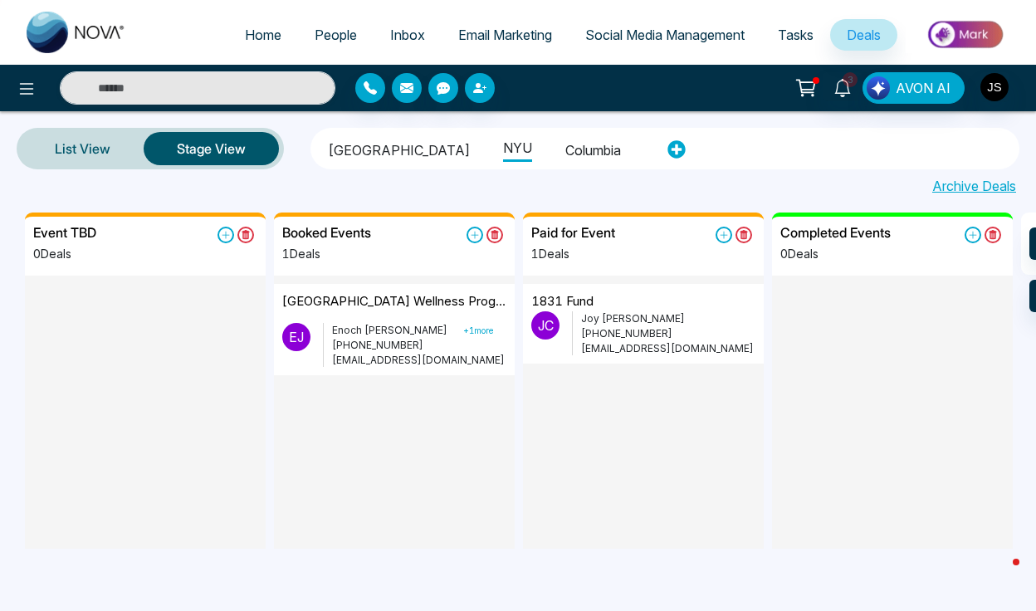
click at [566, 135] on li "Columbia" at bounding box center [594, 148] width 56 height 28
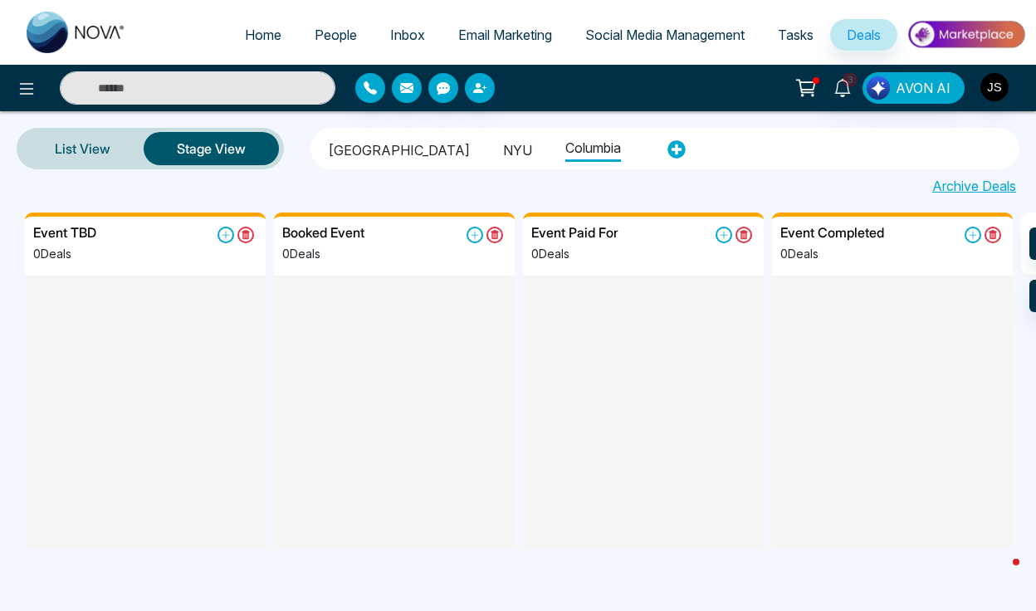
click at [503, 137] on li "NYU" at bounding box center [517, 148] width 29 height 28
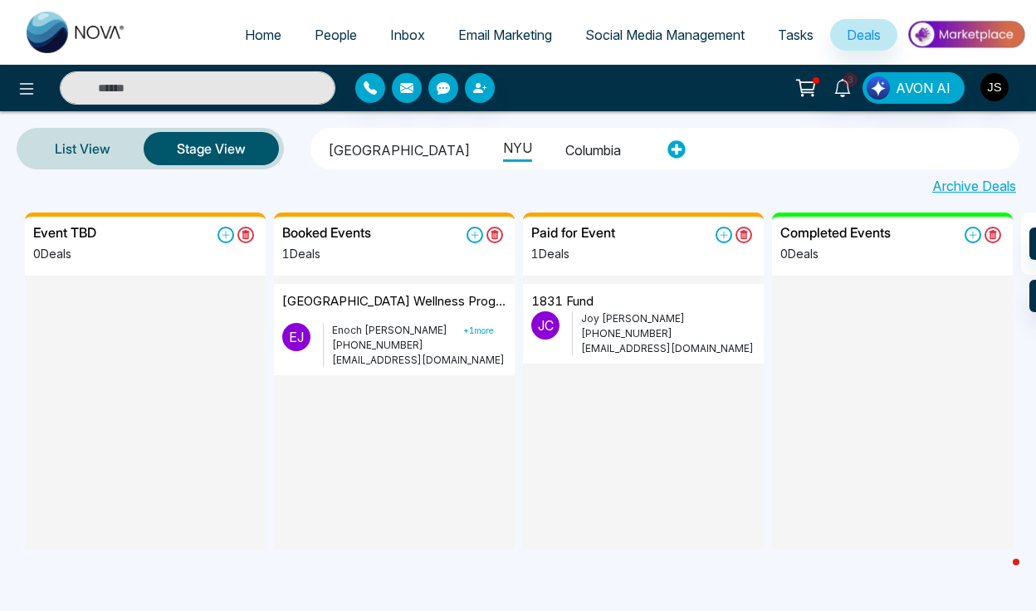
click at [519, 134] on ul "Cornell University NYU Columbia" at bounding box center [485, 149] width 339 height 36
click at [544, 162] on ul "Cornell University NYU Columbia" at bounding box center [485, 149] width 339 height 36
click at [566, 153] on li "Columbia" at bounding box center [594, 148] width 56 height 28
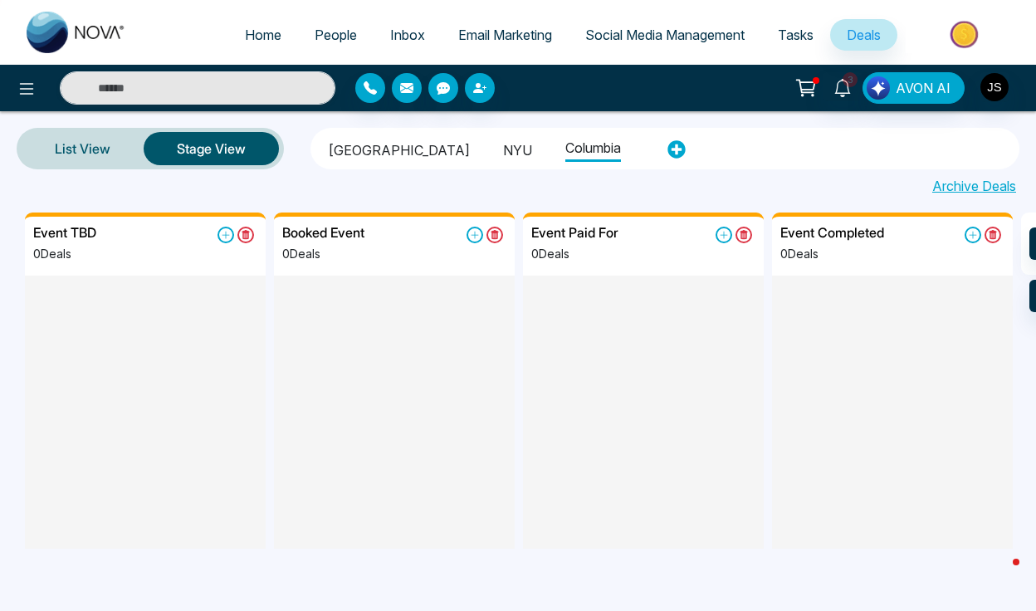
click at [503, 153] on li "NYU" at bounding box center [517, 148] width 29 height 28
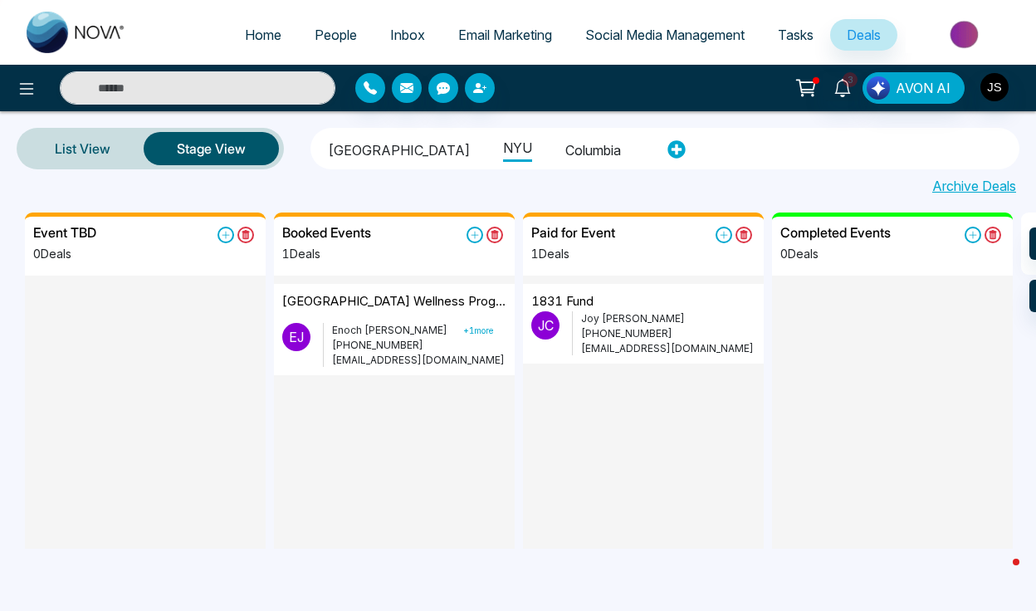
click at [566, 146] on li "Columbia" at bounding box center [594, 148] width 56 height 28
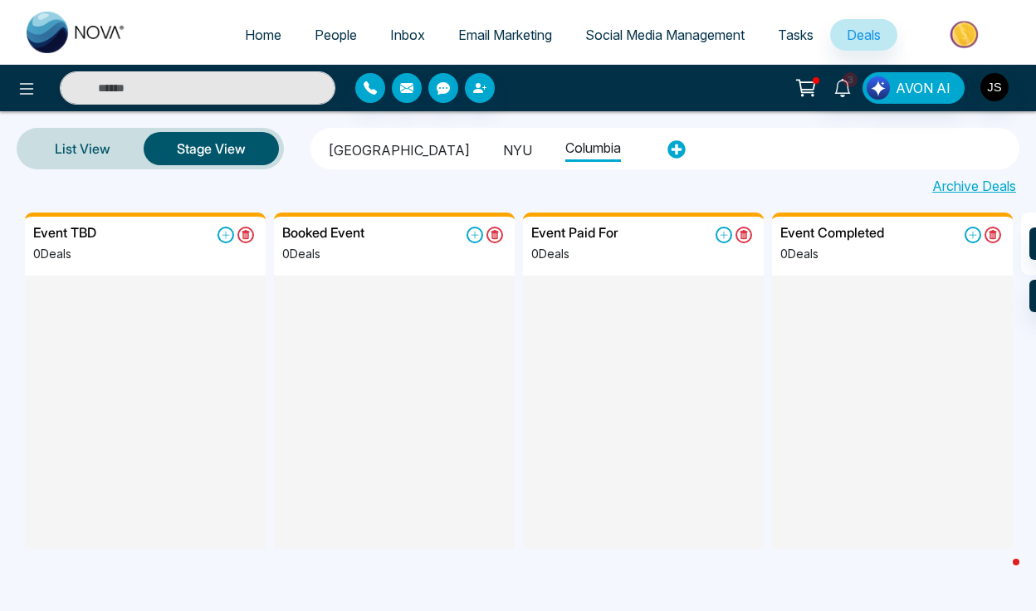
click at [503, 152] on li "NYU" at bounding box center [517, 148] width 29 height 28
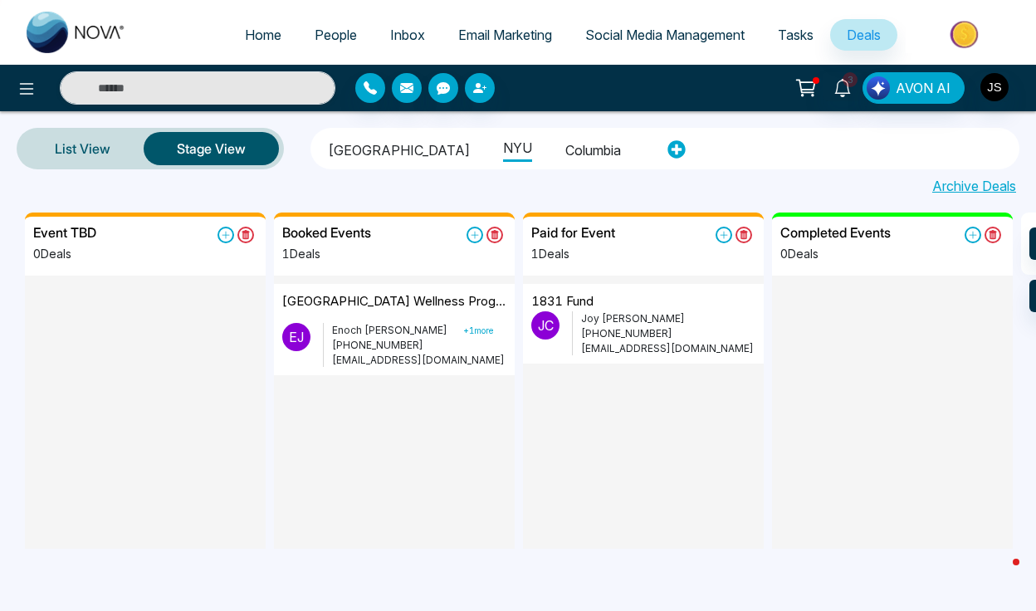
click at [566, 153] on li "Columbia" at bounding box center [594, 148] width 56 height 28
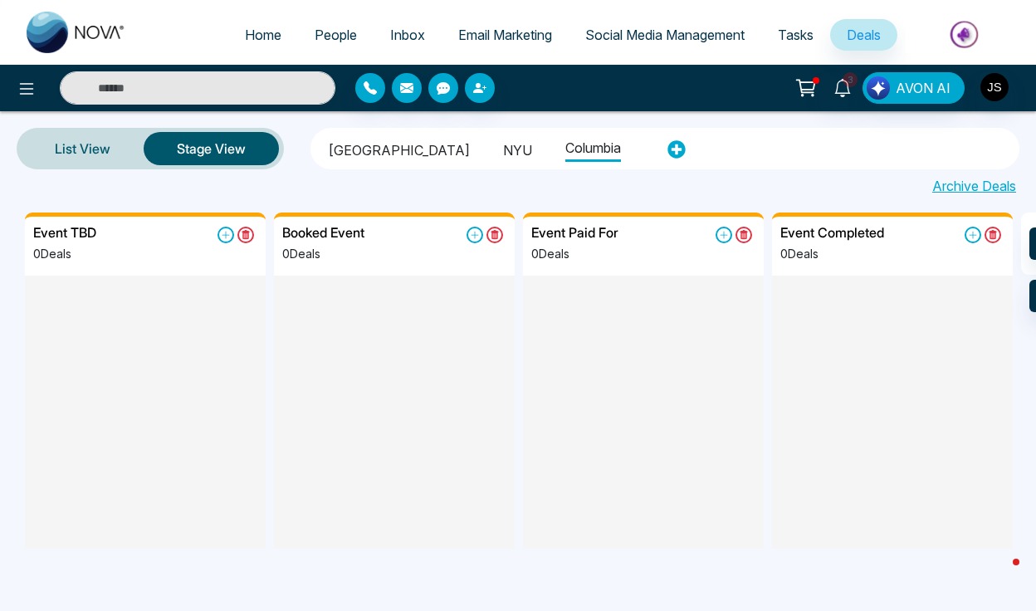
click at [503, 146] on li "NYU" at bounding box center [517, 148] width 29 height 28
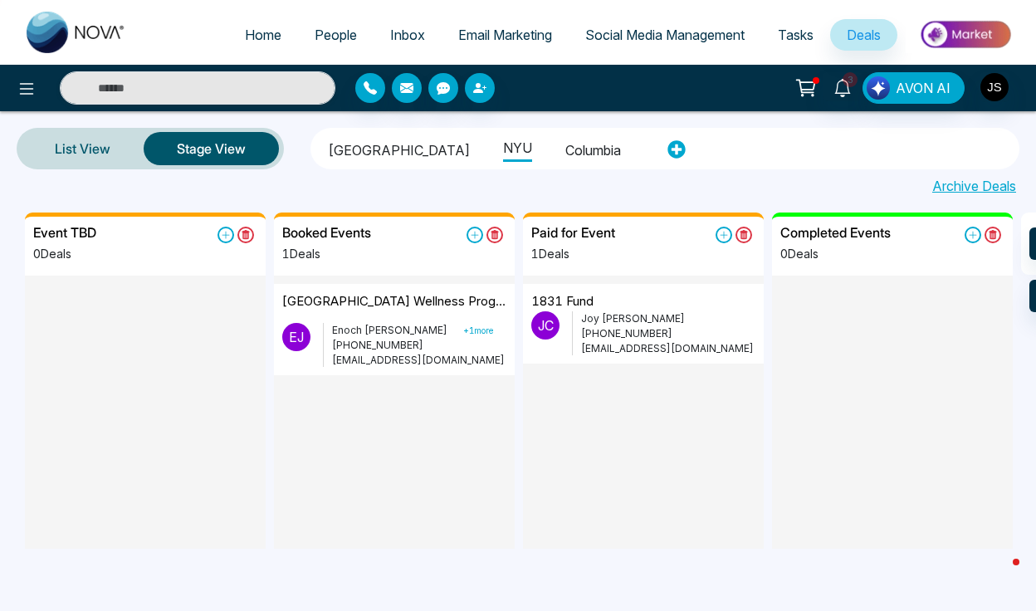
click at [566, 148] on li "Columbia" at bounding box center [594, 148] width 56 height 28
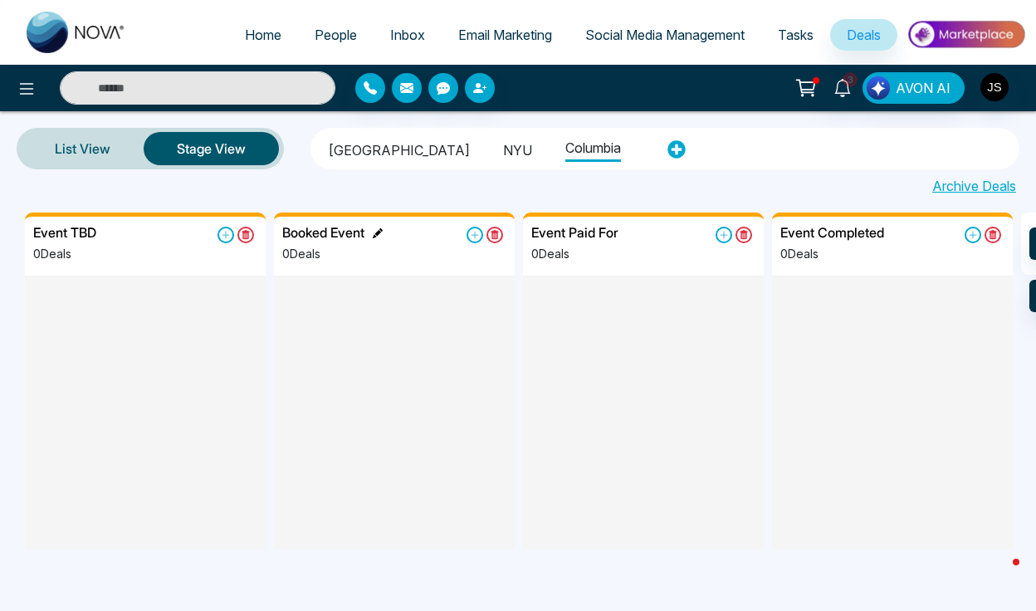
click at [373, 232] on div "Booked Event" at bounding box center [332, 233] width 100 height 16
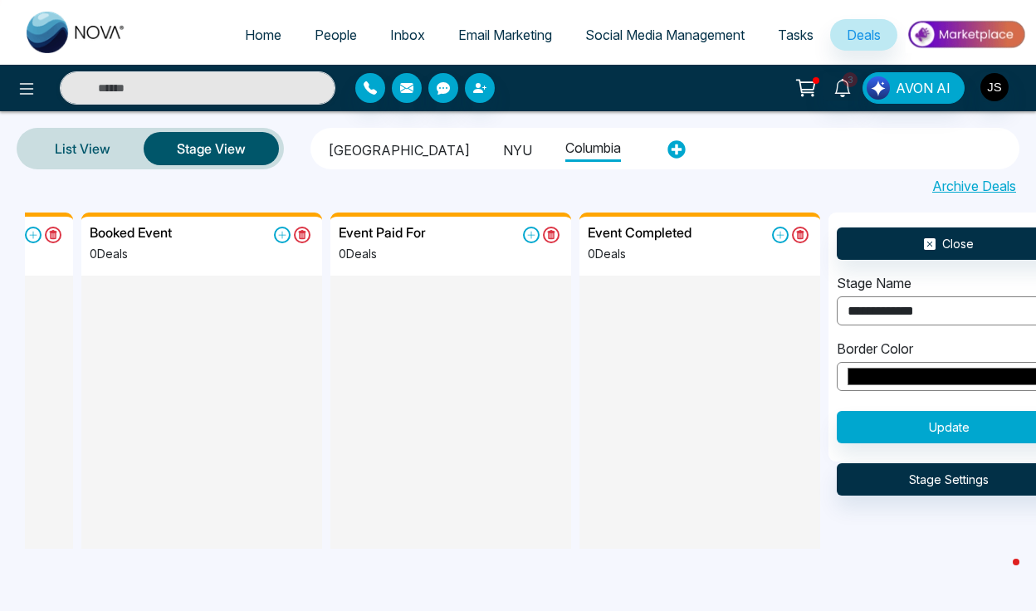
type input "**********"
click at [914, 419] on button "Update" at bounding box center [949, 427] width 224 height 32
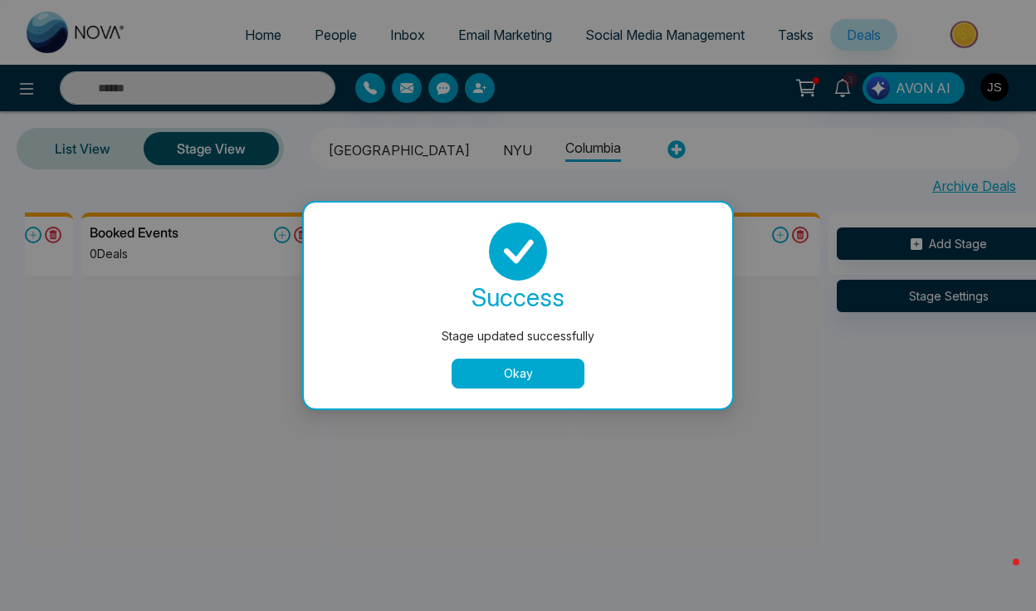
click at [542, 369] on button "Okay" at bounding box center [518, 374] width 133 height 30
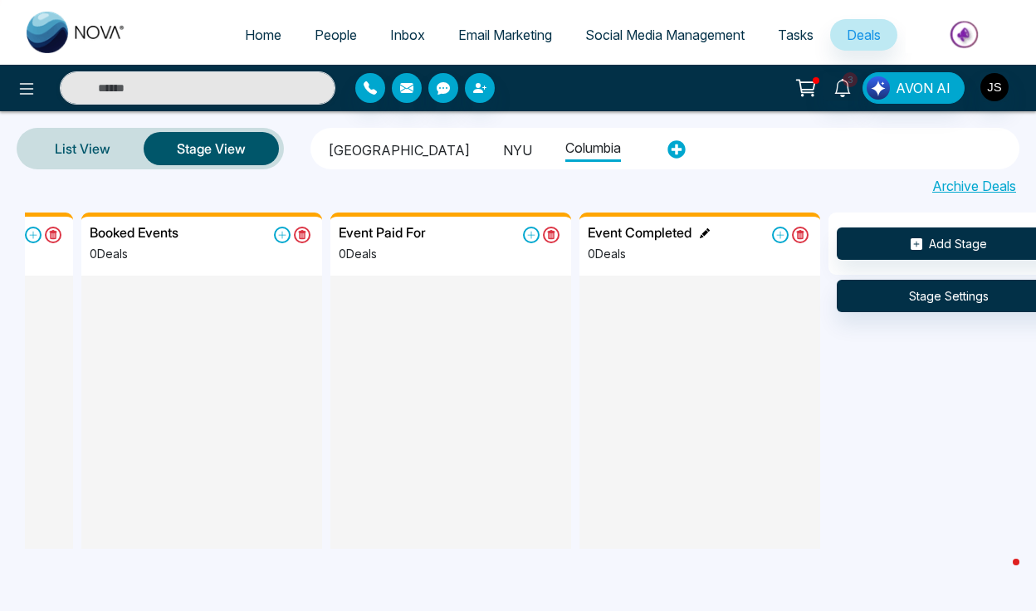
click at [708, 232] on icon at bounding box center [705, 233] width 10 height 10
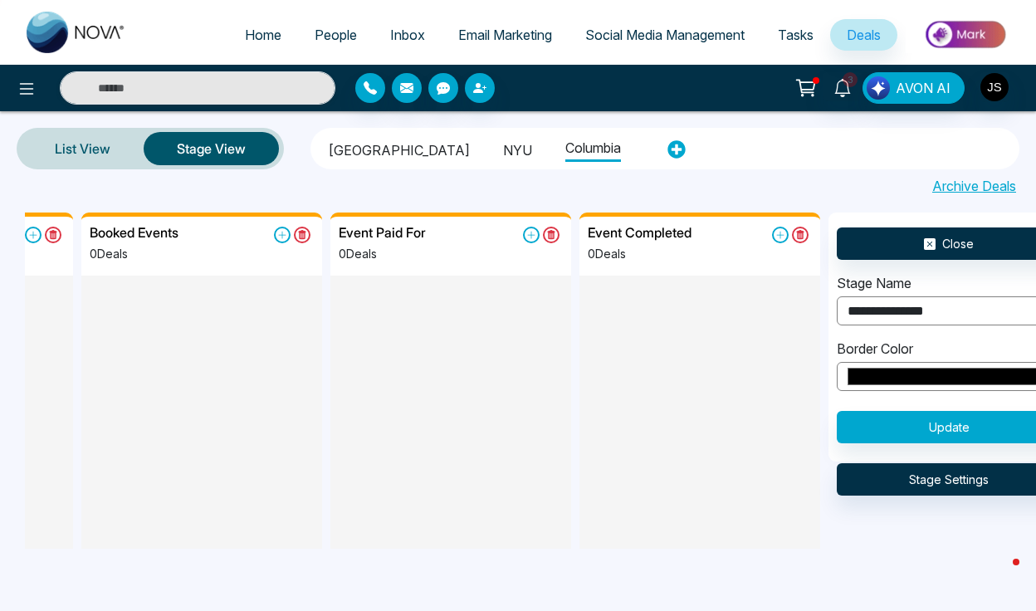
click at [899, 308] on input "**********" at bounding box center [949, 310] width 224 height 29
click at [886, 313] on input "**********" at bounding box center [949, 310] width 224 height 29
click at [659, 231] on h5 "Event Completed" at bounding box center [640, 233] width 104 height 16
click at [871, 308] on input "**********" at bounding box center [949, 310] width 224 height 29
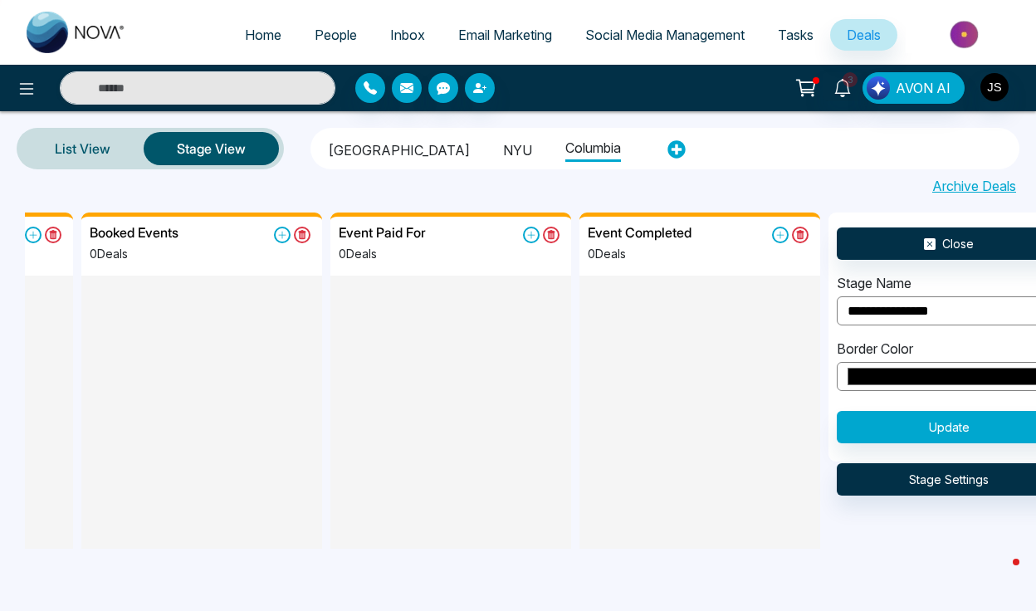
click at [871, 308] on input "**********" at bounding box center [949, 310] width 224 height 29
click at [957, 306] on input "*********" at bounding box center [949, 310] width 224 height 29
paste input "*******"
type input "**********"
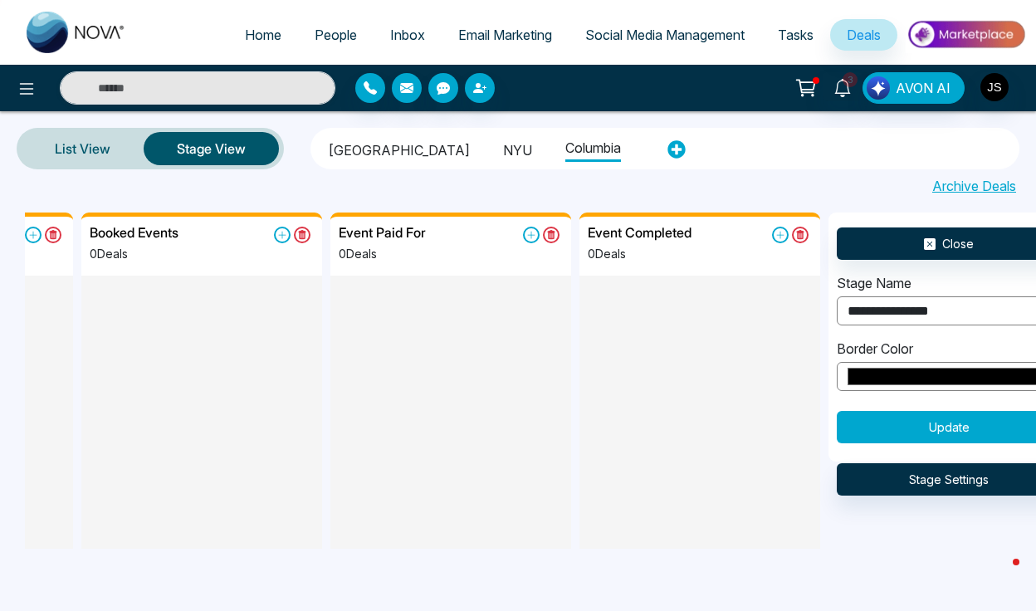
click at [943, 421] on button "Update" at bounding box center [949, 427] width 224 height 32
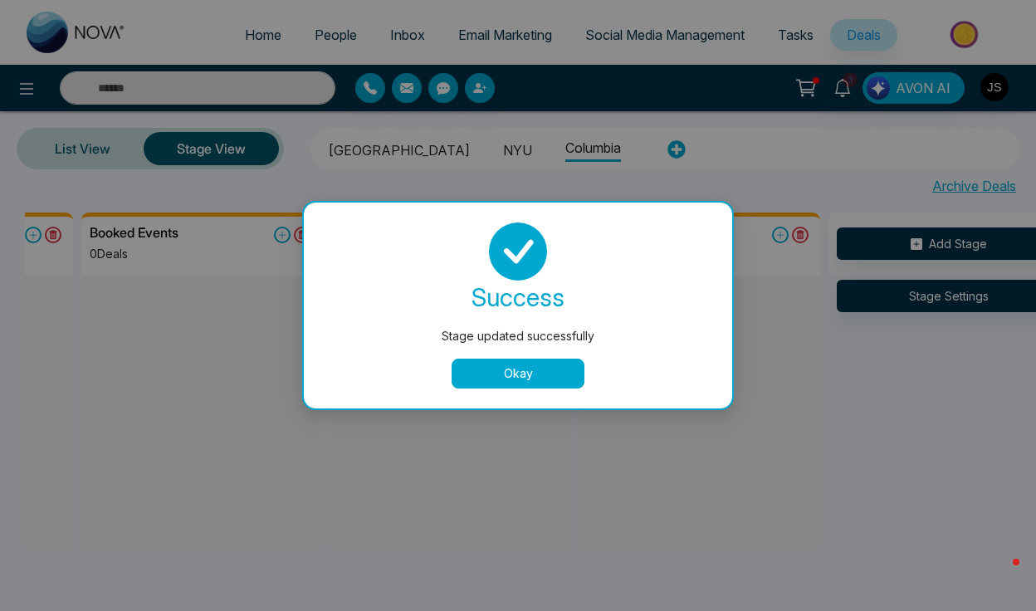
click at [552, 360] on button "Okay" at bounding box center [518, 374] width 133 height 30
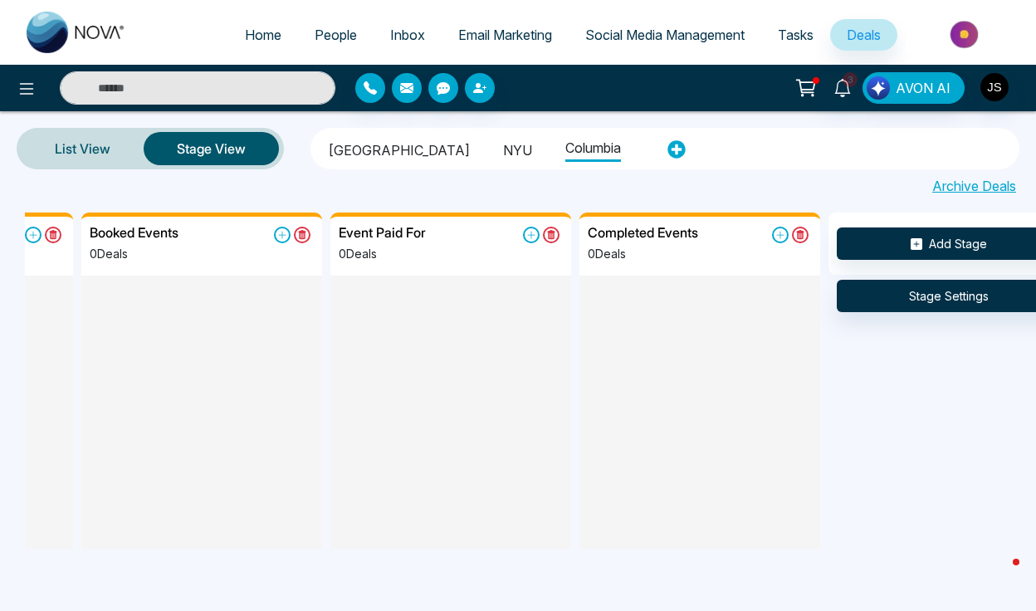
click at [503, 146] on li "NYU" at bounding box center [517, 148] width 29 height 28
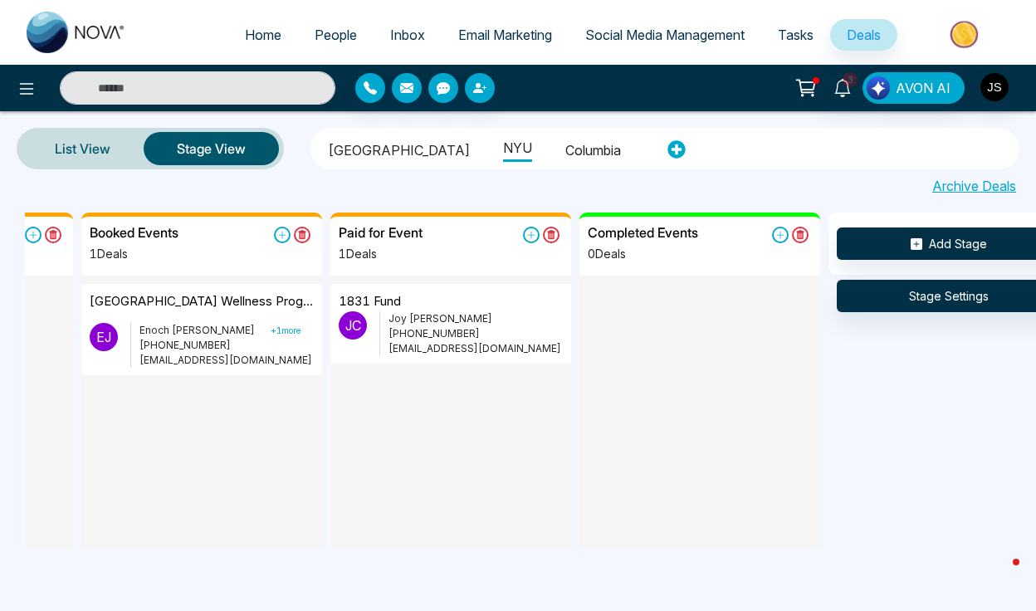
click at [566, 145] on li "Columbia" at bounding box center [594, 148] width 56 height 28
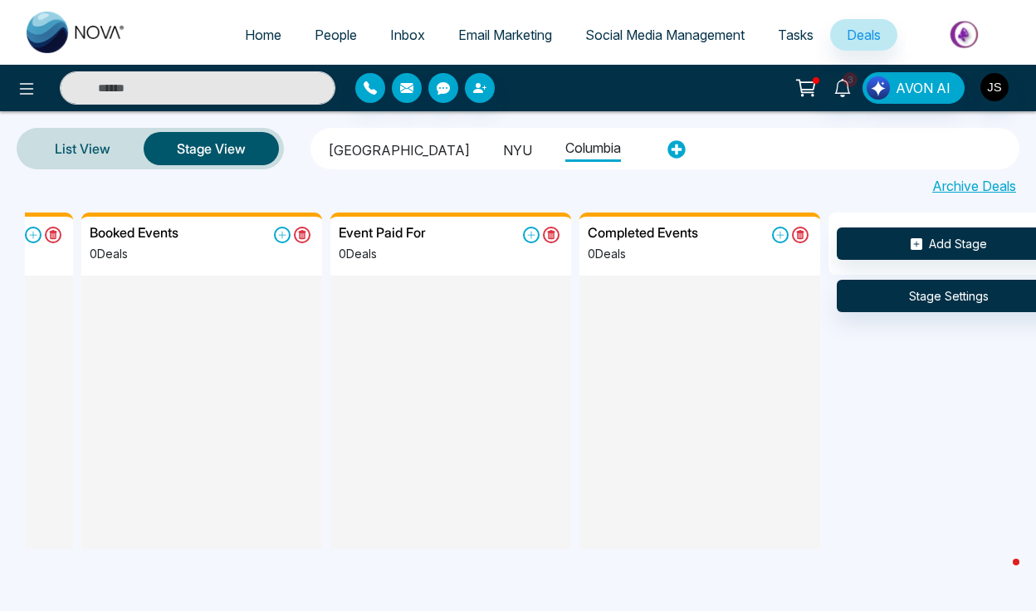
click at [503, 152] on li "NYU" at bounding box center [517, 148] width 29 height 28
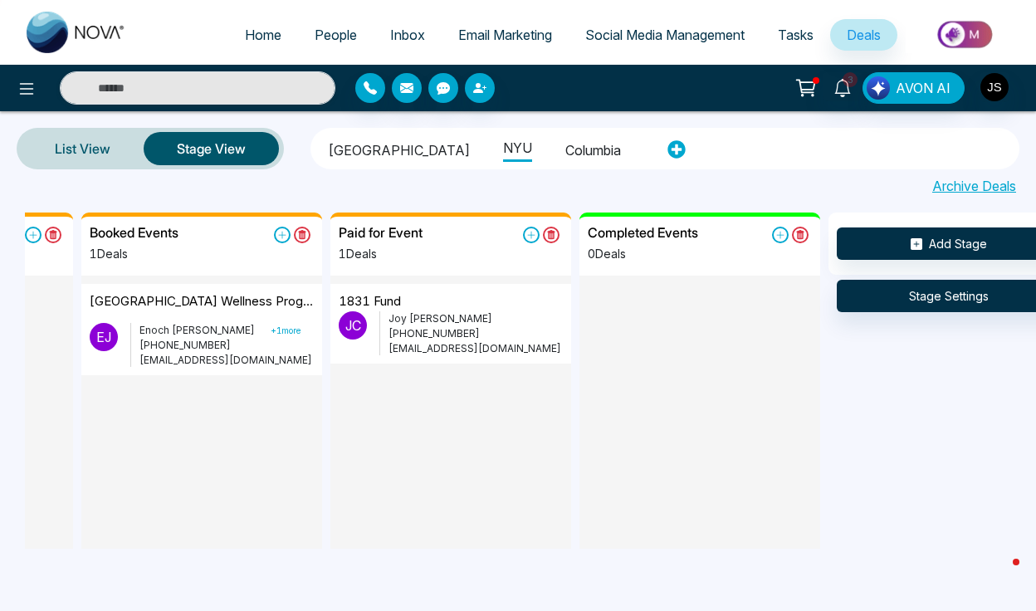
click at [566, 152] on li "Columbia" at bounding box center [594, 148] width 56 height 28
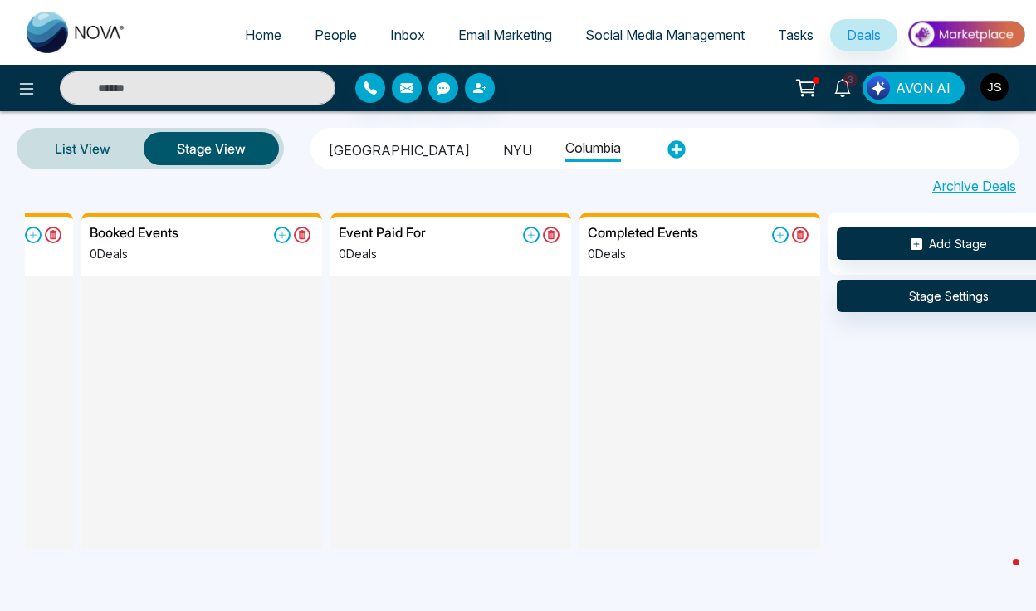
click at [503, 151] on li "NYU" at bounding box center [517, 148] width 29 height 28
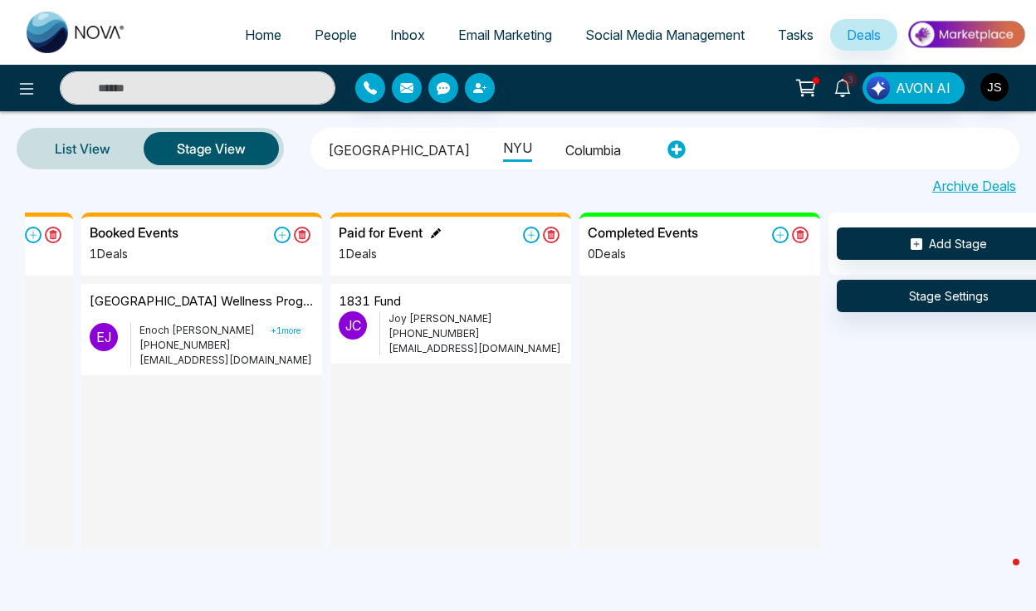
click at [434, 231] on icon at bounding box center [436, 233] width 10 height 10
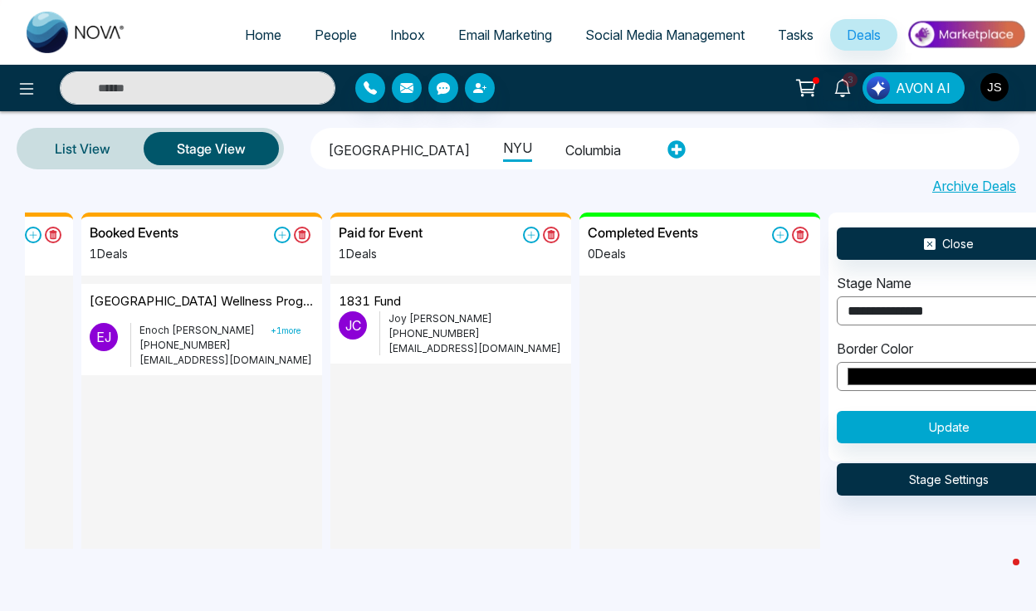
type input "**********"
click at [955, 413] on button "Update" at bounding box center [949, 427] width 224 height 32
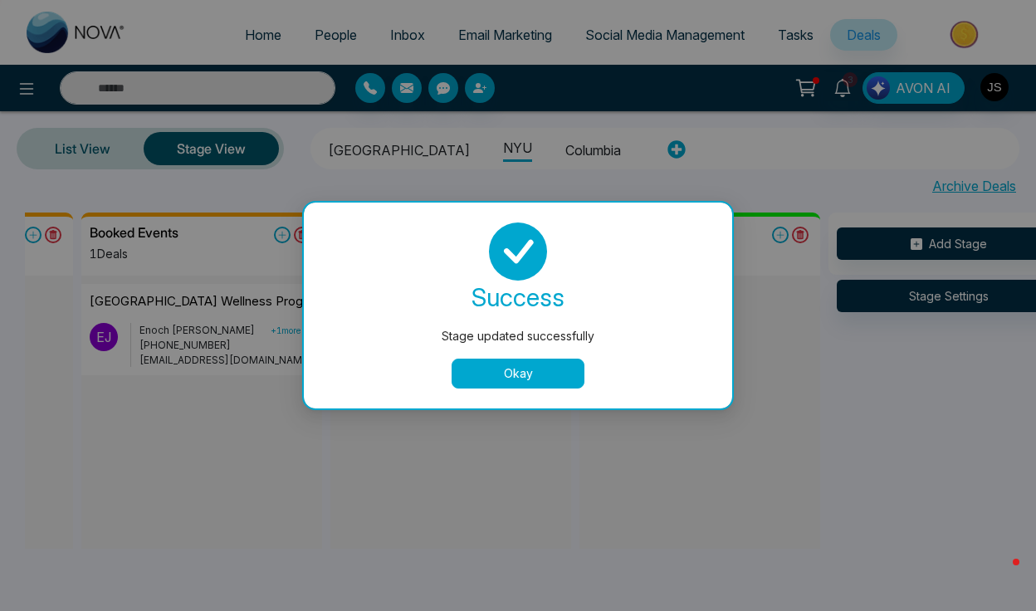
click at [551, 374] on button "Okay" at bounding box center [518, 374] width 133 height 30
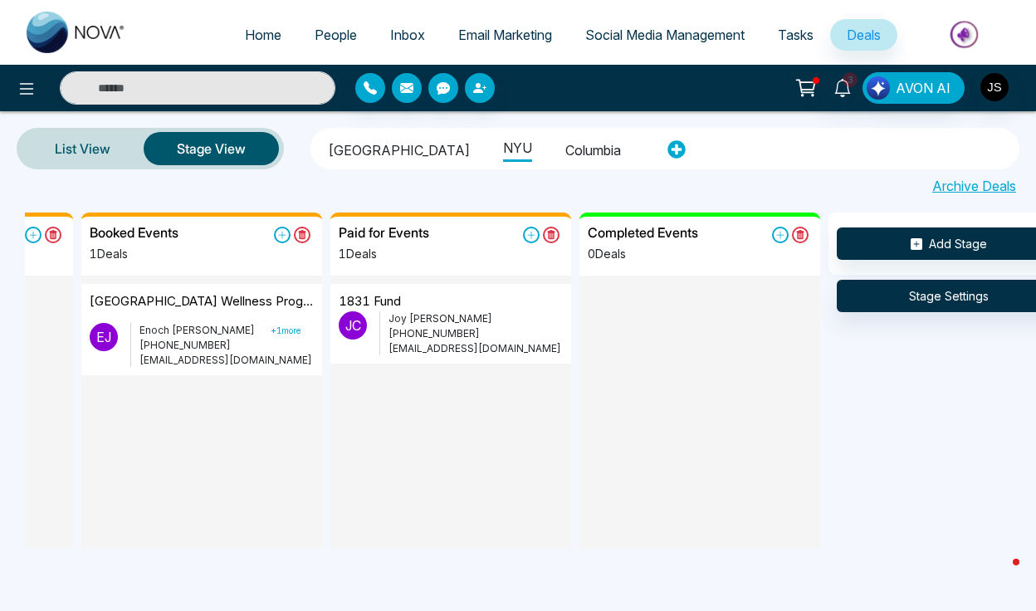
click at [566, 155] on li "Columbia" at bounding box center [594, 148] width 56 height 28
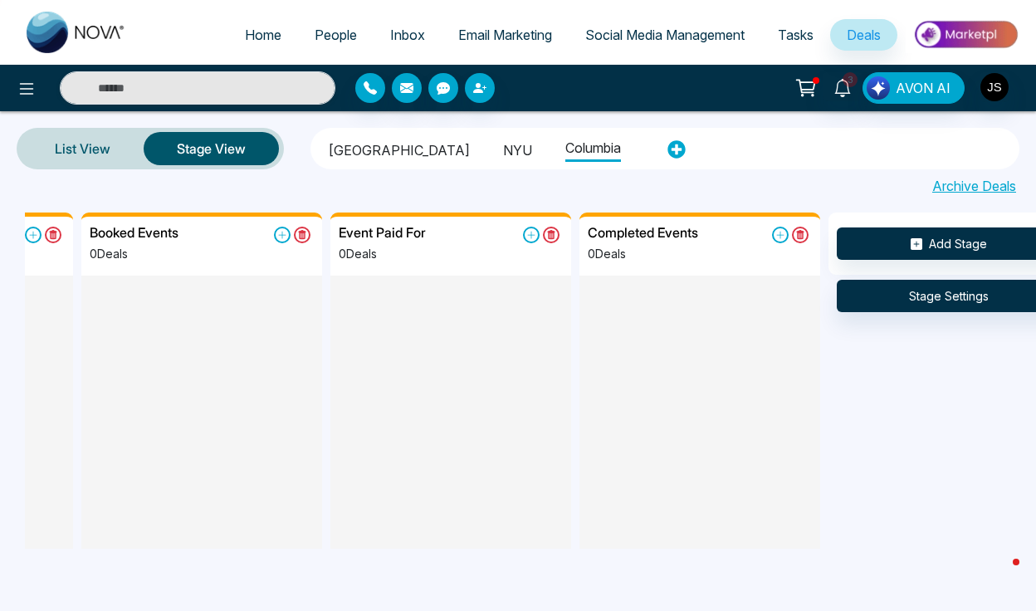
click at [503, 149] on li "NYU" at bounding box center [517, 148] width 29 height 28
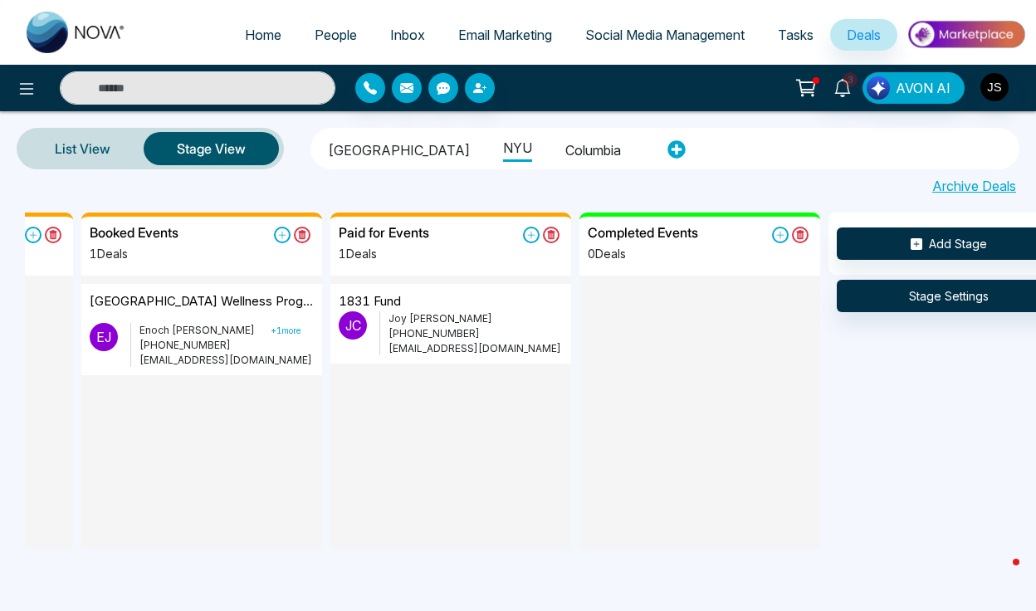
click at [566, 145] on li "Columbia" at bounding box center [594, 148] width 56 height 28
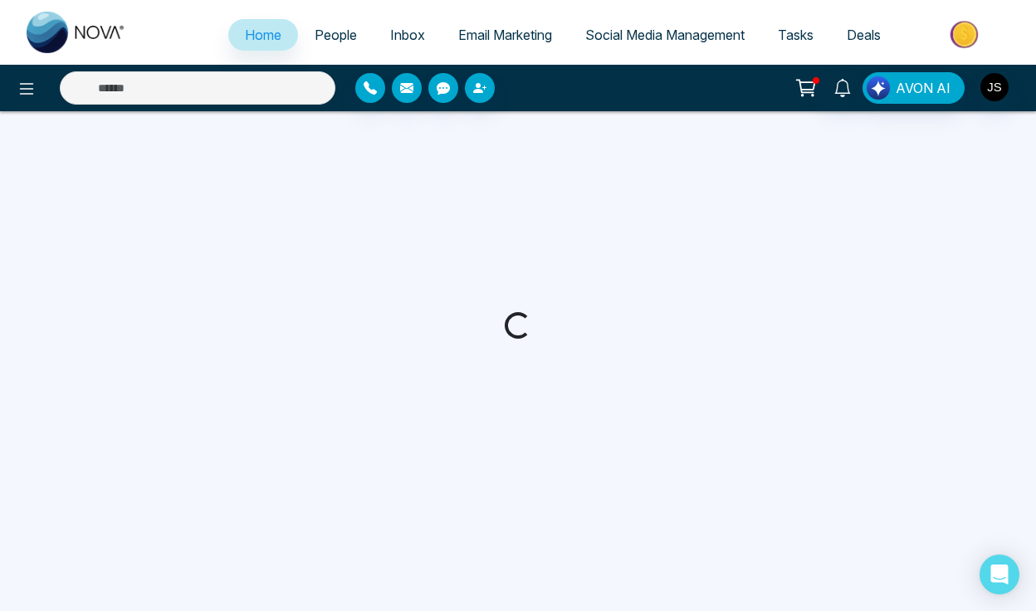
select select "*"
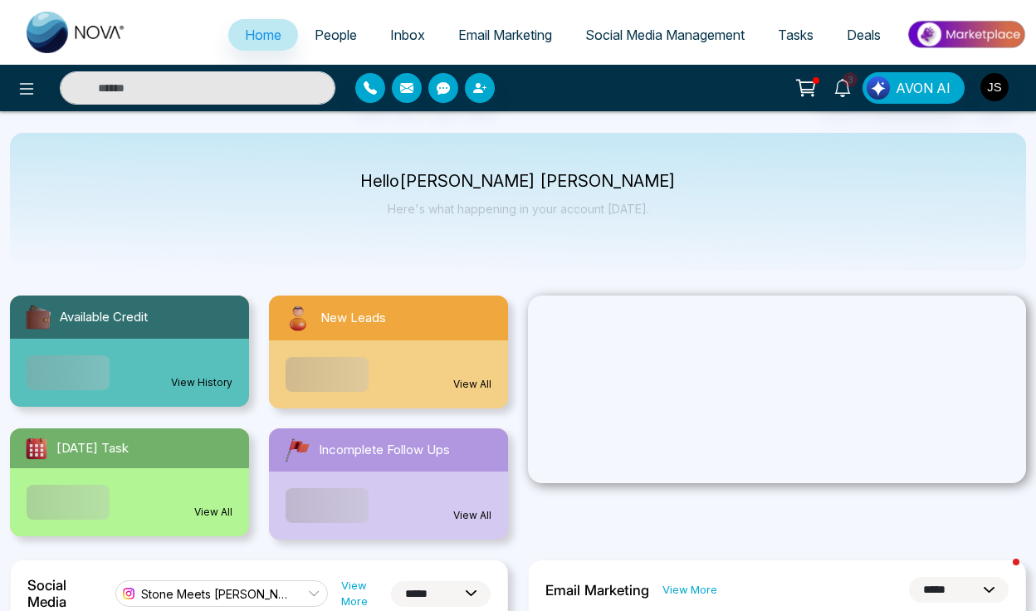
select select "*"
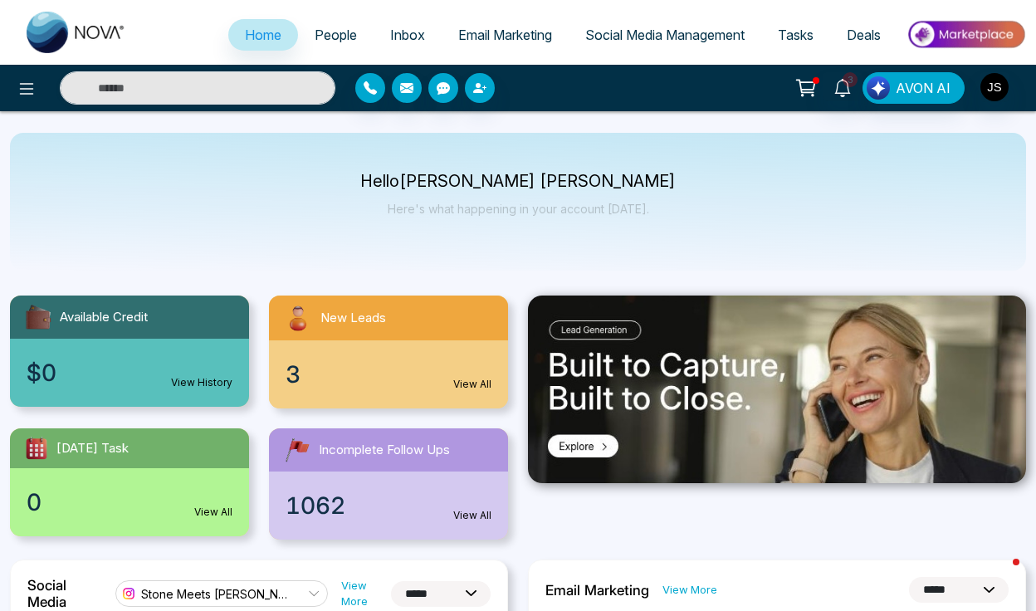
click at [803, 37] on span "Tasks" at bounding box center [796, 35] width 36 height 17
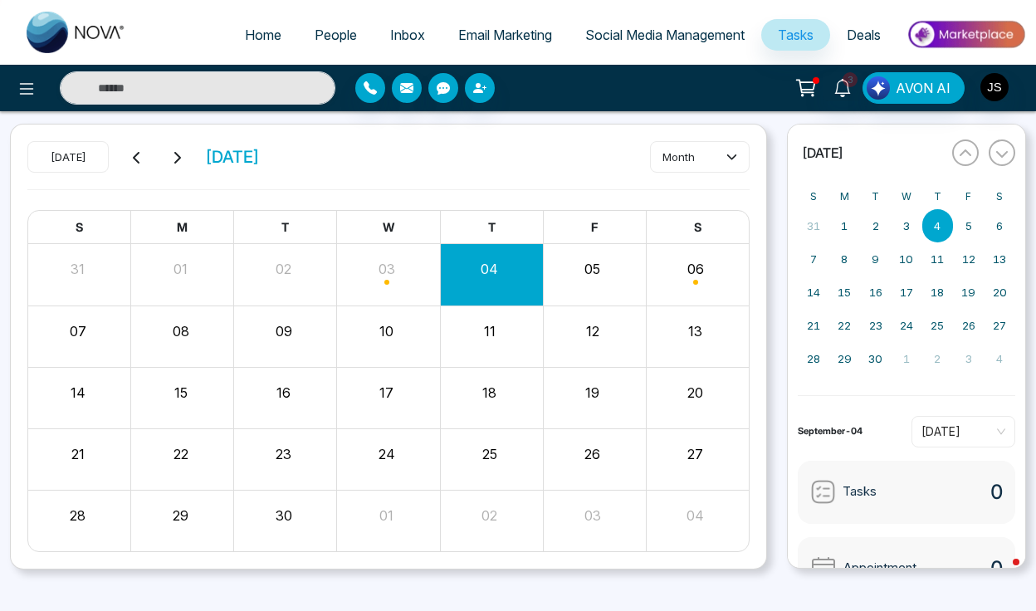
scroll to position [48, 0]
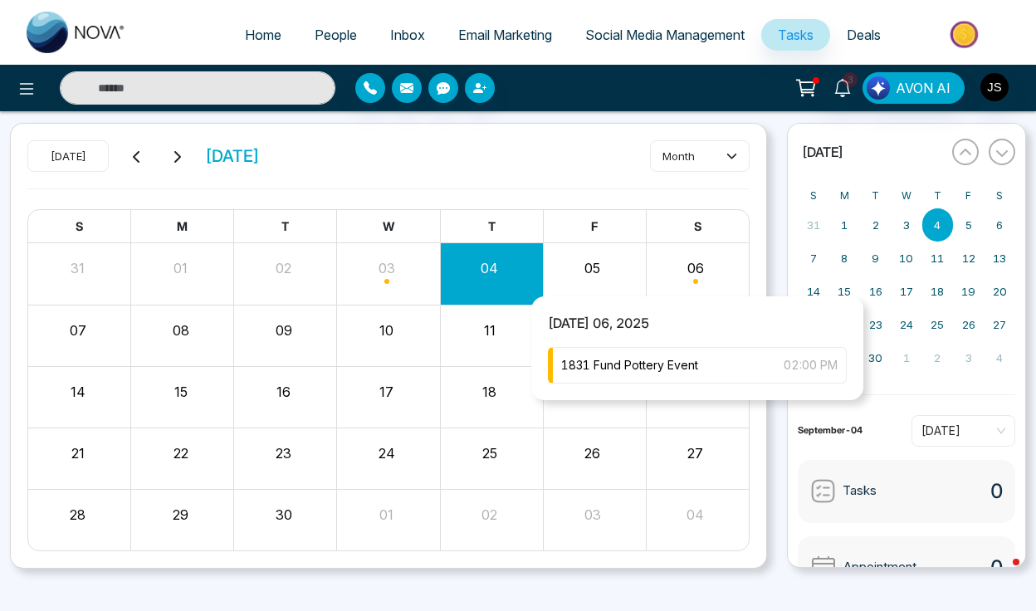
click at [693, 267] on div "Month View" at bounding box center [697, 273] width 103 height 40
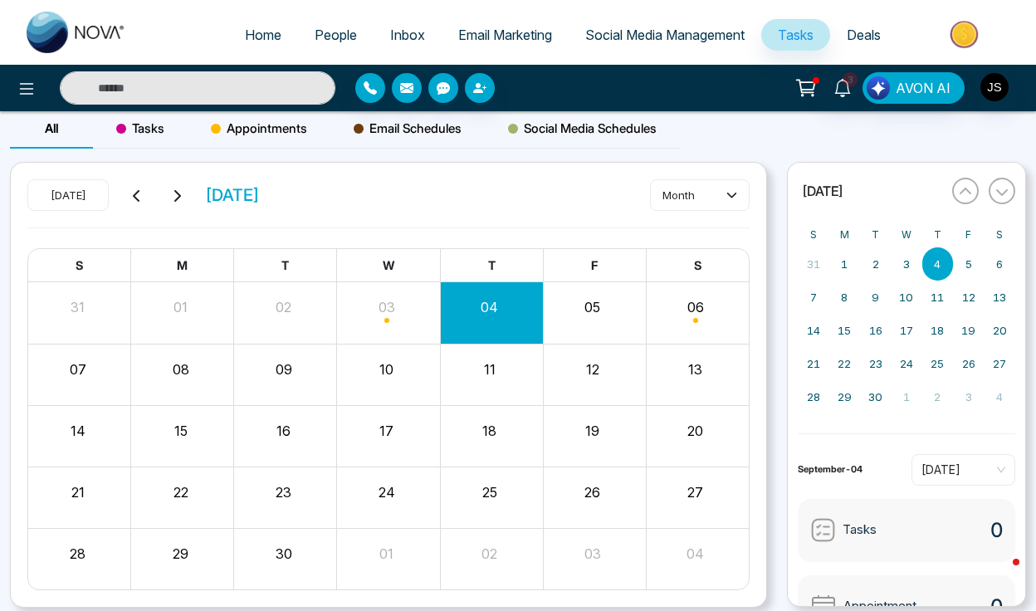
scroll to position [0, 0]
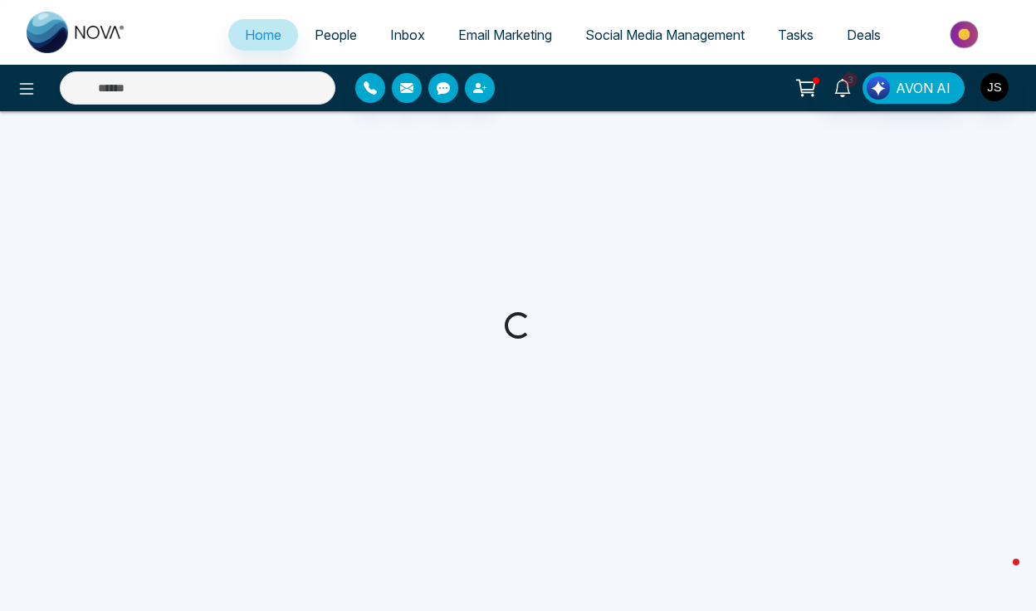
select select "*"
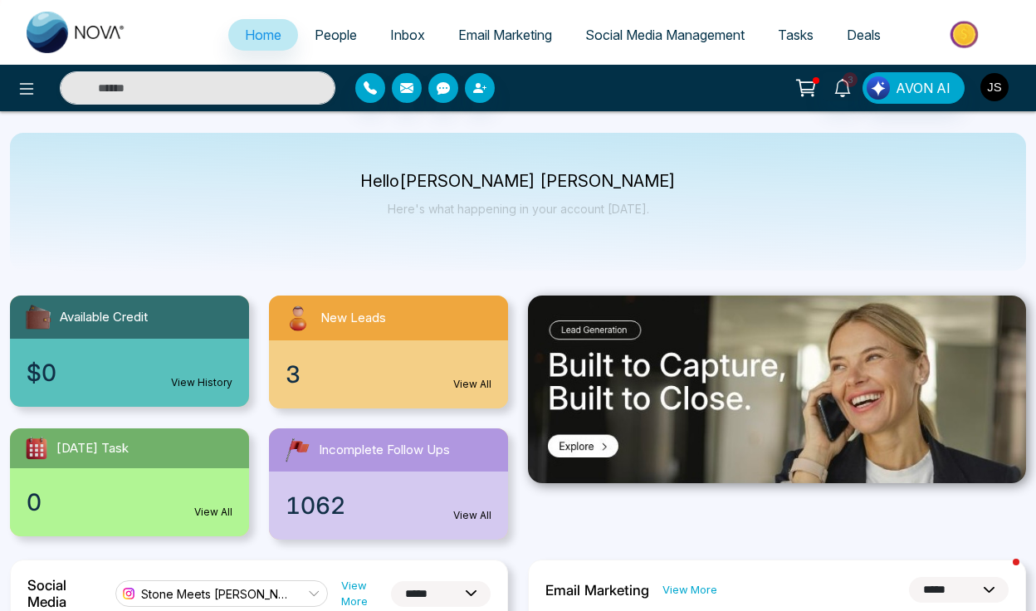
click at [1001, 93] on img "button" at bounding box center [995, 87] width 28 height 28
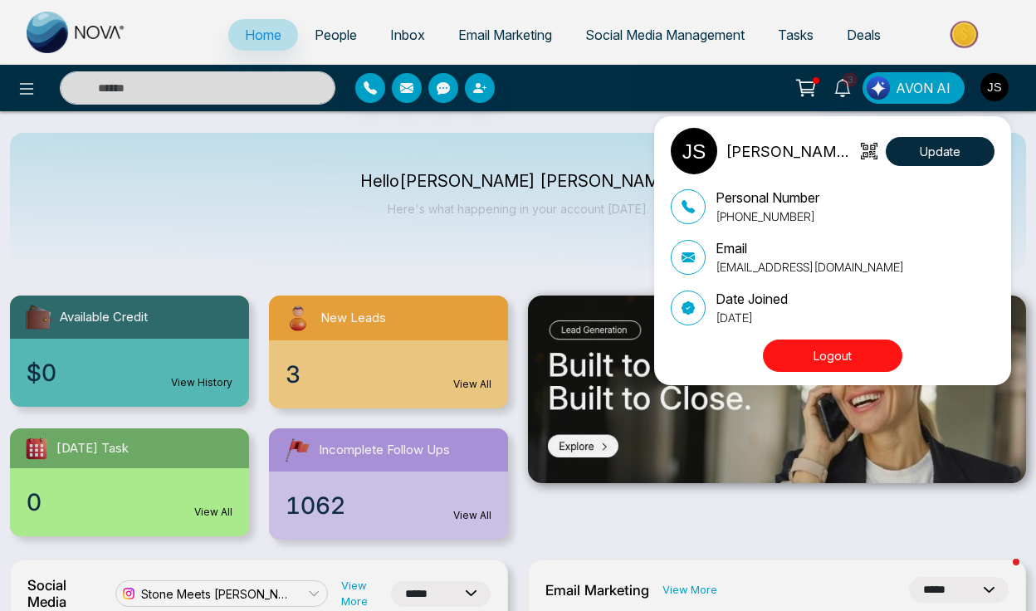
click at [606, 226] on div "Jackson Stone Update Personal Number +17817740049 Email support@stonemeetsclay.…" at bounding box center [518, 305] width 1036 height 611
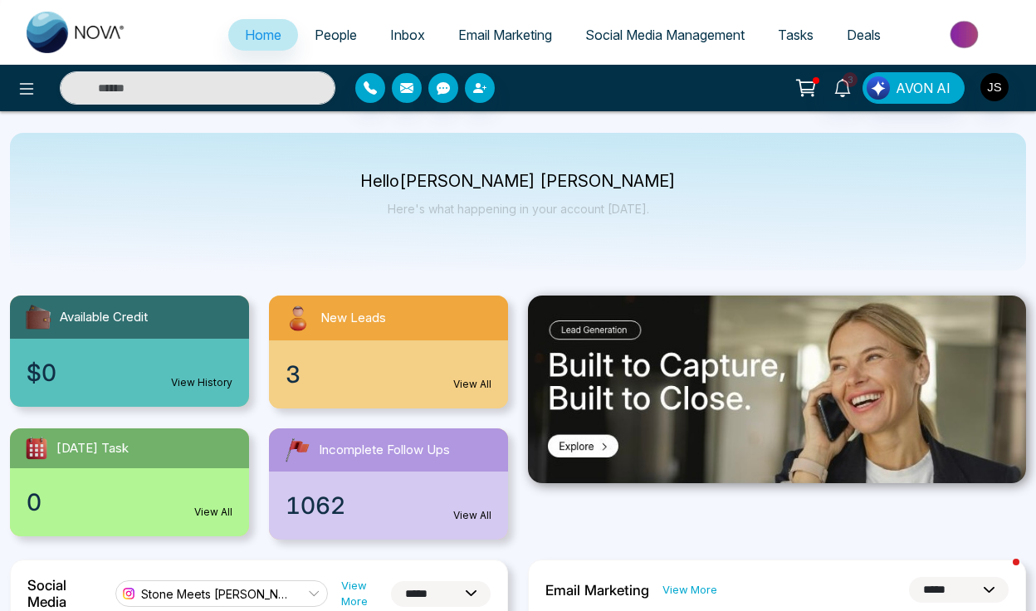
click at [874, 33] on span "Deals" at bounding box center [864, 35] width 34 height 17
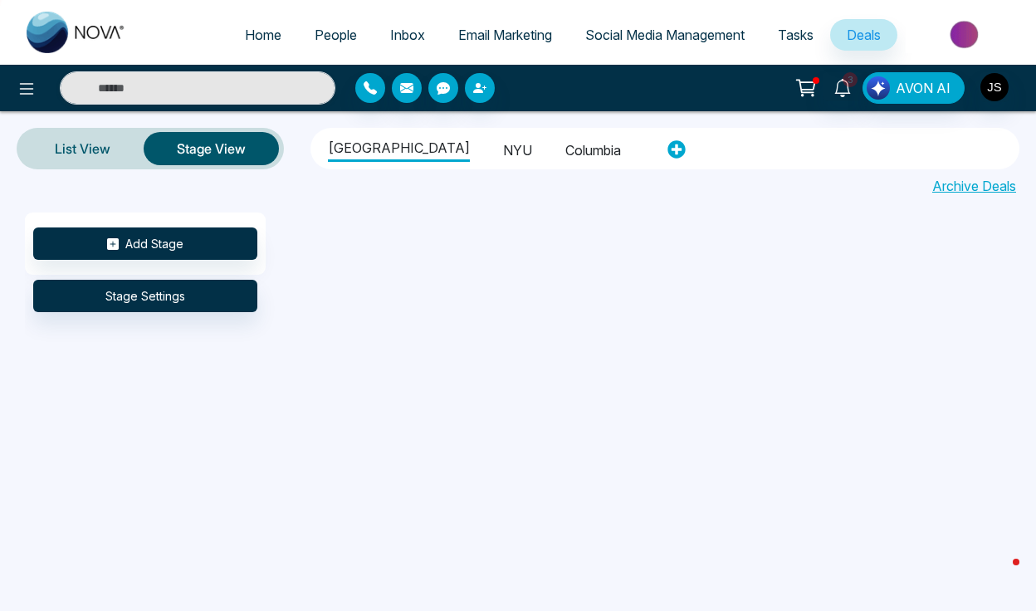
click at [503, 150] on li "NYU" at bounding box center [517, 148] width 29 height 28
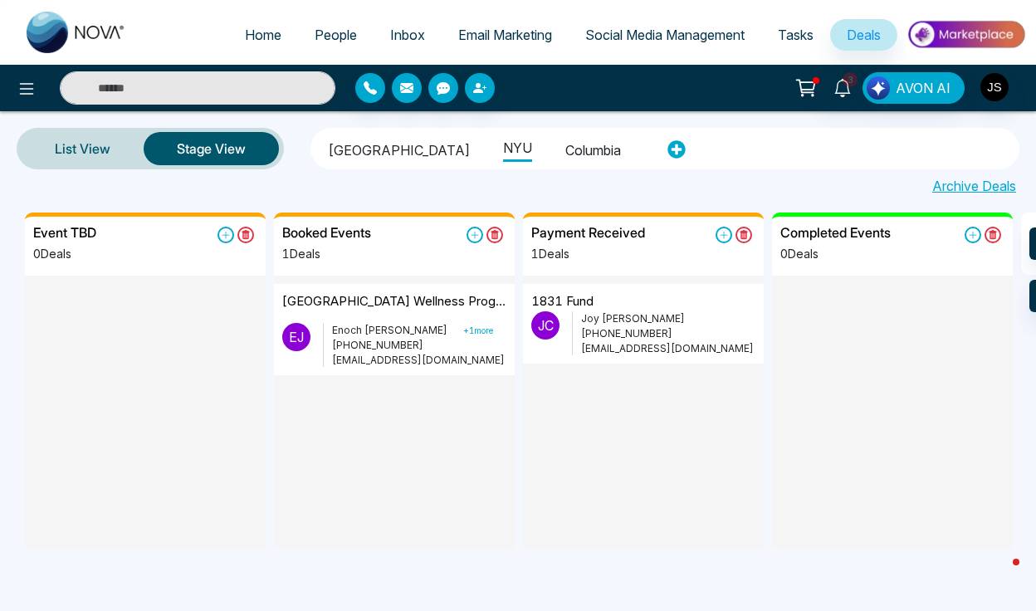
click at [436, 353] on p "enoch.jiang@nyulangone.org" at bounding box center [419, 360] width 174 height 15
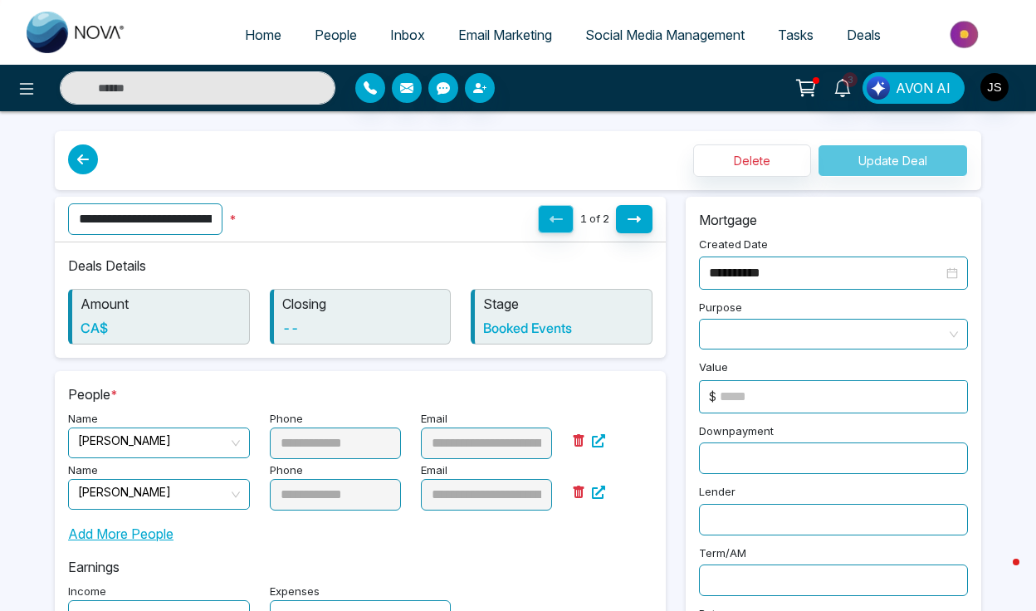
click at [196, 223] on input "**********" at bounding box center [145, 219] width 154 height 32
click at [89, 157] on icon at bounding box center [83, 159] width 30 height 30
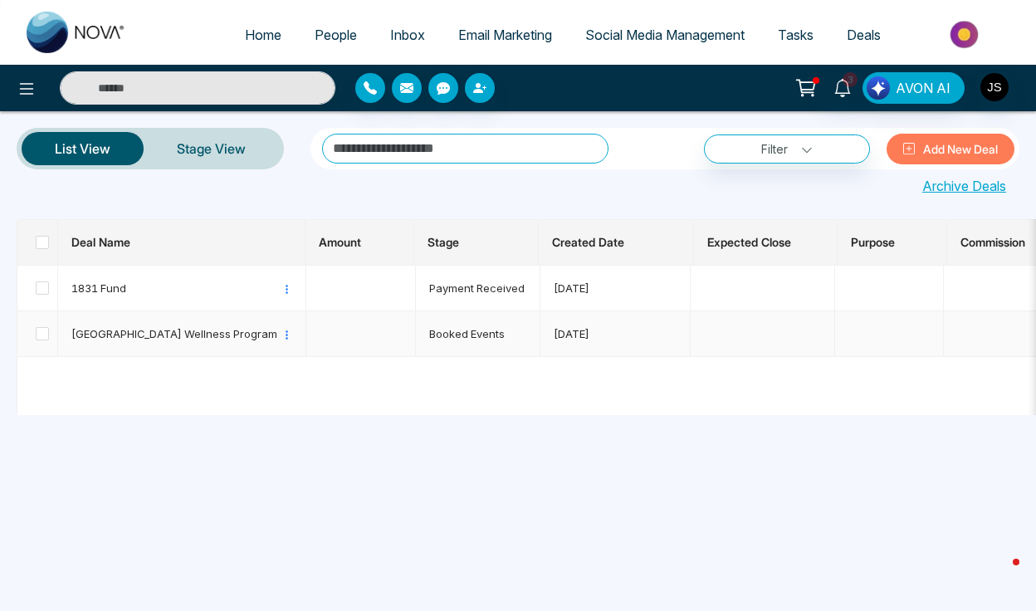
click at [221, 328] on span "NYU Medical School Wellness Program" at bounding box center [175, 334] width 208 height 17
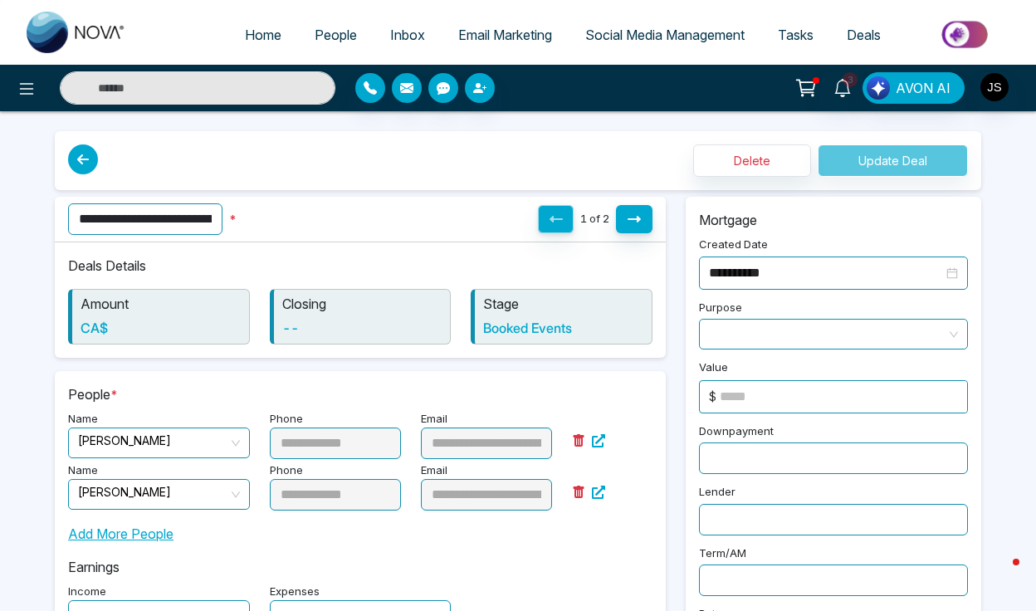
click at [86, 153] on icon at bounding box center [83, 159] width 30 height 30
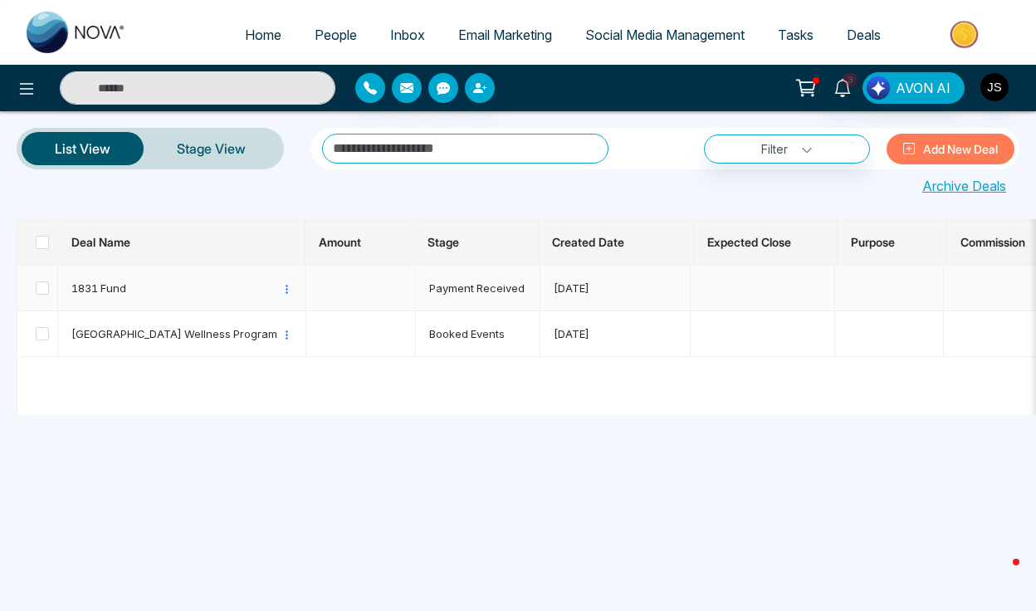
click at [115, 285] on span "1831 Fund" at bounding box center [175, 288] width 208 height 17
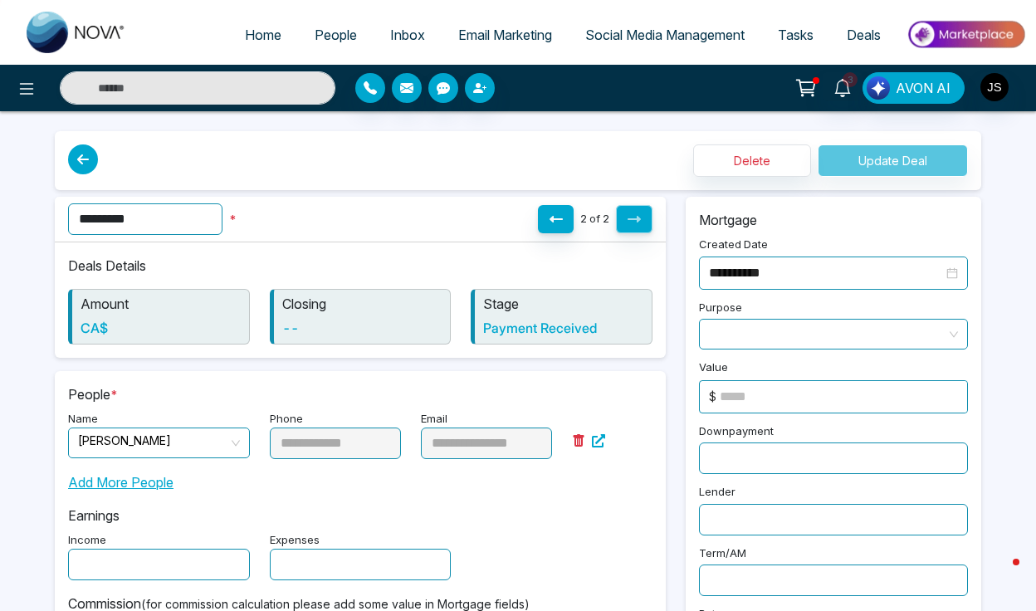
click at [855, 26] on link "Deals" at bounding box center [863, 35] width 67 height 32
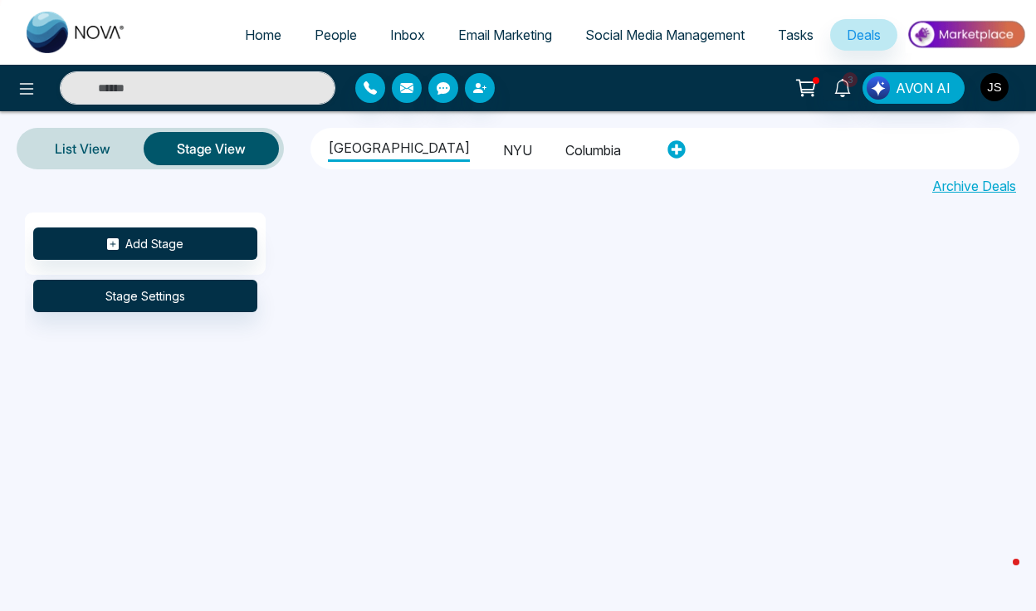
click at [503, 152] on li "NYU" at bounding box center [517, 148] width 29 height 28
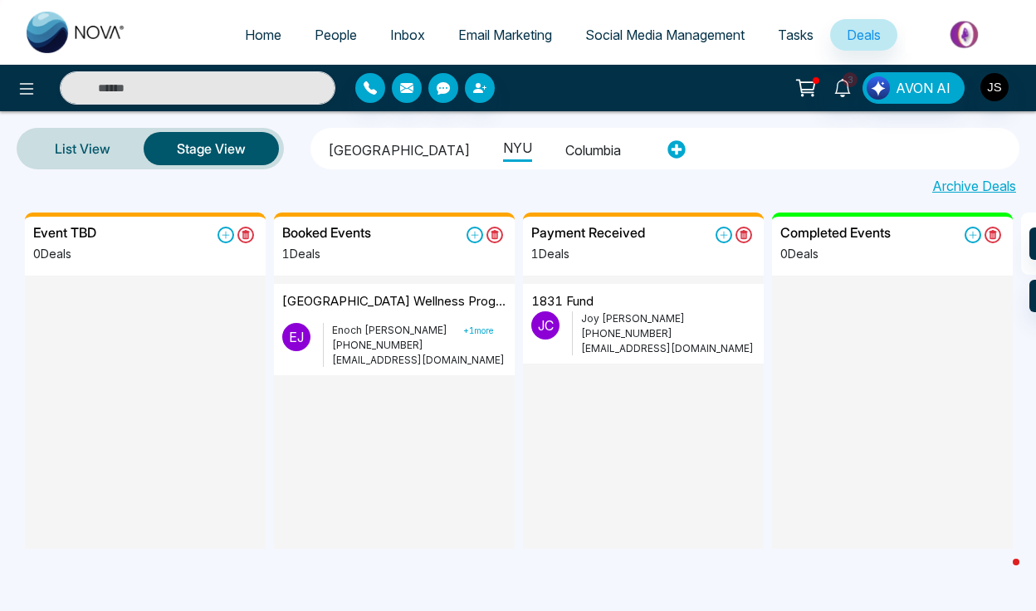
click at [413, 343] on p "+17817740049" at bounding box center [419, 345] width 174 height 15
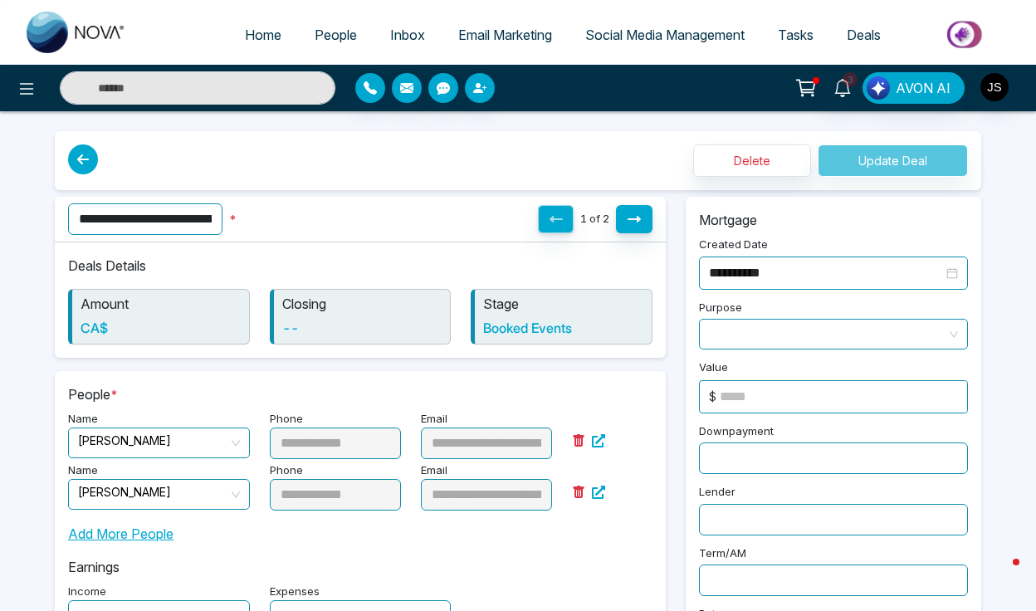
scroll to position [396, 0]
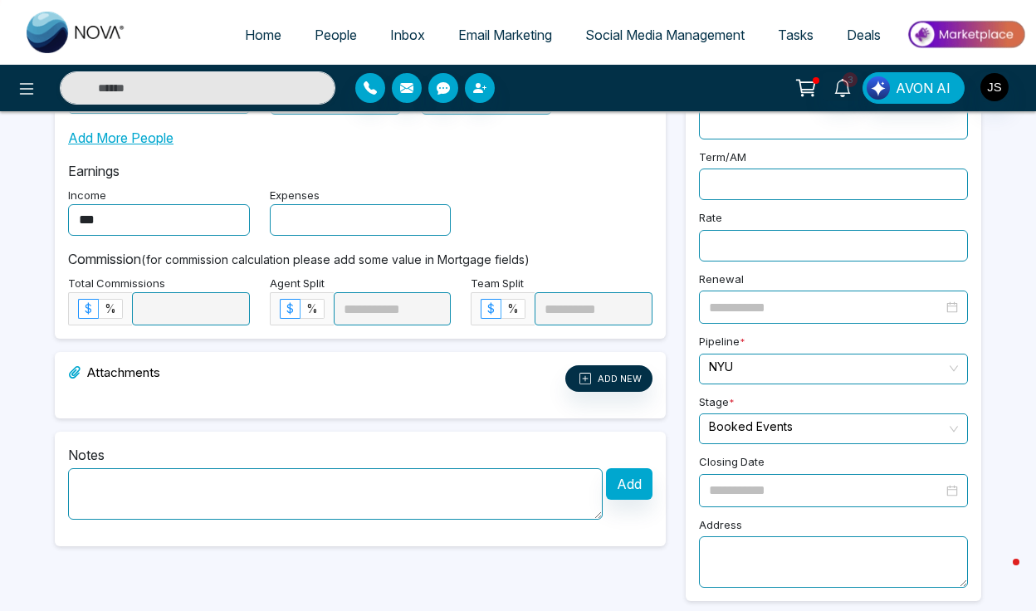
click at [228, 502] on textarea at bounding box center [335, 493] width 535 height 51
type textarea "*"
type textarea "**********"
click at [634, 490] on button "Add" at bounding box center [629, 484] width 47 height 32
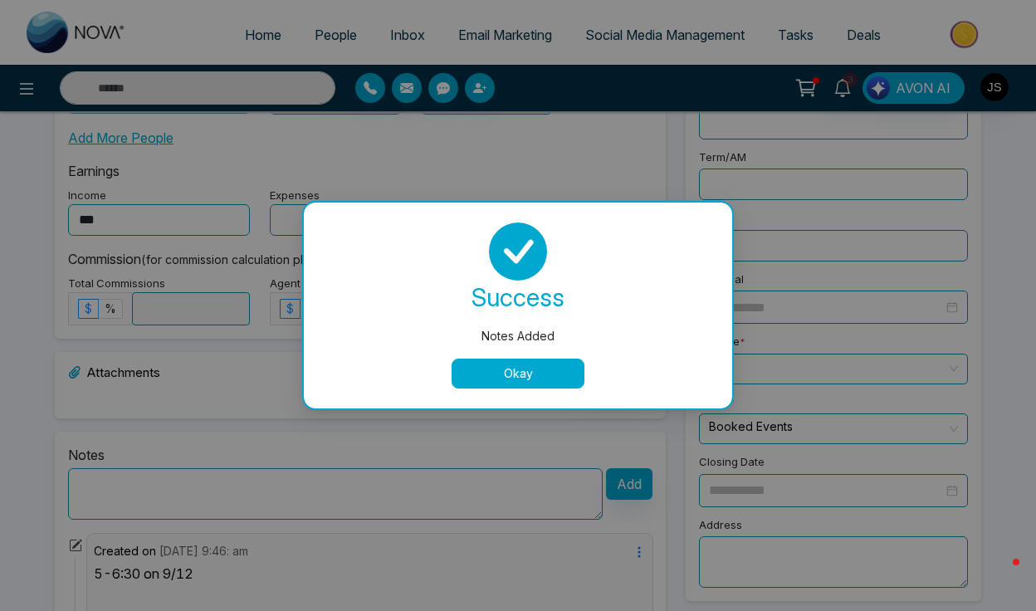
click at [552, 389] on div "success Notes Added Okay" at bounding box center [518, 306] width 429 height 206
click at [560, 367] on button "Okay" at bounding box center [518, 374] width 133 height 30
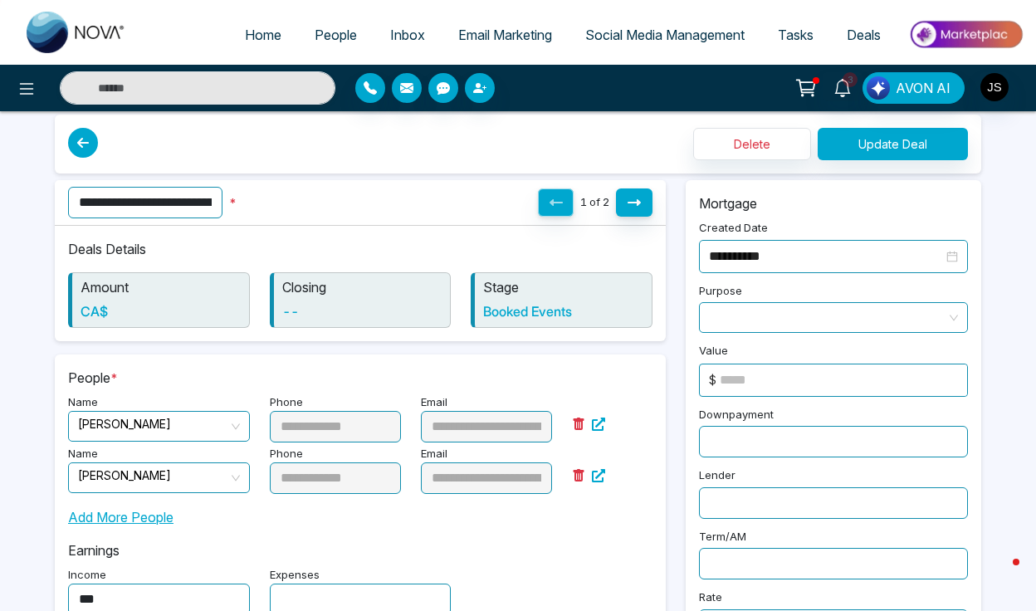
scroll to position [12, 0]
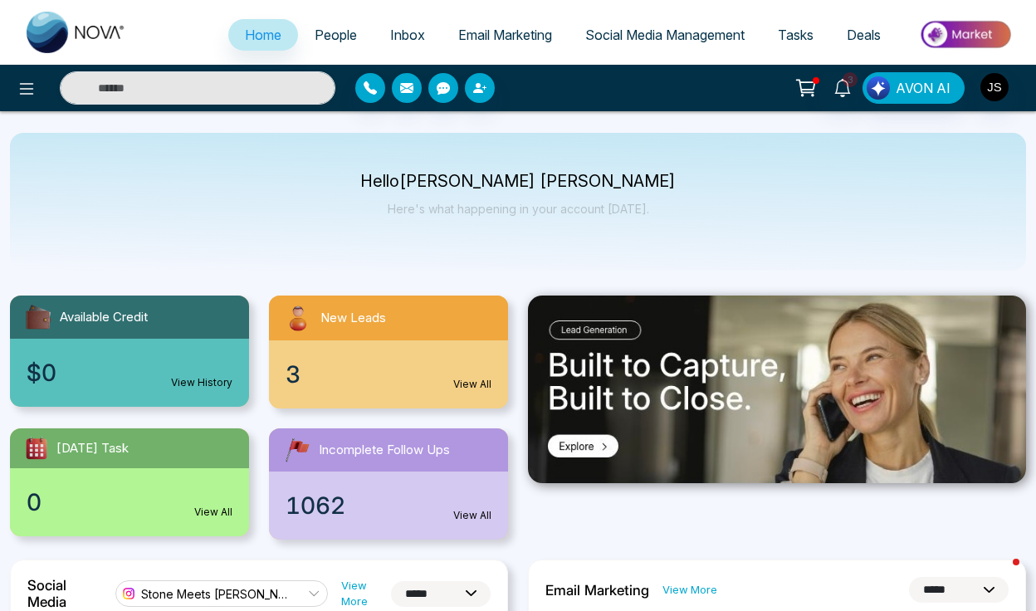
select select "*"
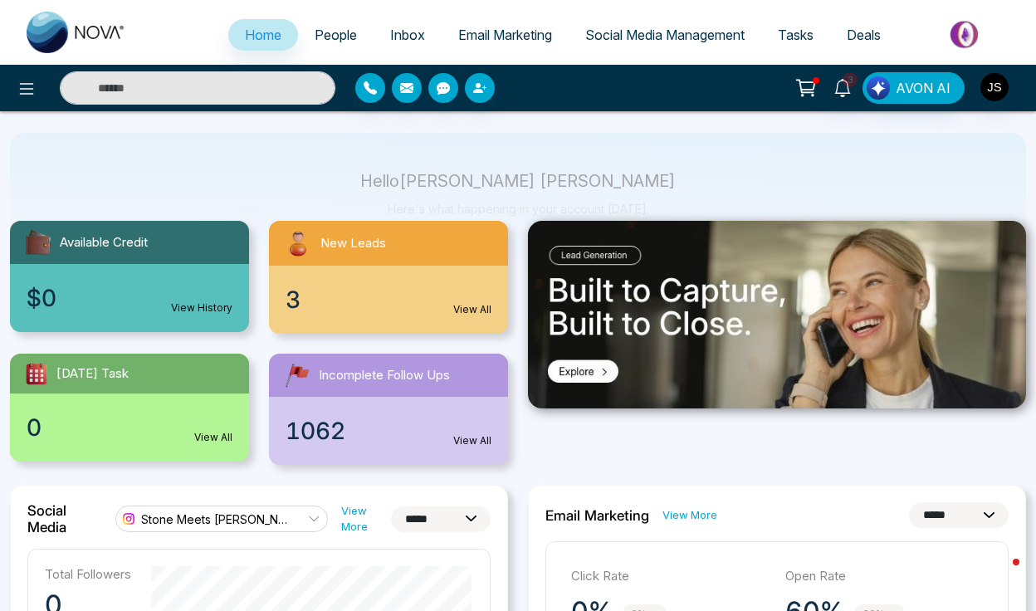
scroll to position [114, 0]
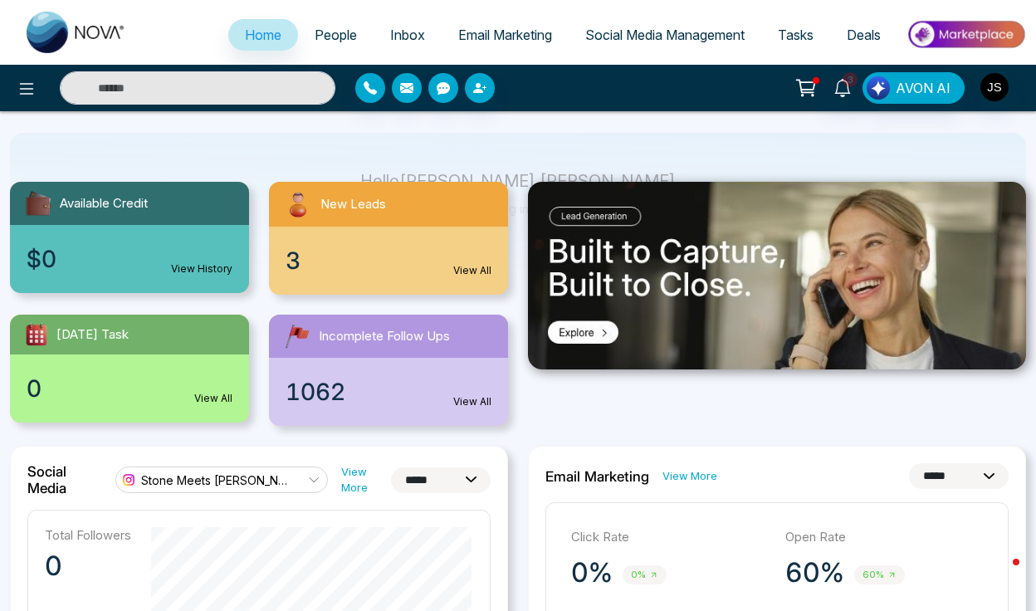
click at [776, 32] on link "Tasks" at bounding box center [796, 35] width 69 height 32
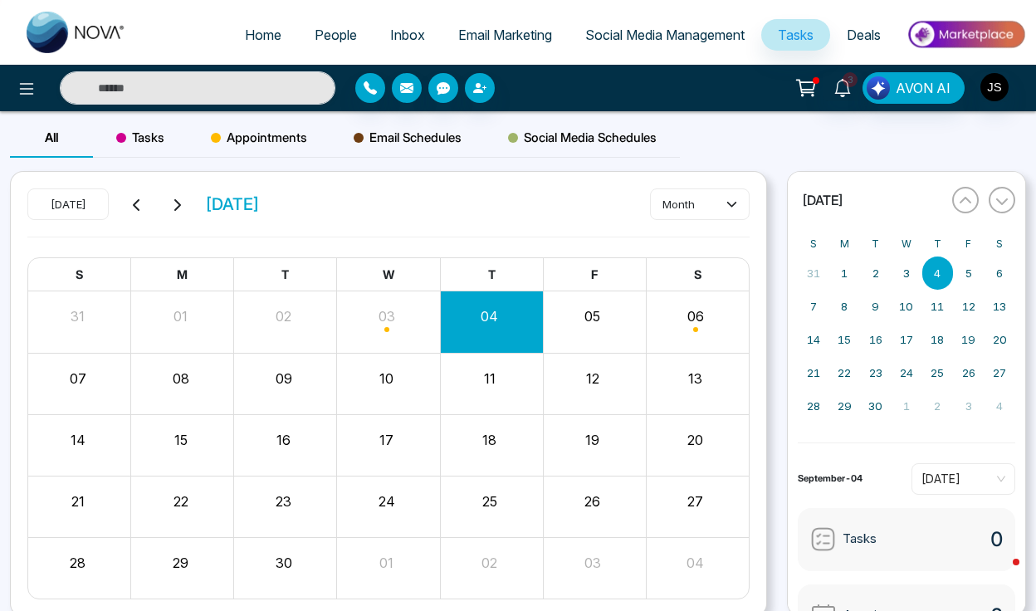
click at [285, 381] on button "09" at bounding box center [284, 379] width 17 height 20
click at [282, 376] on button "09" at bounding box center [284, 379] width 17 height 20
click at [284, 376] on button "09" at bounding box center [284, 379] width 17 height 20
click at [306, 392] on div "09" at bounding box center [285, 384] width 103 height 40
click at [287, 406] on div "Month View" at bounding box center [284, 384] width 103 height 61
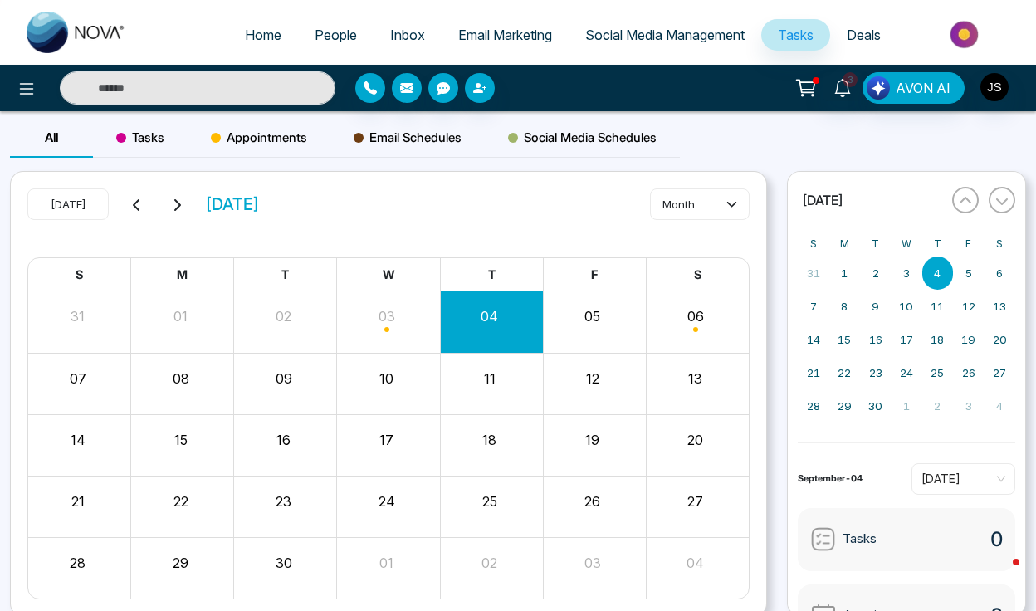
click at [575, 304] on div "05" at bounding box center [592, 313] width 99 height 25
click at [284, 375] on button "09" at bounding box center [284, 379] width 17 height 20
click at [271, 136] on span "Appointments" at bounding box center [259, 138] width 96 height 20
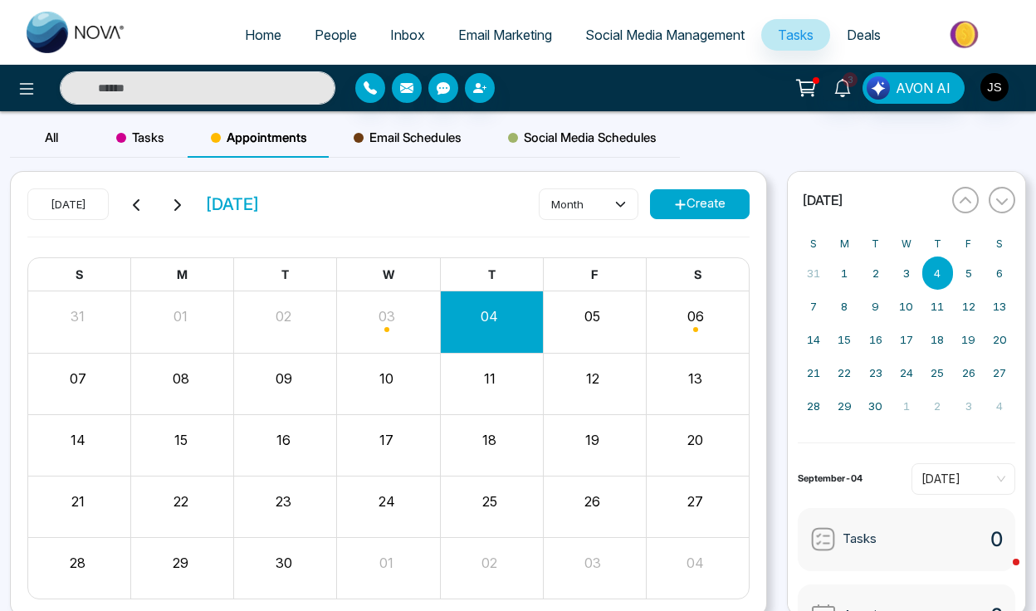
click at [292, 379] on div "09" at bounding box center [283, 376] width 99 height 25
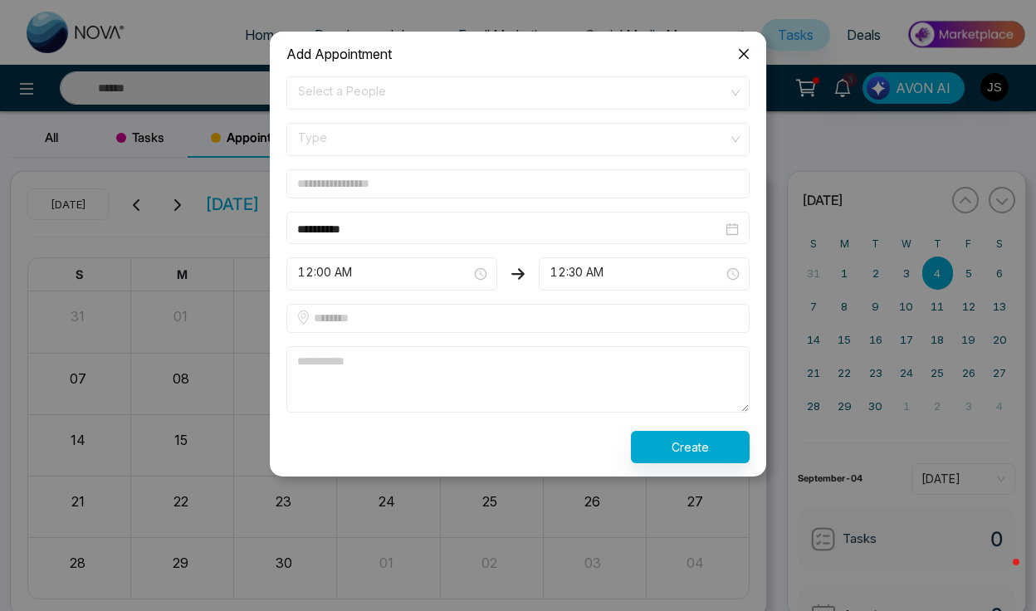
click at [361, 91] on span "Select a People" at bounding box center [518, 93] width 440 height 28
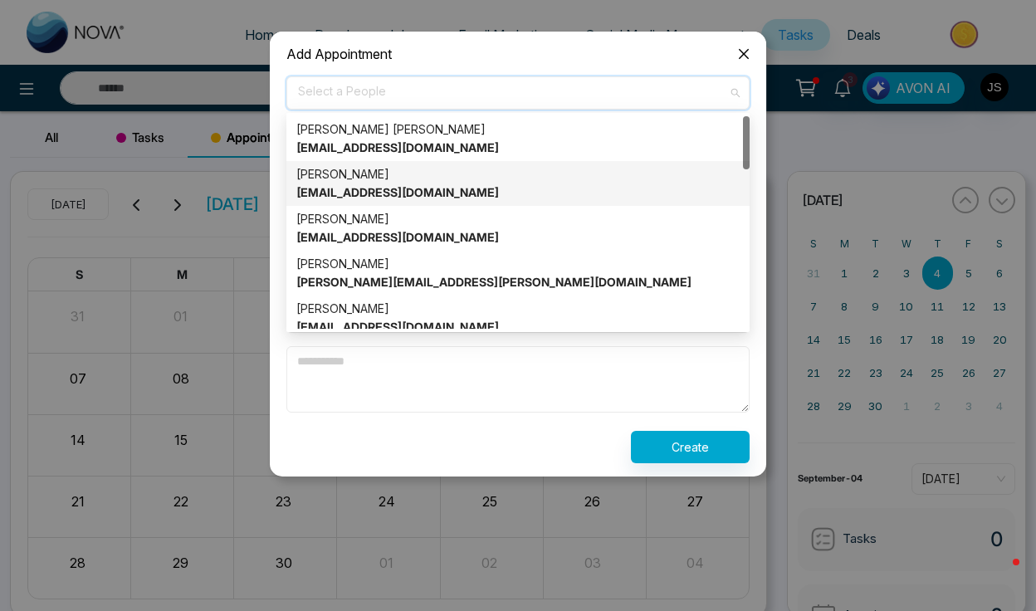
click at [370, 200] on div "[PERSON_NAME] [EMAIL_ADDRESS][DOMAIN_NAME]" at bounding box center [517, 183] width 443 height 37
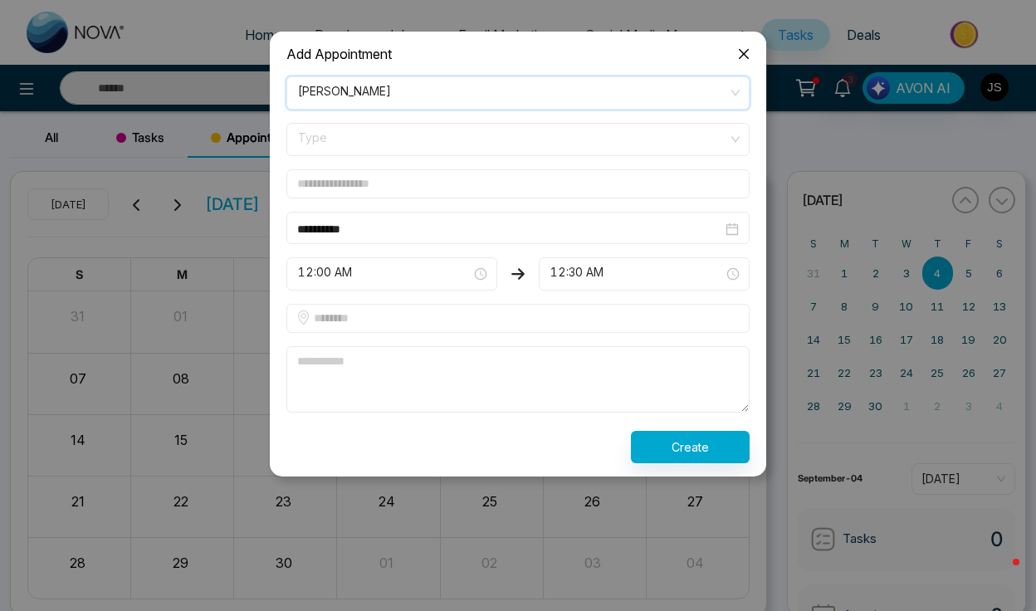
click at [365, 139] on span "Type" at bounding box center [518, 139] width 440 height 28
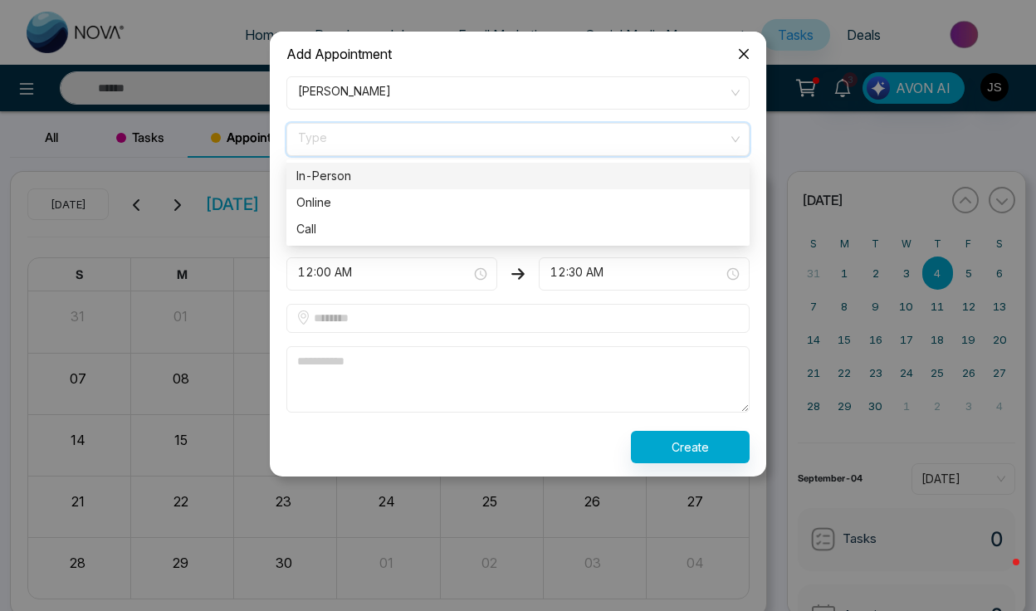
click at [362, 181] on div "In-Person" at bounding box center [517, 176] width 443 height 18
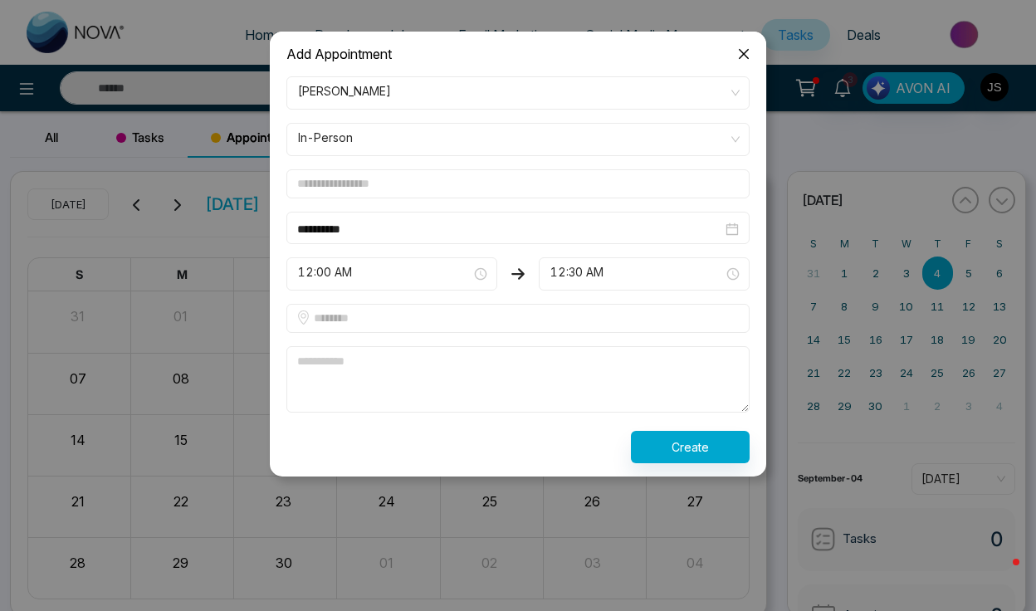
click at [373, 189] on input "text" at bounding box center [518, 183] width 463 height 29
type input "*"
click at [374, 271] on span "12:00 AM" at bounding box center [392, 274] width 188 height 28
type input "**********"
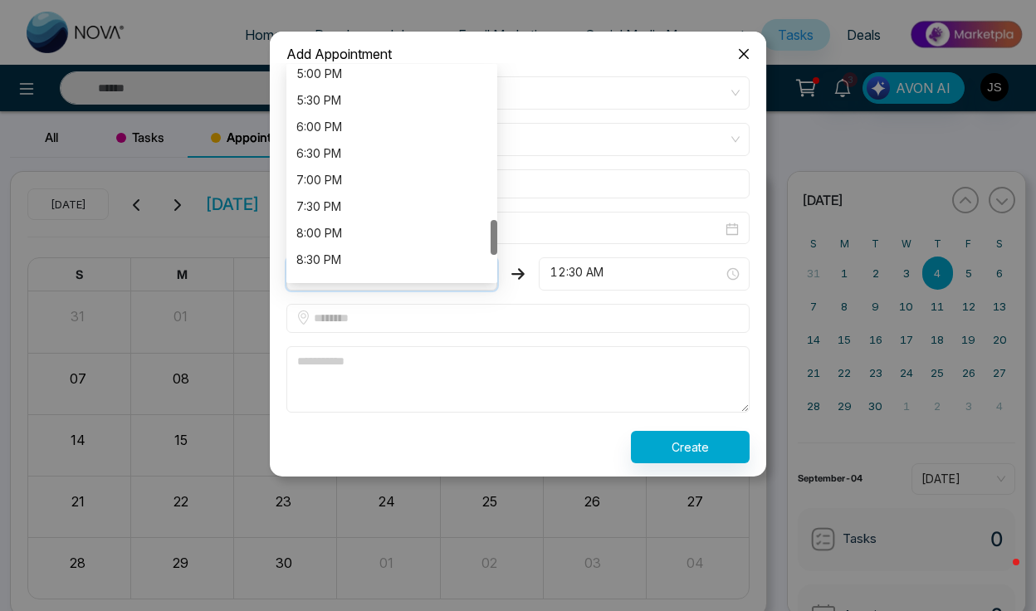
scroll to position [899, 0]
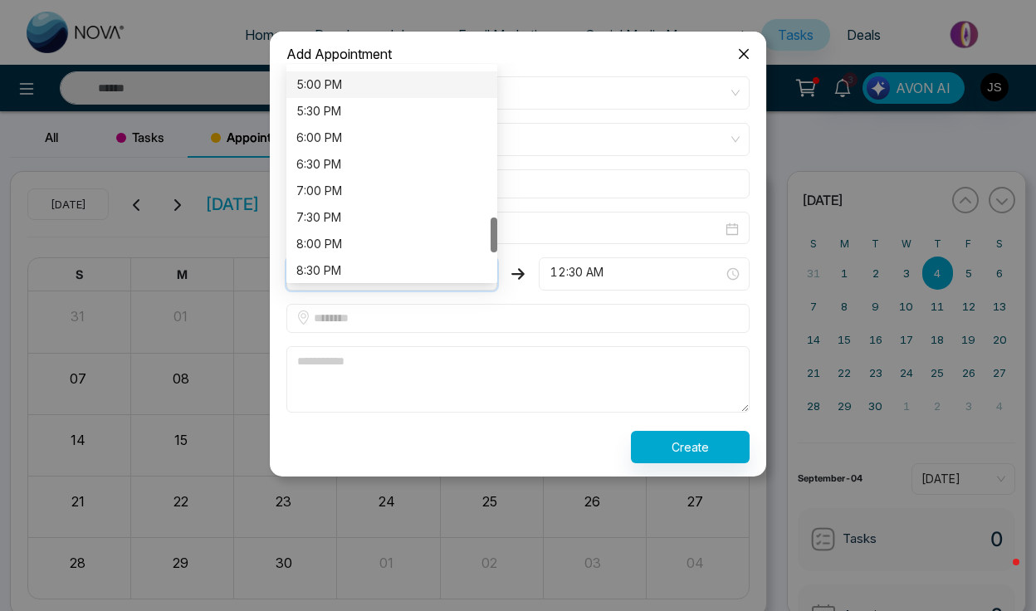
click at [368, 80] on div "5:00 PM" at bounding box center [391, 85] width 191 height 18
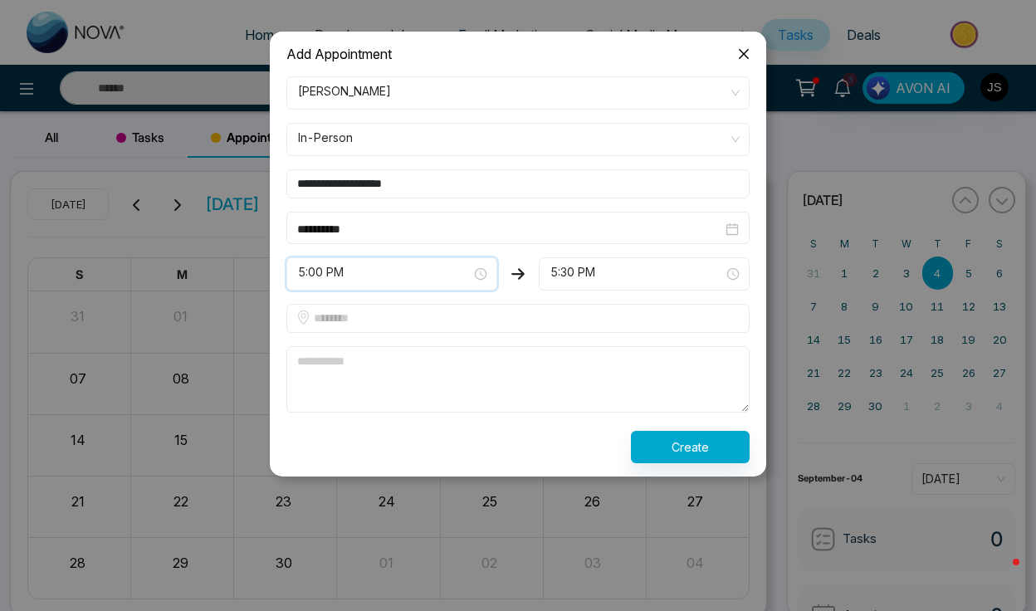
click at [578, 267] on span "5:30 PM" at bounding box center [645, 274] width 188 height 28
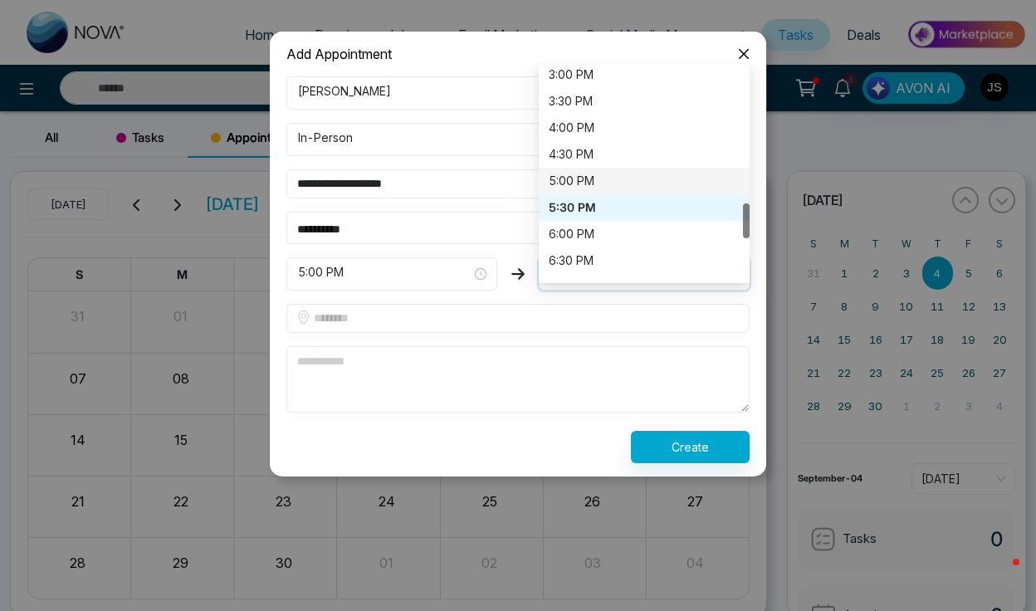
scroll to position [815, 0]
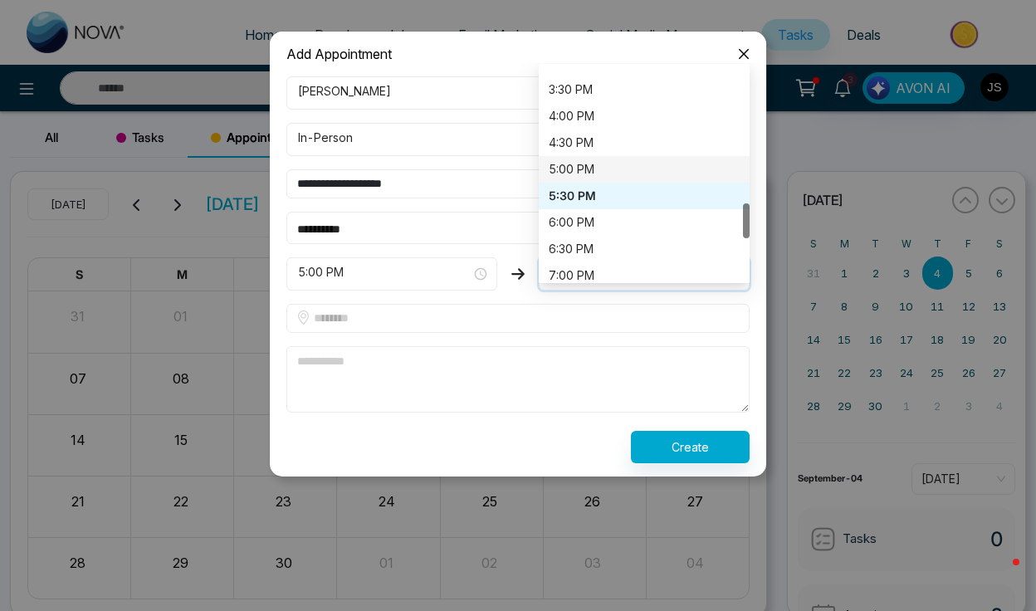
click at [589, 242] on div "6:30 PM" at bounding box center [644, 249] width 191 height 18
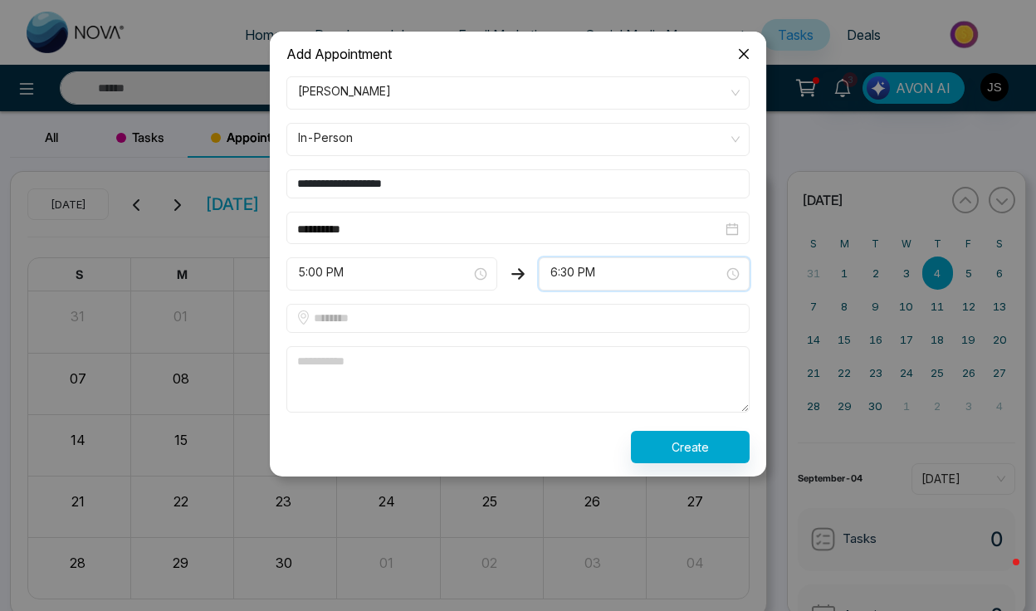
click at [415, 360] on textarea at bounding box center [518, 379] width 463 height 66
click at [350, 325] on input "text" at bounding box center [518, 318] width 463 height 29
click at [342, 370] on textarea "**********" at bounding box center [518, 379] width 463 height 66
click at [386, 365] on textarea "**********" at bounding box center [518, 379] width 463 height 66
click at [385, 312] on input "text" at bounding box center [518, 318] width 463 height 29
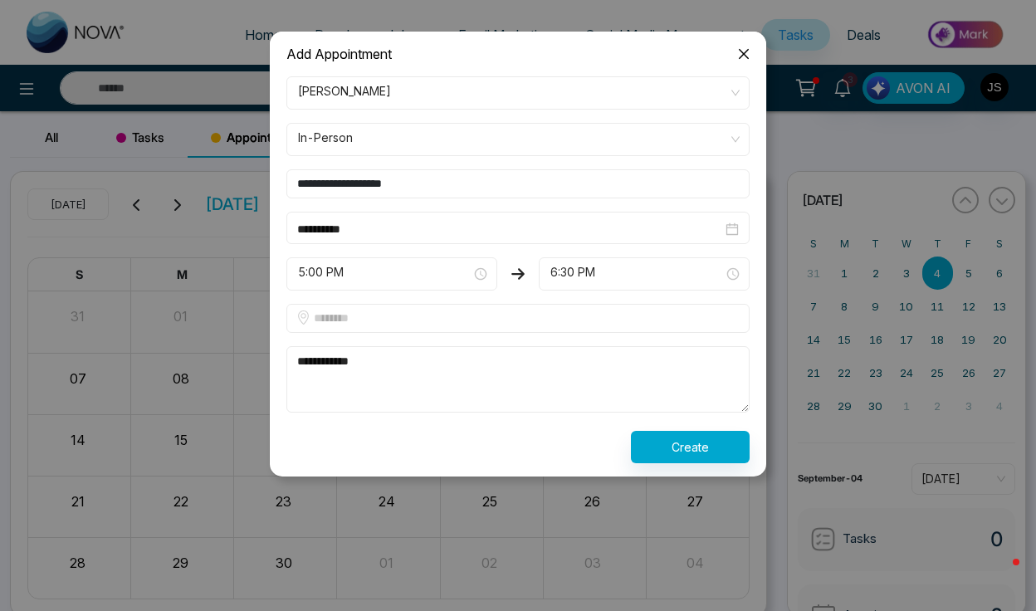
click at [332, 399] on textarea "**********" at bounding box center [518, 379] width 463 height 66
click at [390, 365] on textarea "**********" at bounding box center [518, 379] width 463 height 66
type textarea "**********"
click at [701, 441] on button "Create" at bounding box center [690, 447] width 119 height 32
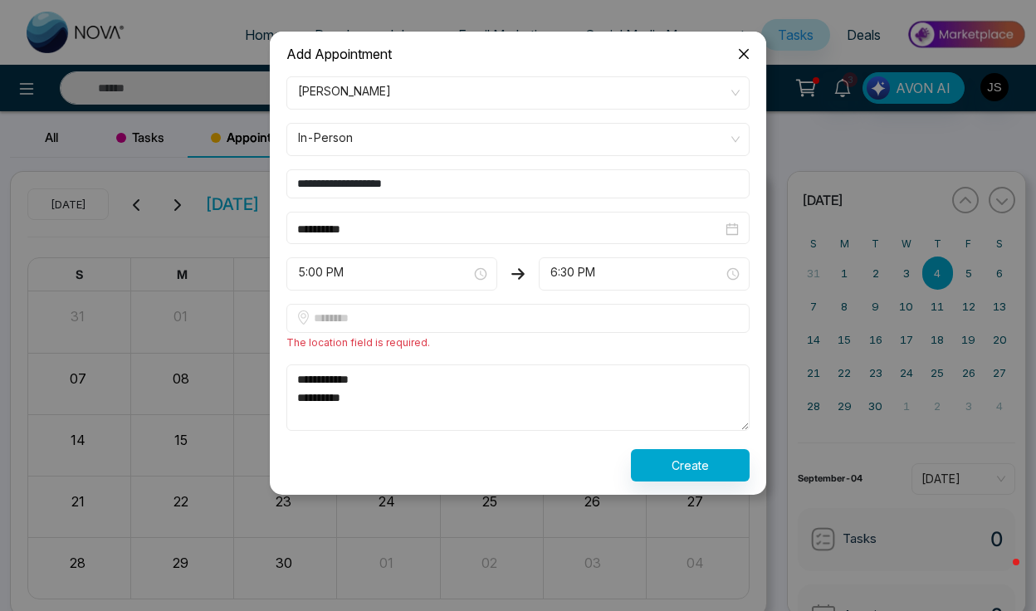
click at [469, 321] on input "text" at bounding box center [518, 318] width 463 height 29
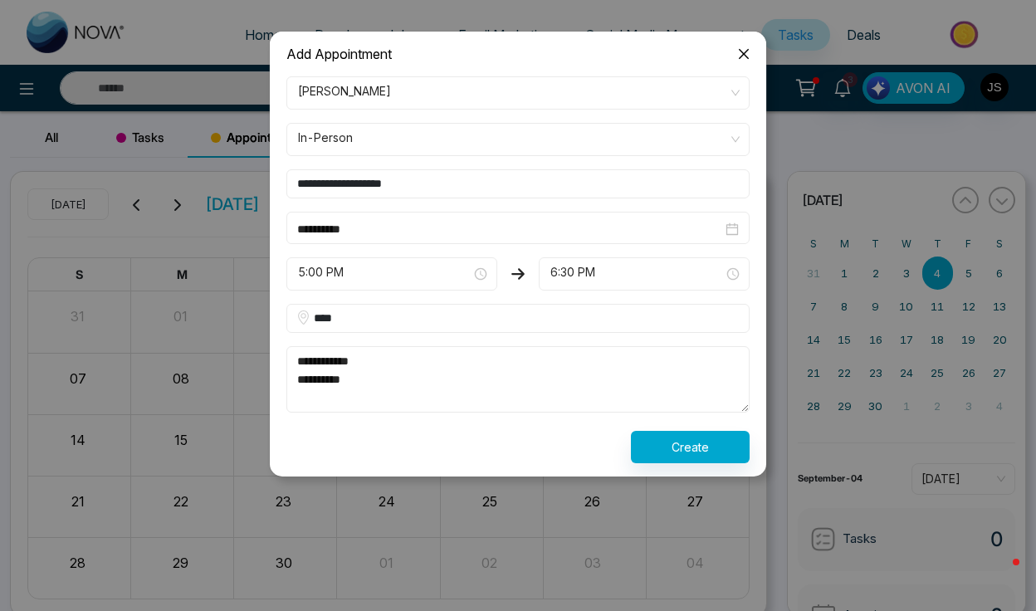
type input "***"
click at [397, 384] on textarea "**********" at bounding box center [518, 379] width 463 height 66
click at [328, 185] on input "**********" at bounding box center [518, 183] width 463 height 29
click at [445, 183] on input "**********" at bounding box center [518, 183] width 463 height 29
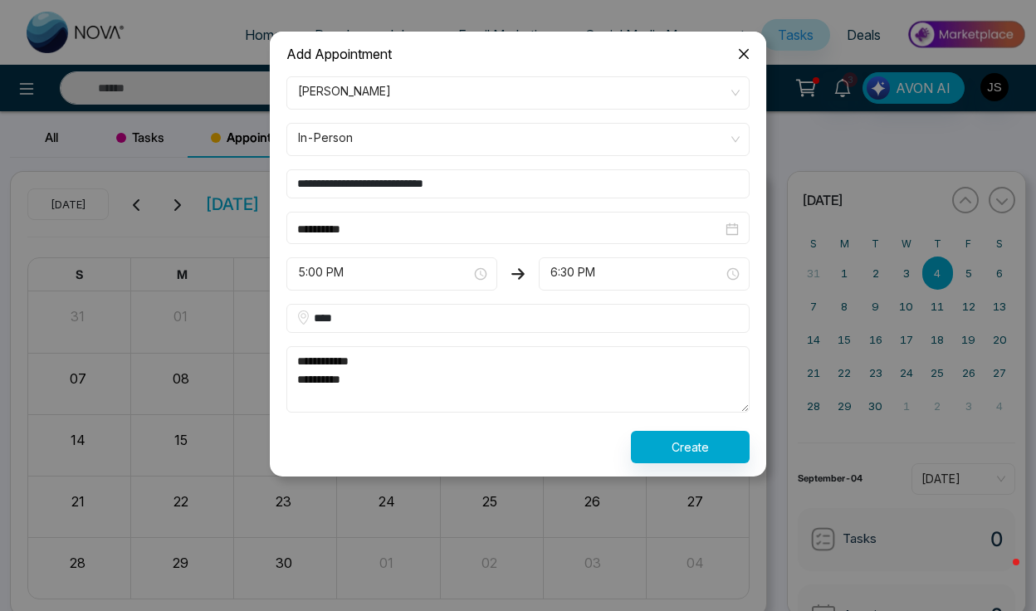
type input "**********"
click at [370, 378] on textarea "**********" at bounding box center [518, 379] width 463 height 66
type textarea "**********"
click at [371, 320] on input "***" at bounding box center [518, 318] width 463 height 29
type input "********"
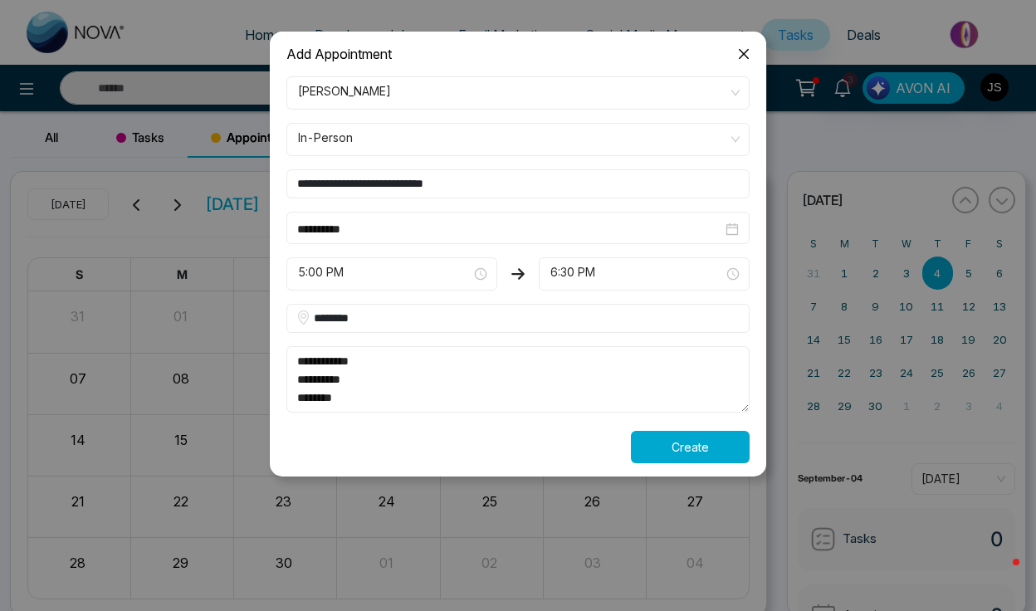
click at [666, 440] on button "Create" at bounding box center [690, 447] width 119 height 32
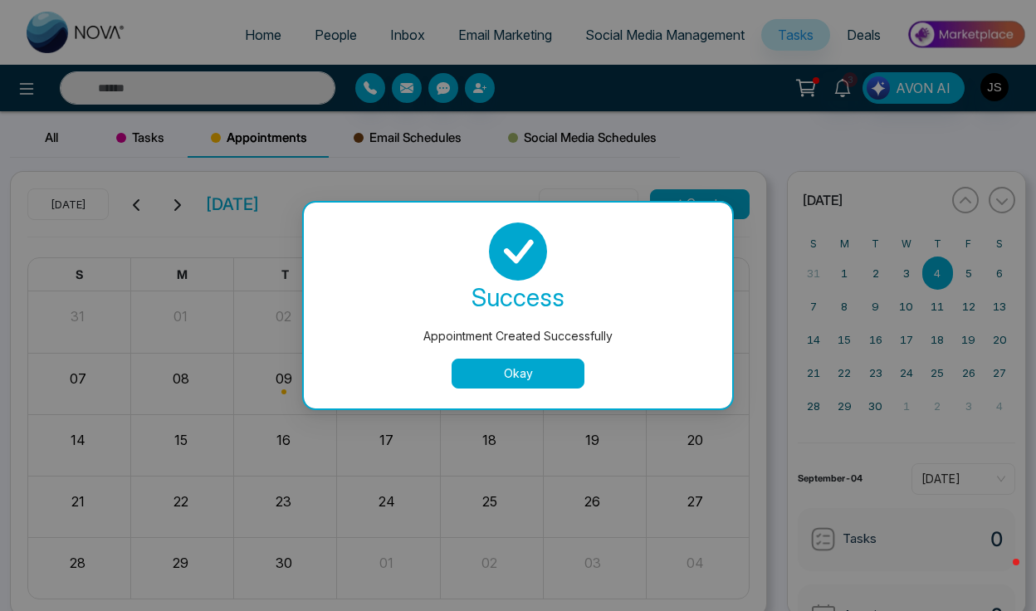
click at [561, 365] on button "Okay" at bounding box center [518, 374] width 133 height 30
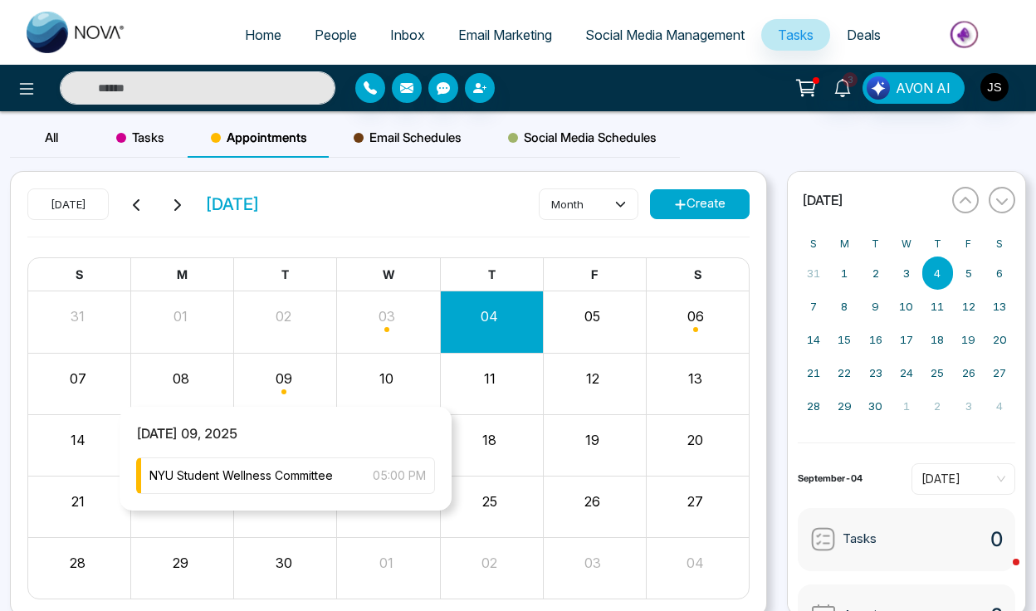
click at [282, 398] on div "Month View" at bounding box center [285, 384] width 103 height 40
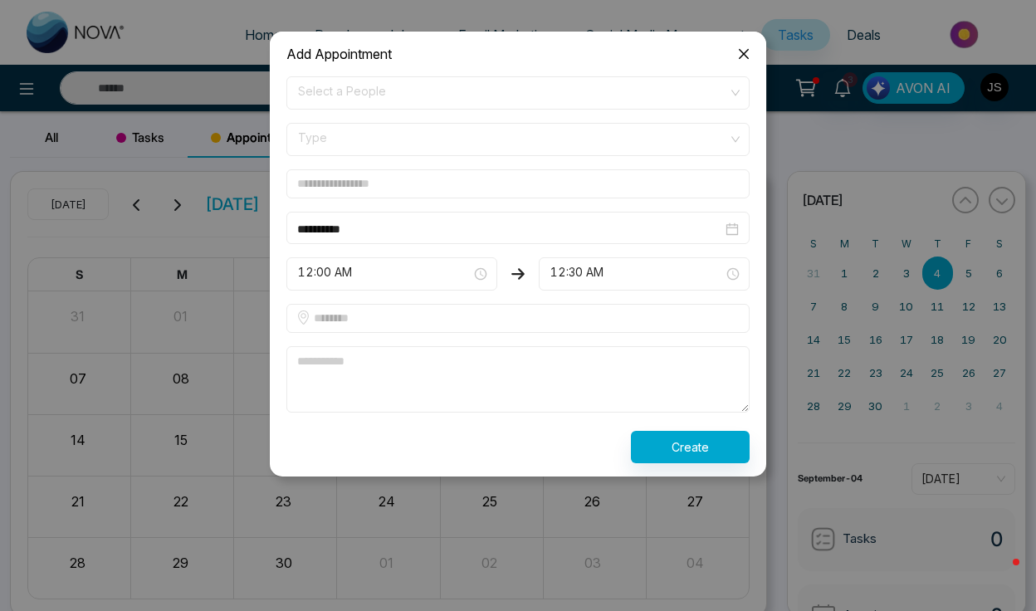
click at [231, 394] on div "**********" at bounding box center [518, 321] width 1036 height 580
click at [746, 55] on icon "close" at bounding box center [744, 54] width 10 height 10
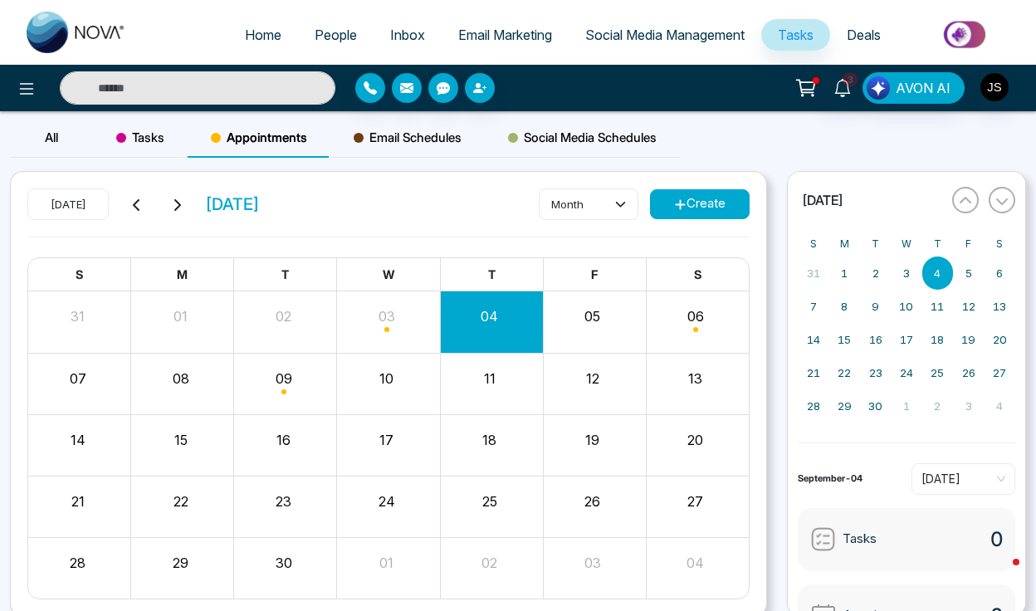
click at [713, 198] on button "Create" at bounding box center [700, 204] width 100 height 30
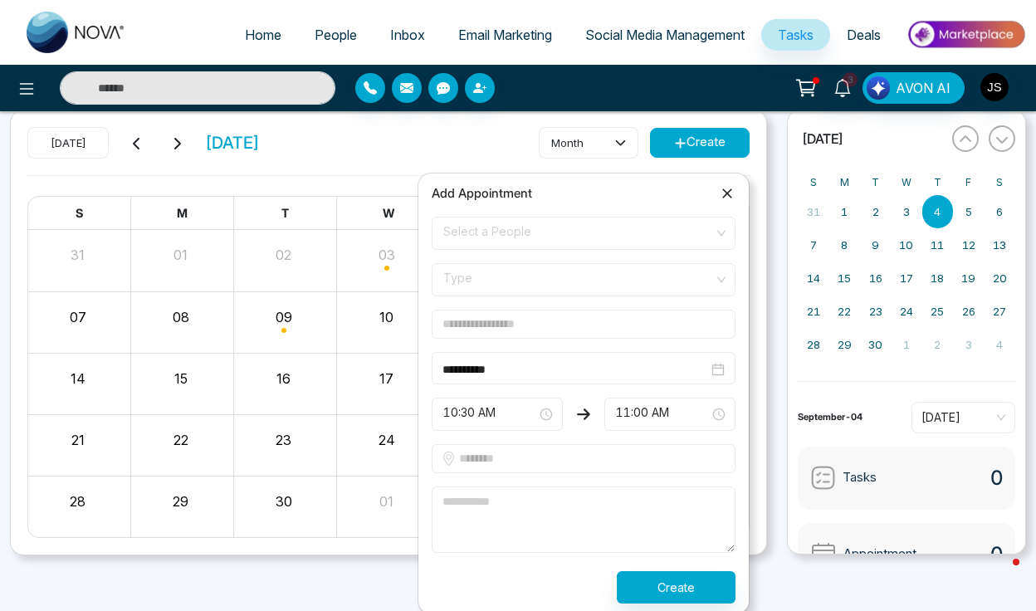
scroll to position [64, 0]
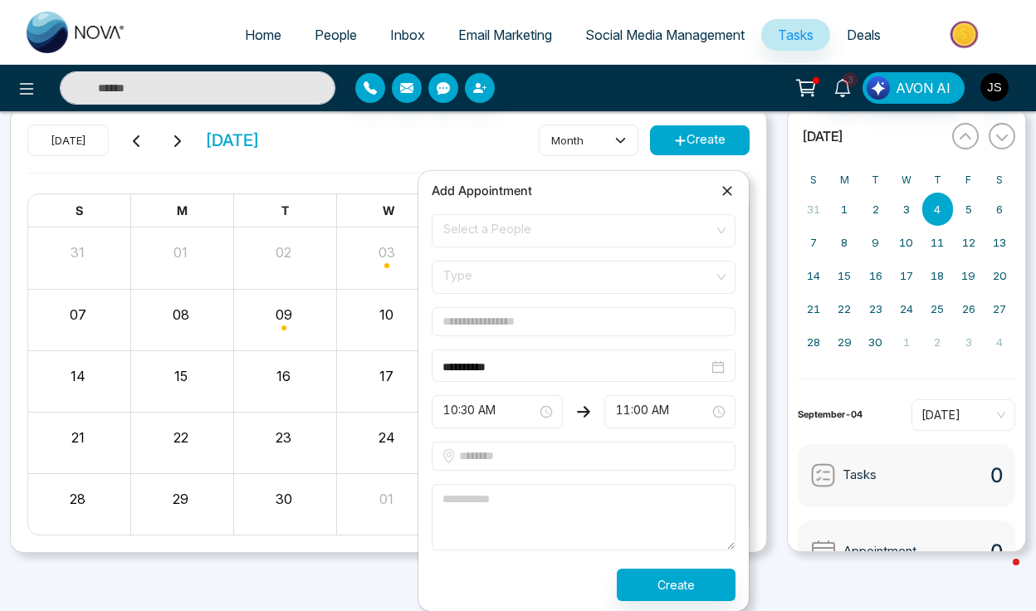
click at [492, 213] on div "**********" at bounding box center [584, 391] width 304 height 420
click at [492, 223] on span "Select a People" at bounding box center [583, 231] width 281 height 28
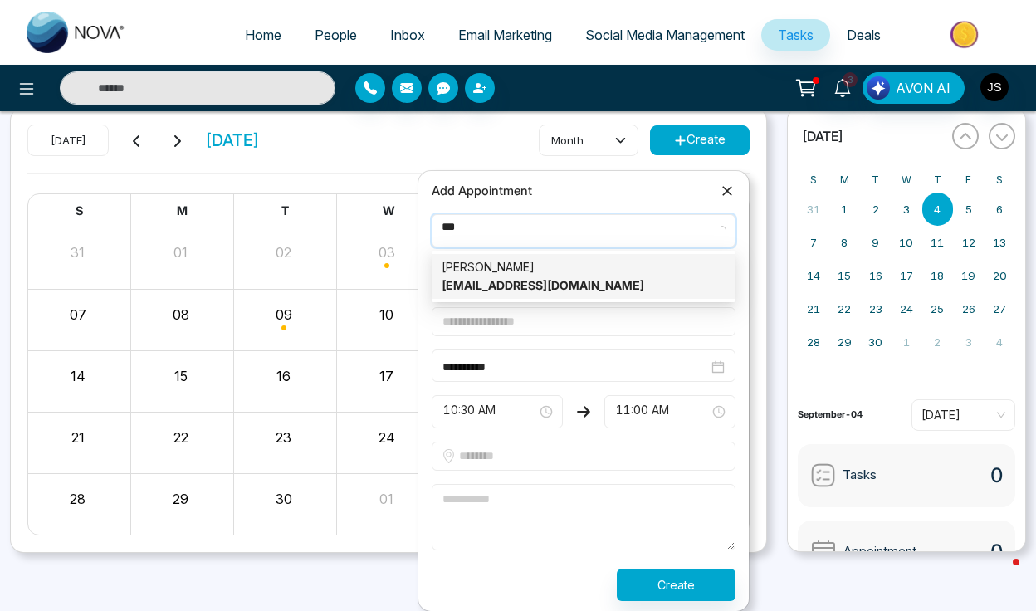
type input "****"
click at [508, 288] on strong "[EMAIL_ADDRESS][DOMAIN_NAME]" at bounding box center [543, 285] width 203 height 14
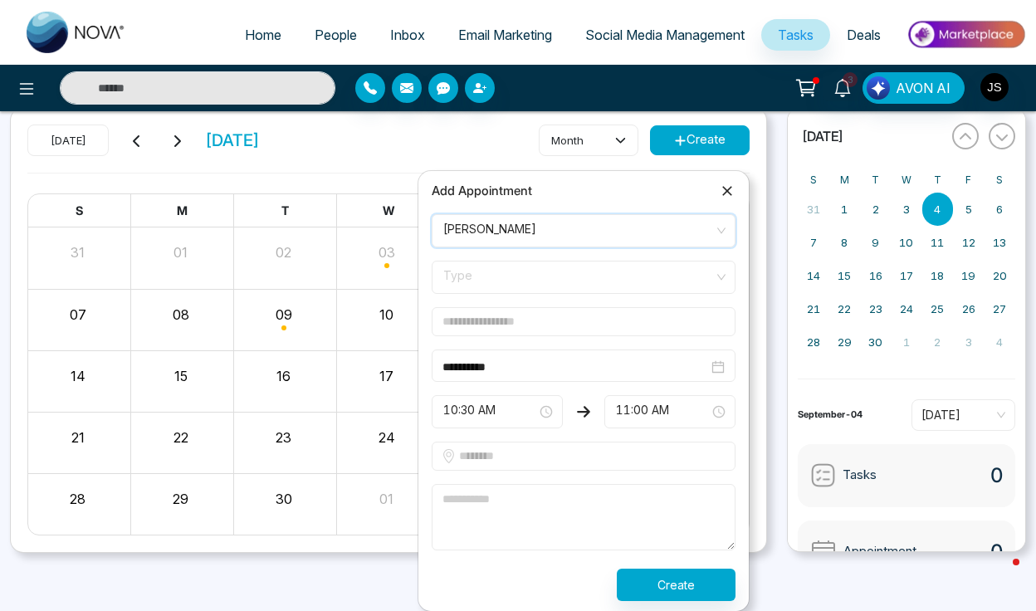
click at [512, 282] on span "Type" at bounding box center [583, 277] width 281 height 28
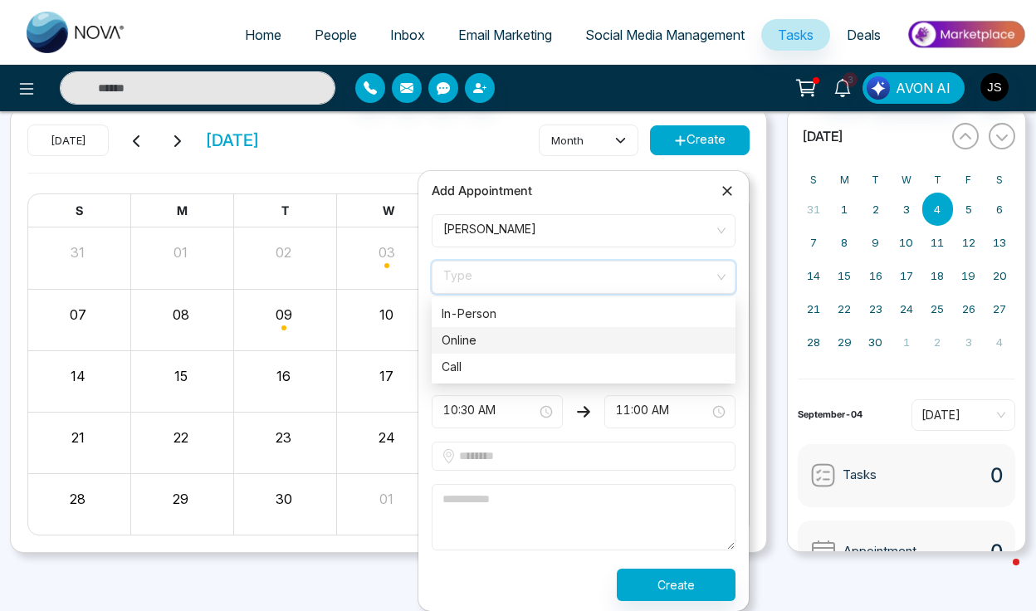
click at [503, 338] on div "Online" at bounding box center [584, 340] width 284 height 18
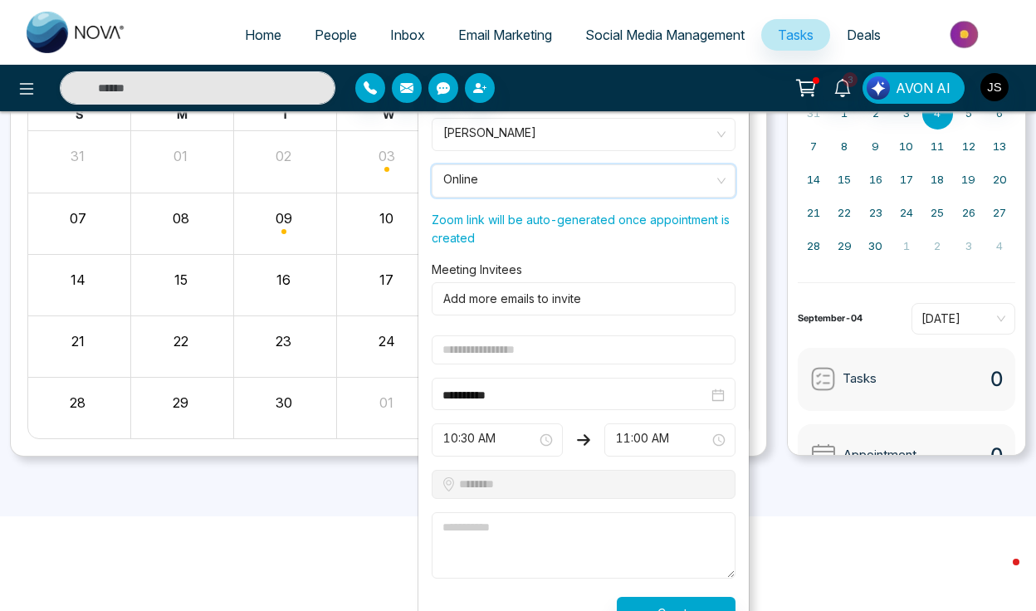
scroll to position [189, 0]
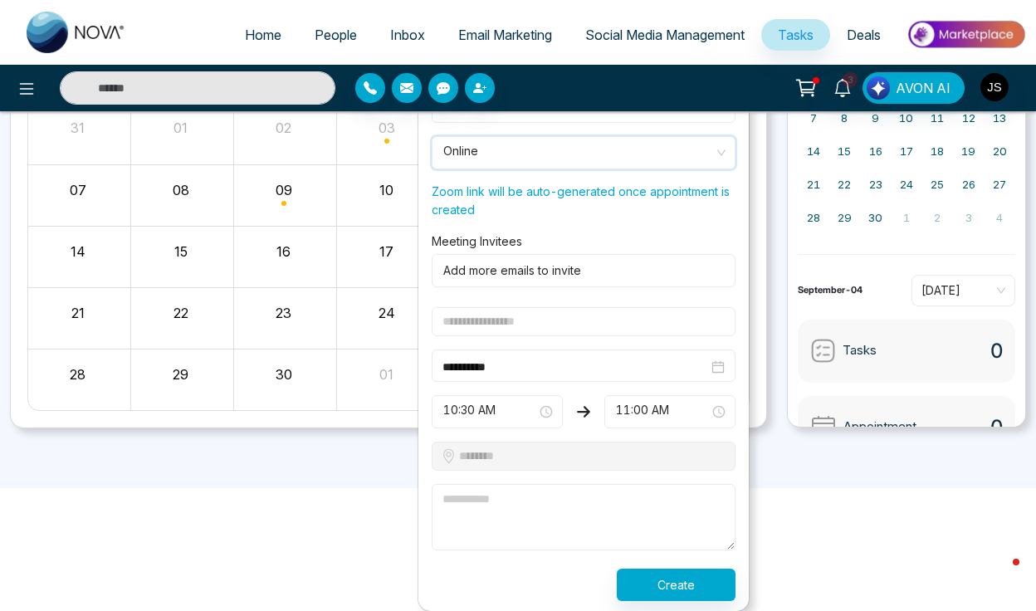
click at [499, 409] on span "10:30 AM" at bounding box center [497, 412] width 108 height 28
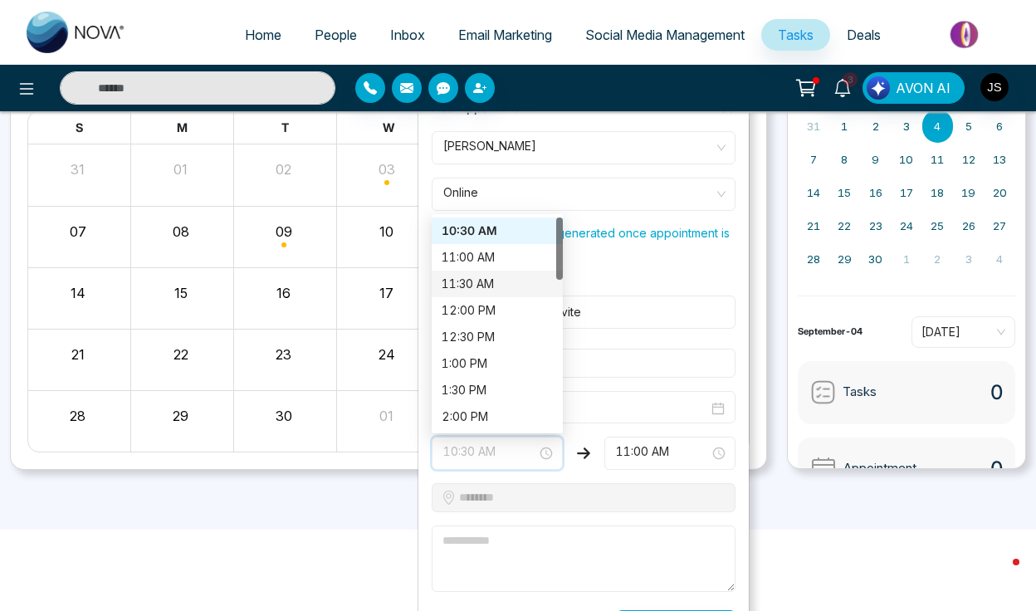
scroll to position [138, 0]
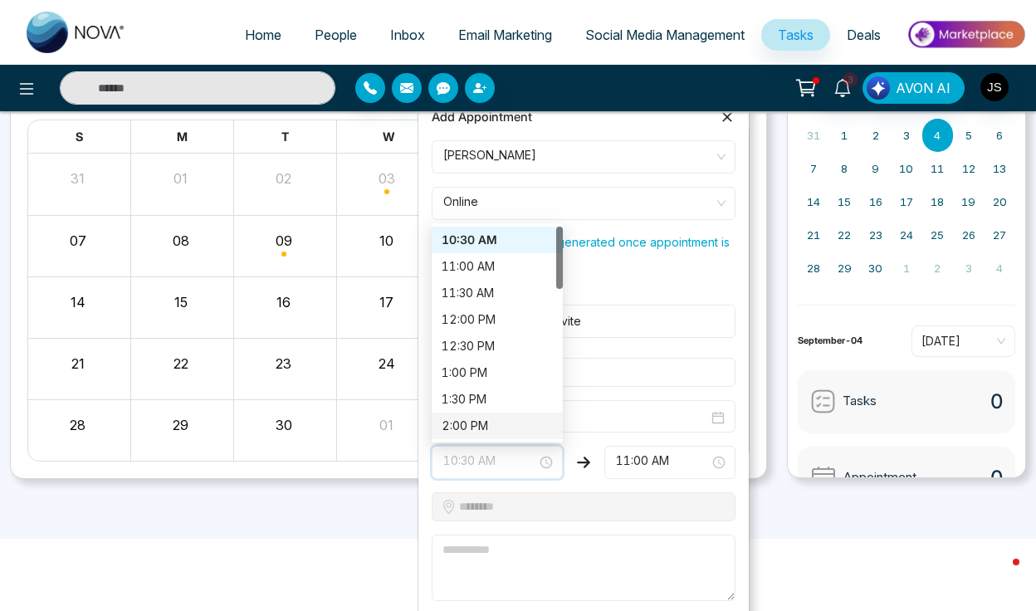
click at [511, 452] on span "10:30 AM" at bounding box center [497, 462] width 108 height 28
click at [507, 461] on span "10:30 AM" at bounding box center [497, 462] width 108 height 28
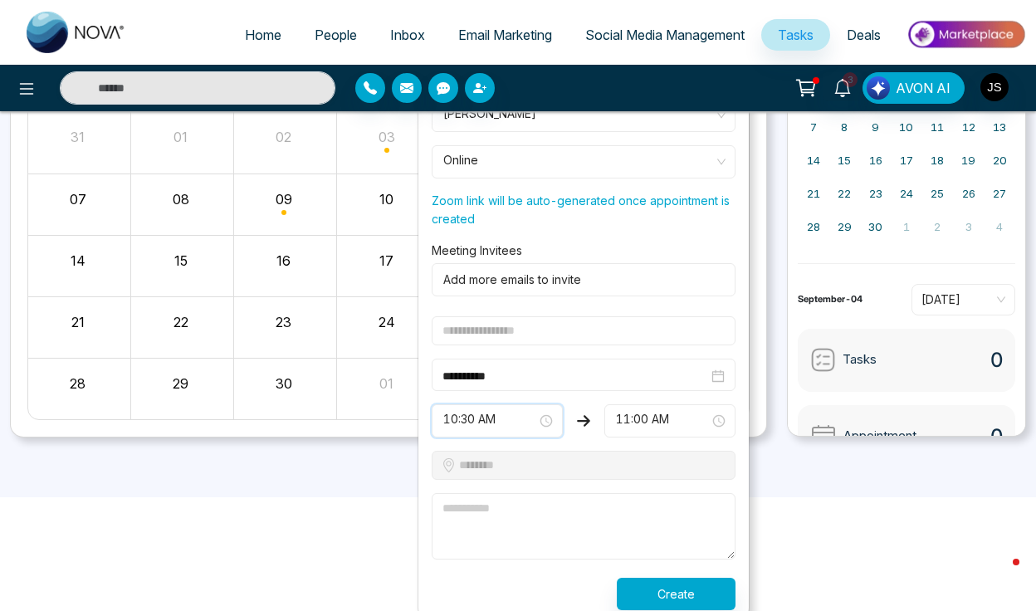
scroll to position [189, 0]
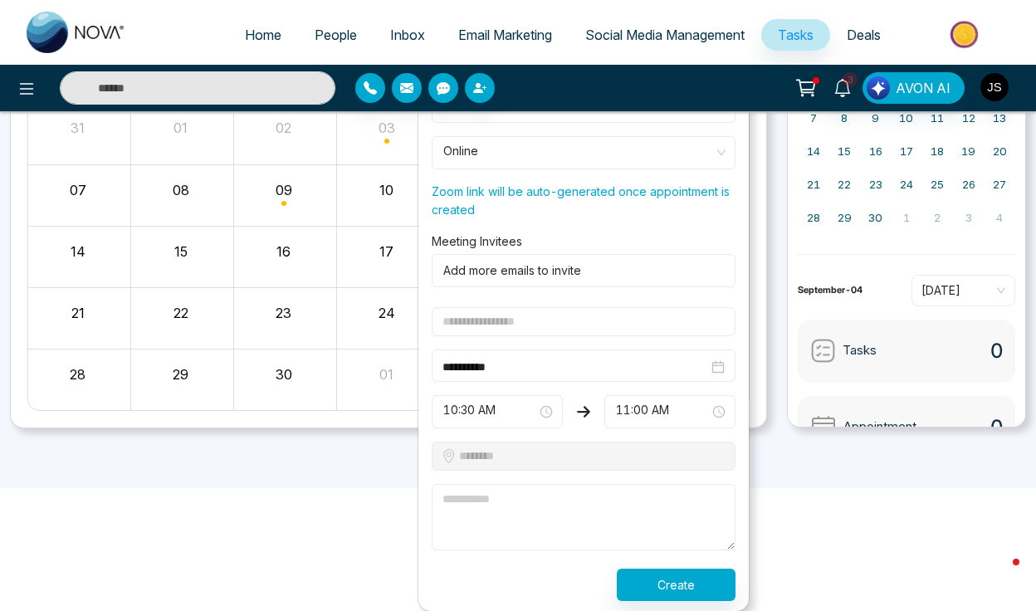
click at [502, 487] on textarea at bounding box center [584, 517] width 304 height 66
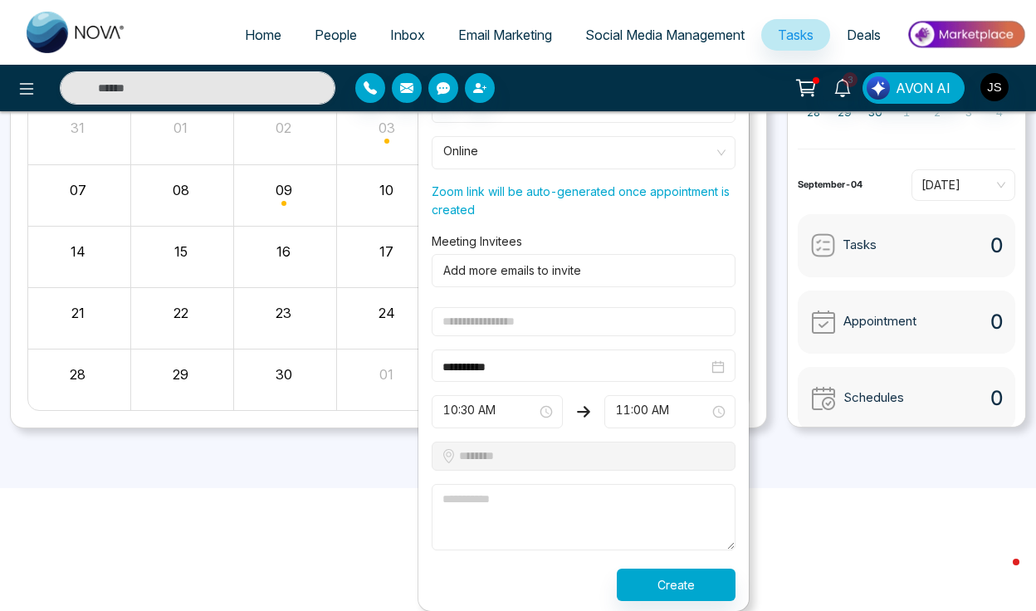
scroll to position [119, 0]
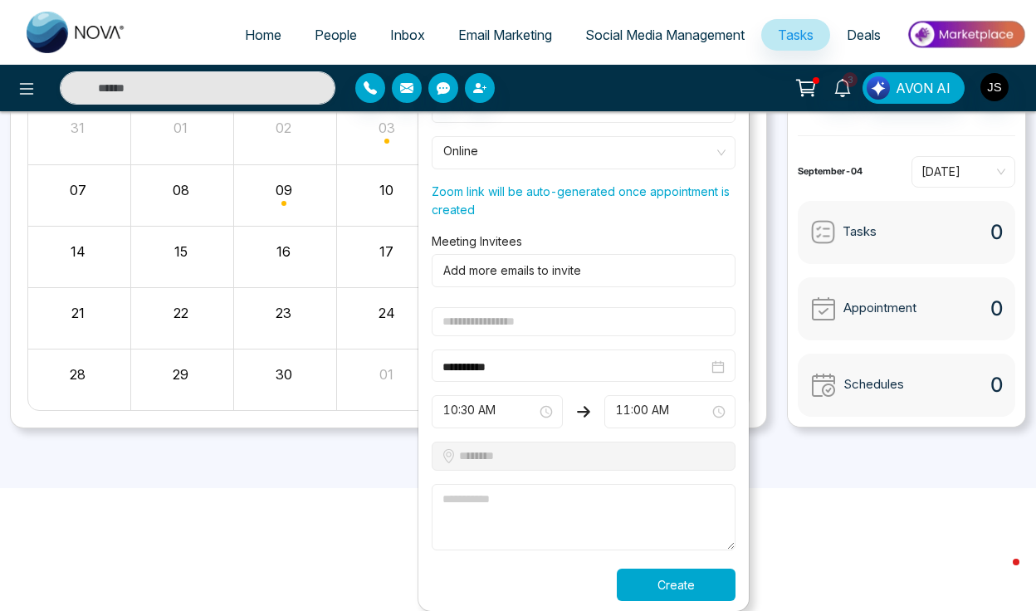
click at [646, 569] on button "Create" at bounding box center [676, 585] width 119 height 32
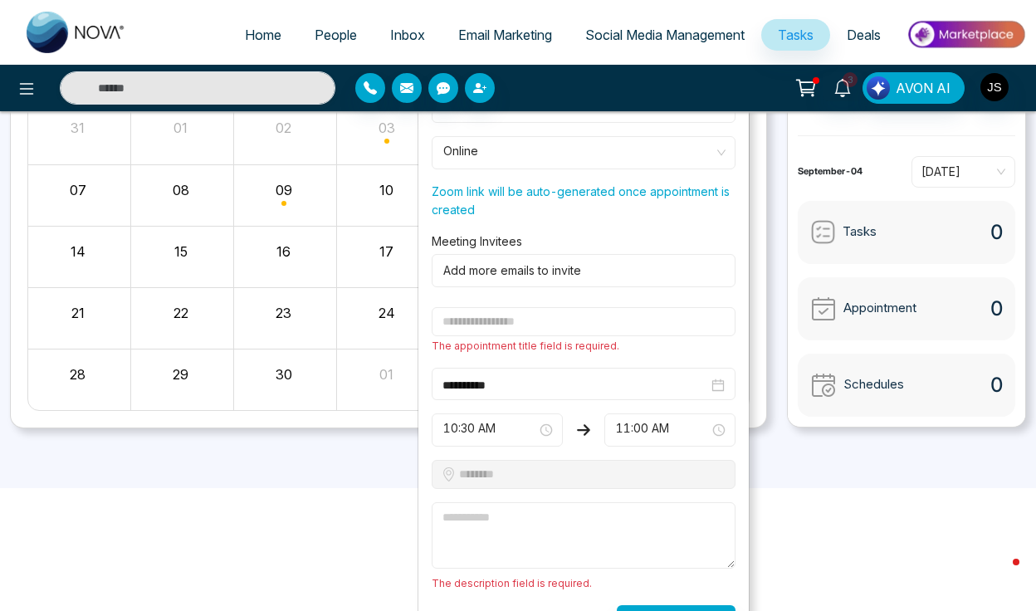
click at [541, 321] on input "text" at bounding box center [584, 321] width 304 height 29
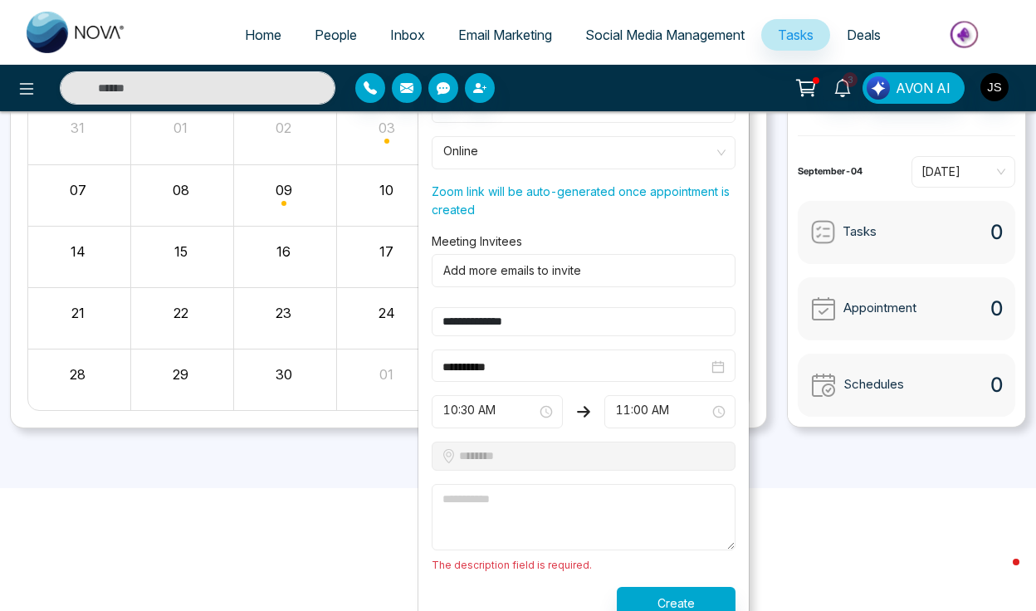
type input "**********"
click at [532, 569] on span "The description field is required." at bounding box center [512, 565] width 160 height 12
click at [527, 528] on textarea at bounding box center [584, 517] width 304 height 66
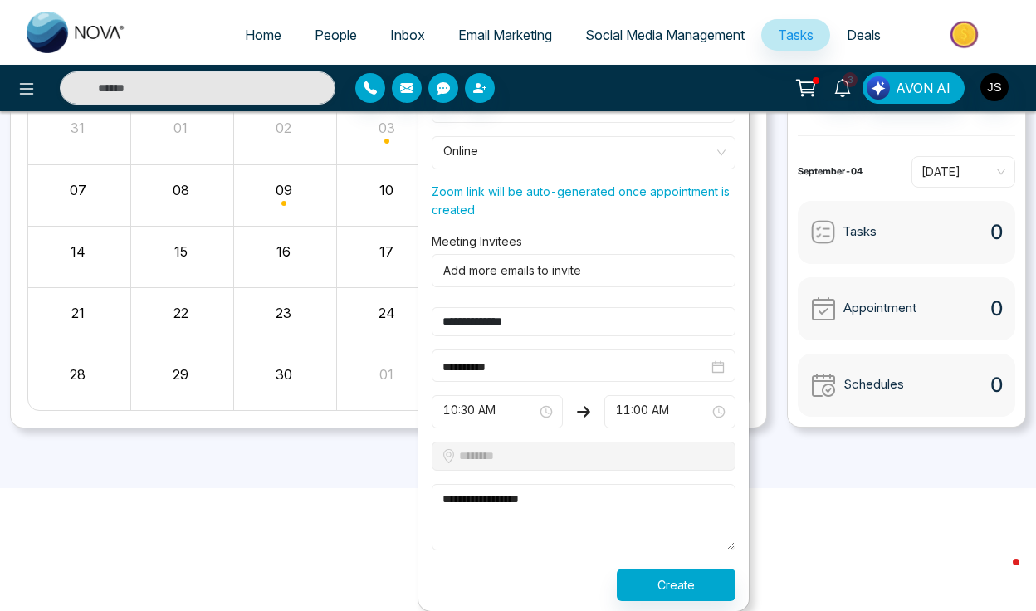
type textarea "**********"
click at [689, 576] on button "Create" at bounding box center [676, 585] width 119 height 32
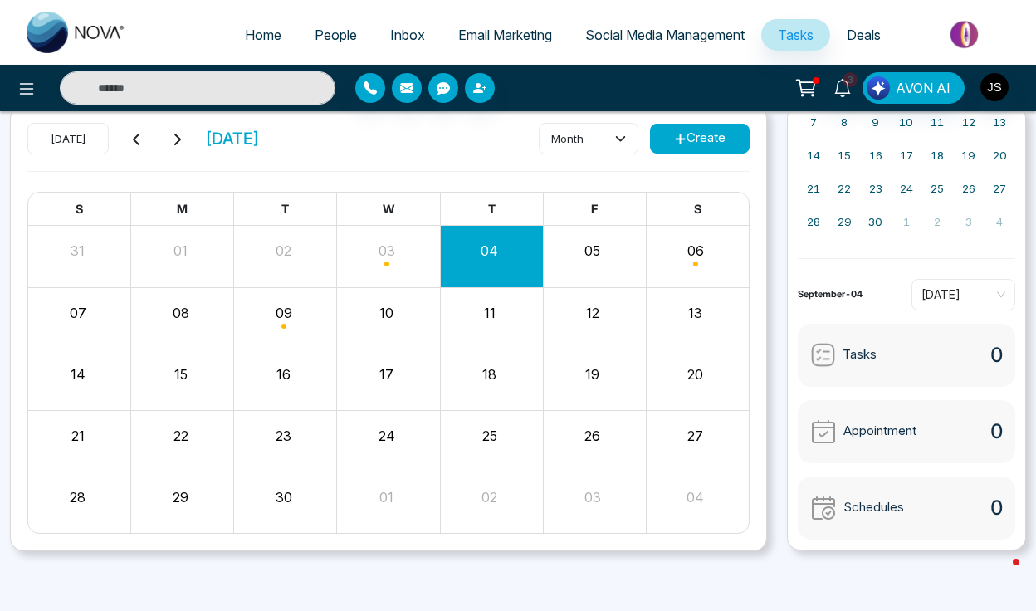
scroll to position [66, 0]
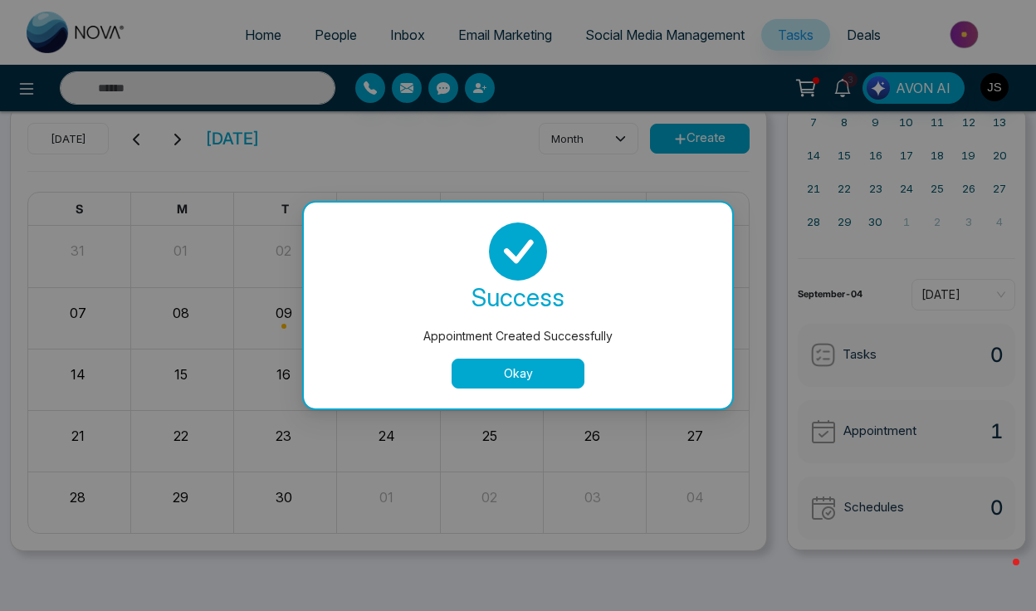
click at [491, 380] on button "Okay" at bounding box center [518, 374] width 133 height 30
